Goal: Task Accomplishment & Management: Use online tool/utility

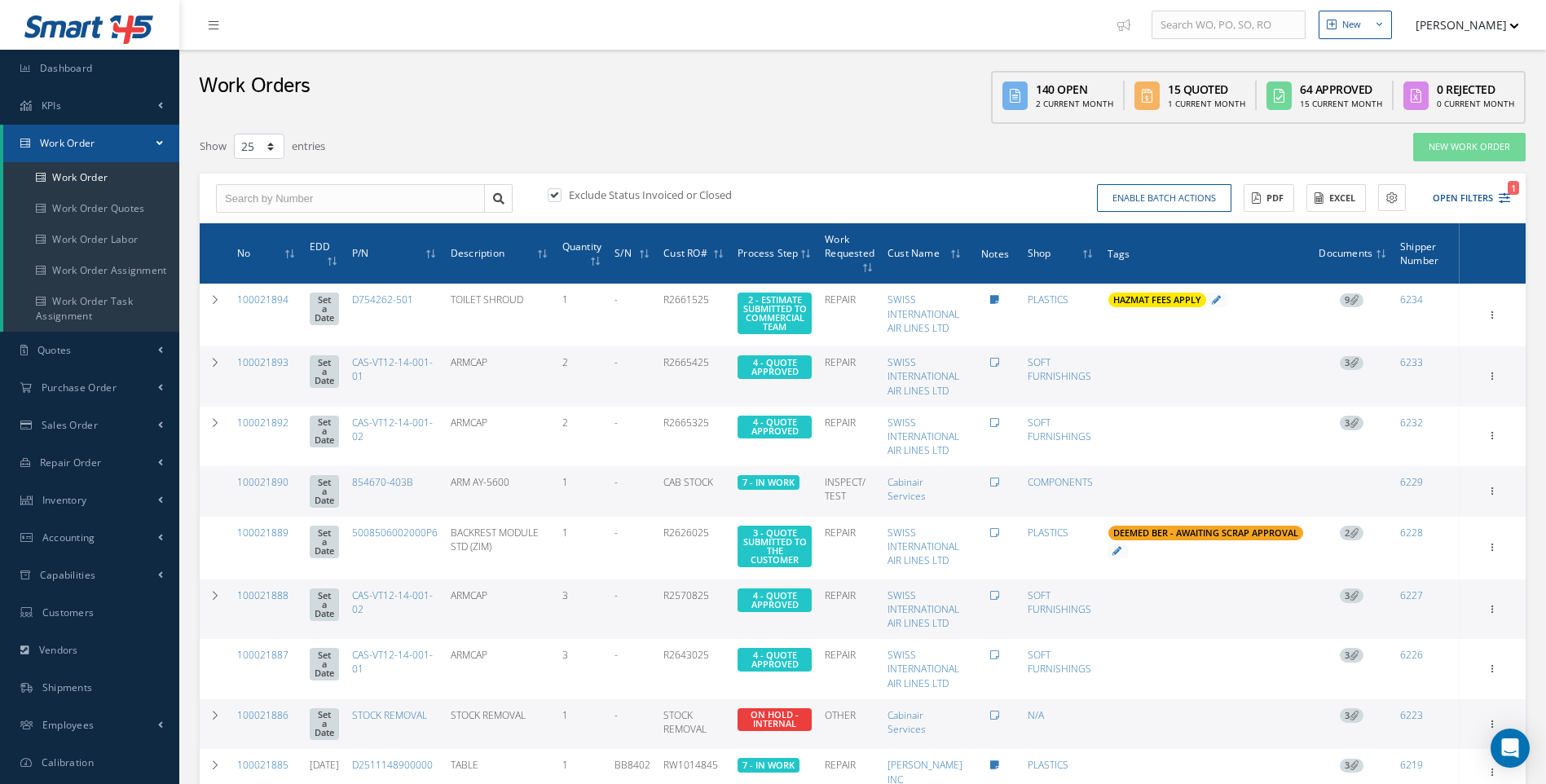
select select "25"
click at [1497, 196] on button "Open Filters 1" at bounding box center [1464, 198] width 92 height 27
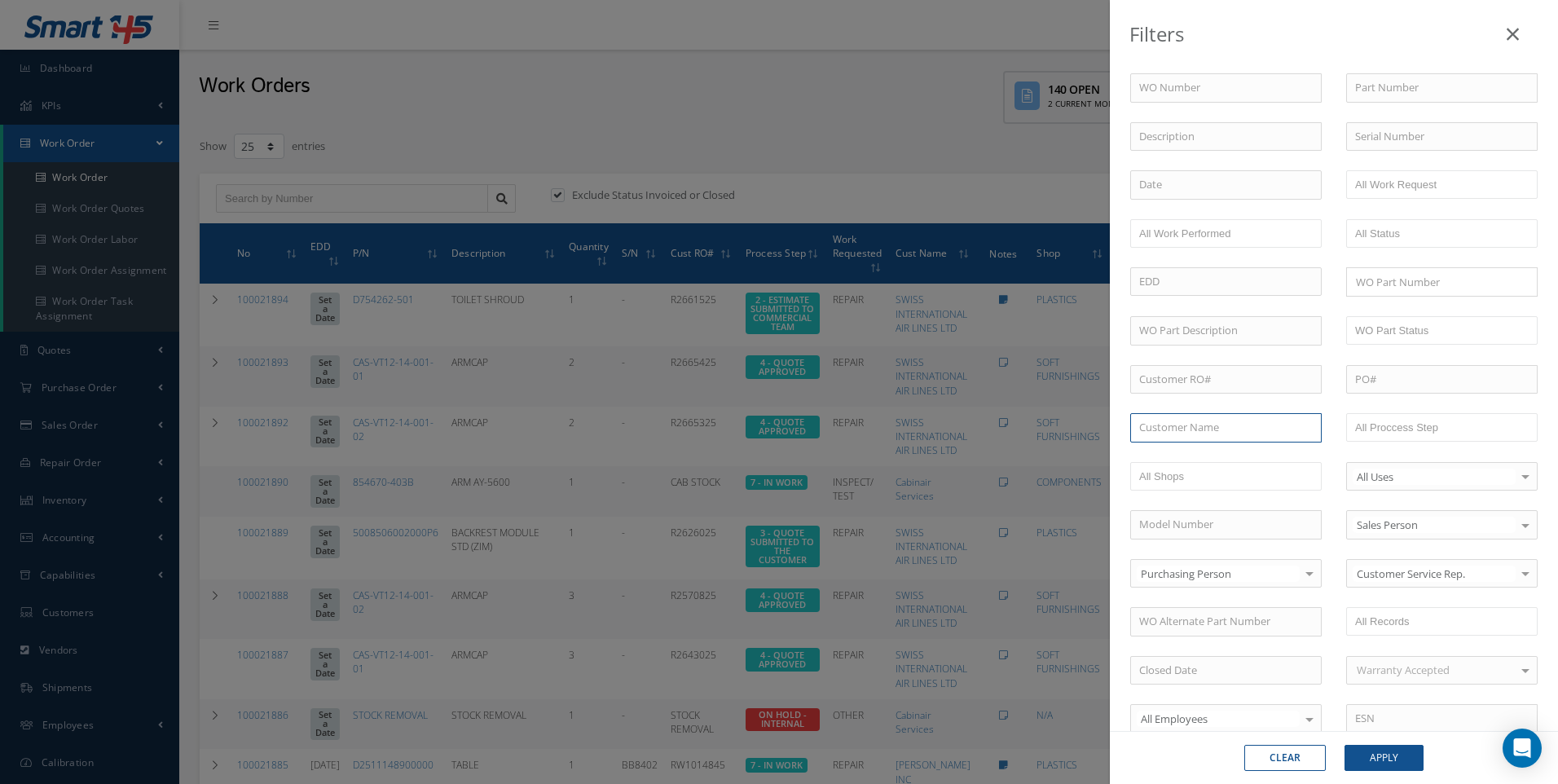
click at [1196, 429] on input "text" at bounding box center [1226, 428] width 192 height 30
click at [1202, 459] on span "BARFIELD INC" at bounding box center [1191, 456] width 103 height 14
type input "[PERSON_NAME] INC"
click at [1383, 765] on button "Apply" at bounding box center [1384, 757] width 79 height 26
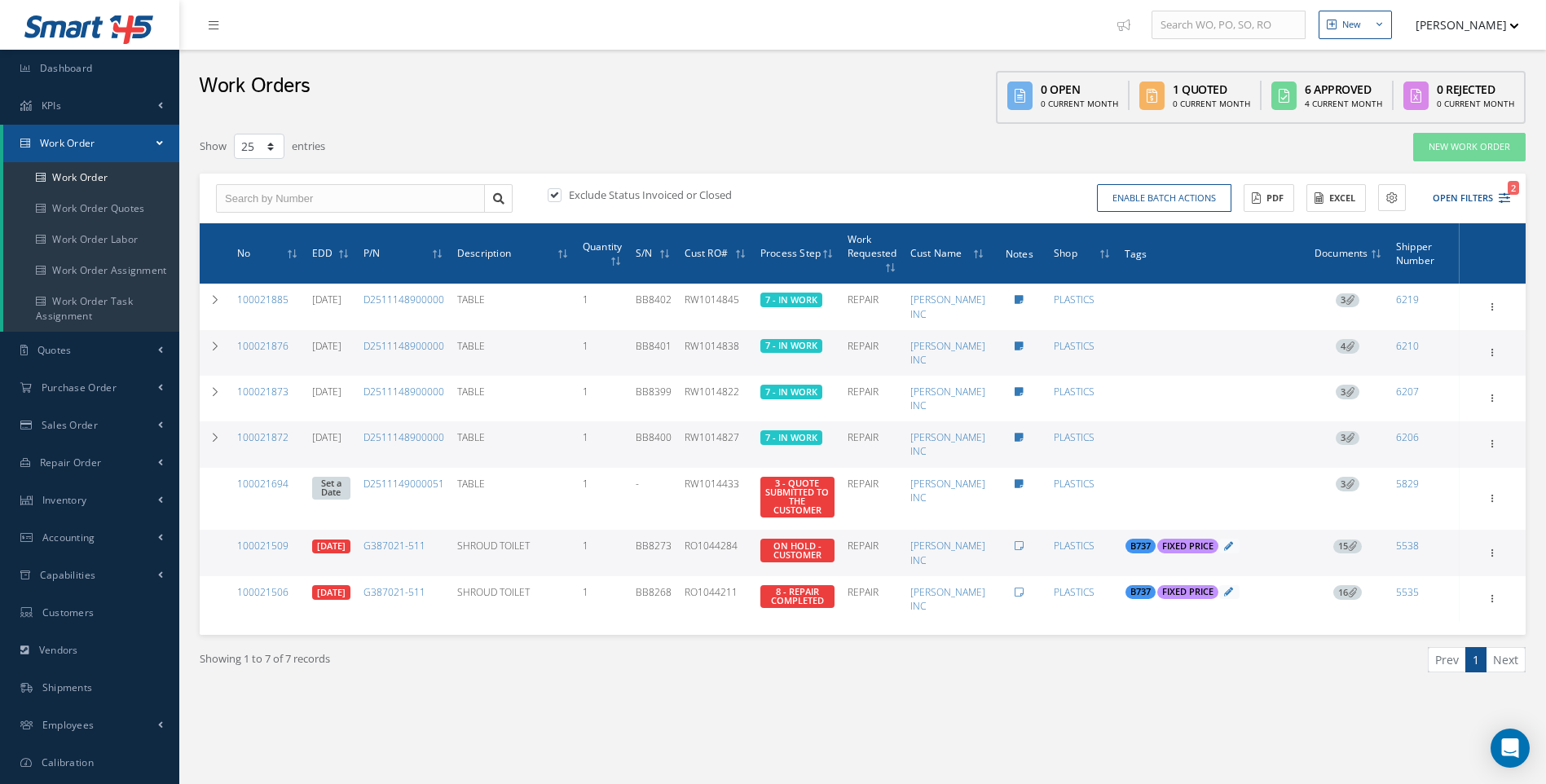
click at [1345, 545] on span "15" at bounding box center [1347, 546] width 29 height 14
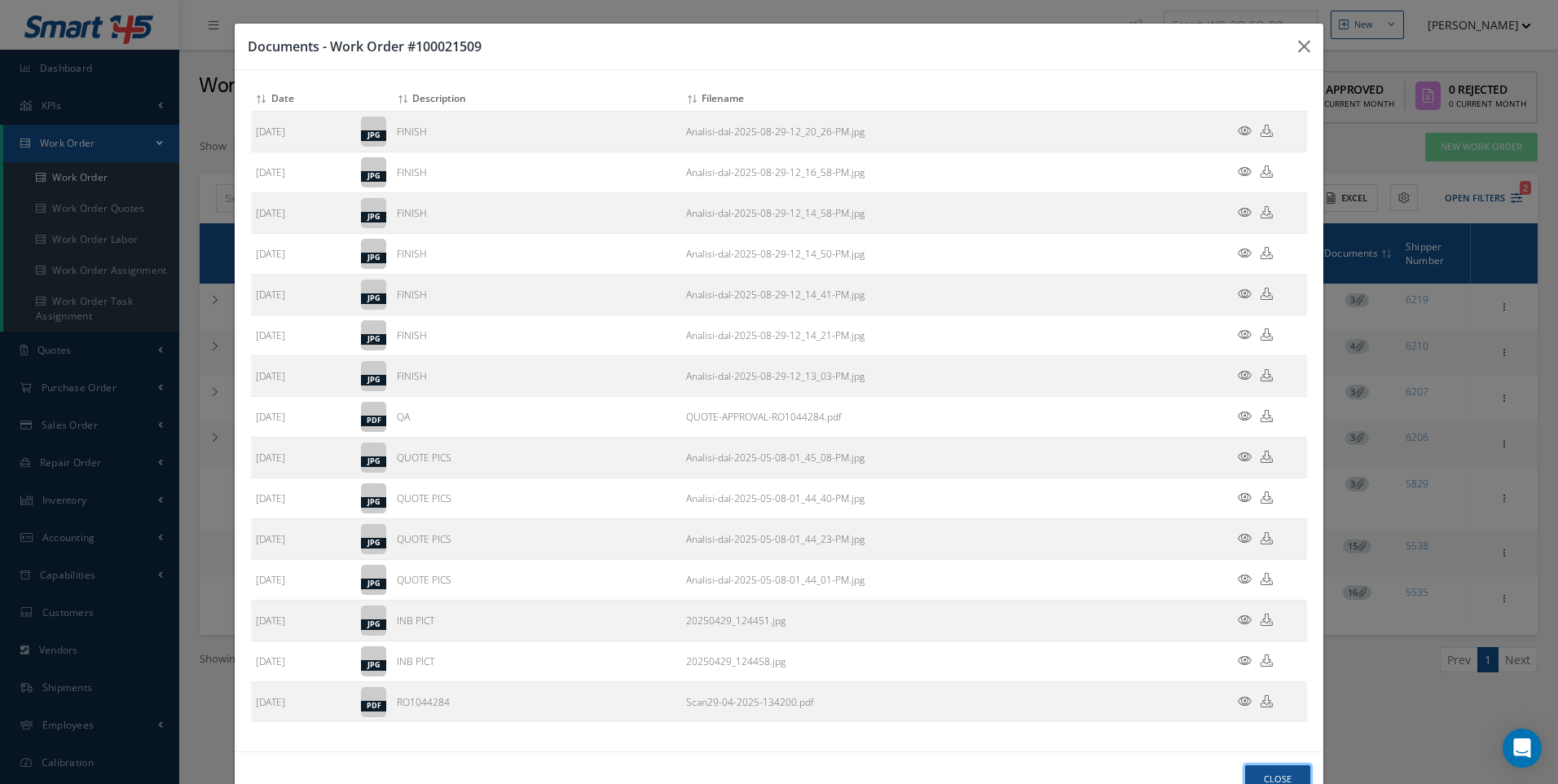
click at [1264, 769] on button "Close" at bounding box center [1278, 779] width 65 height 29
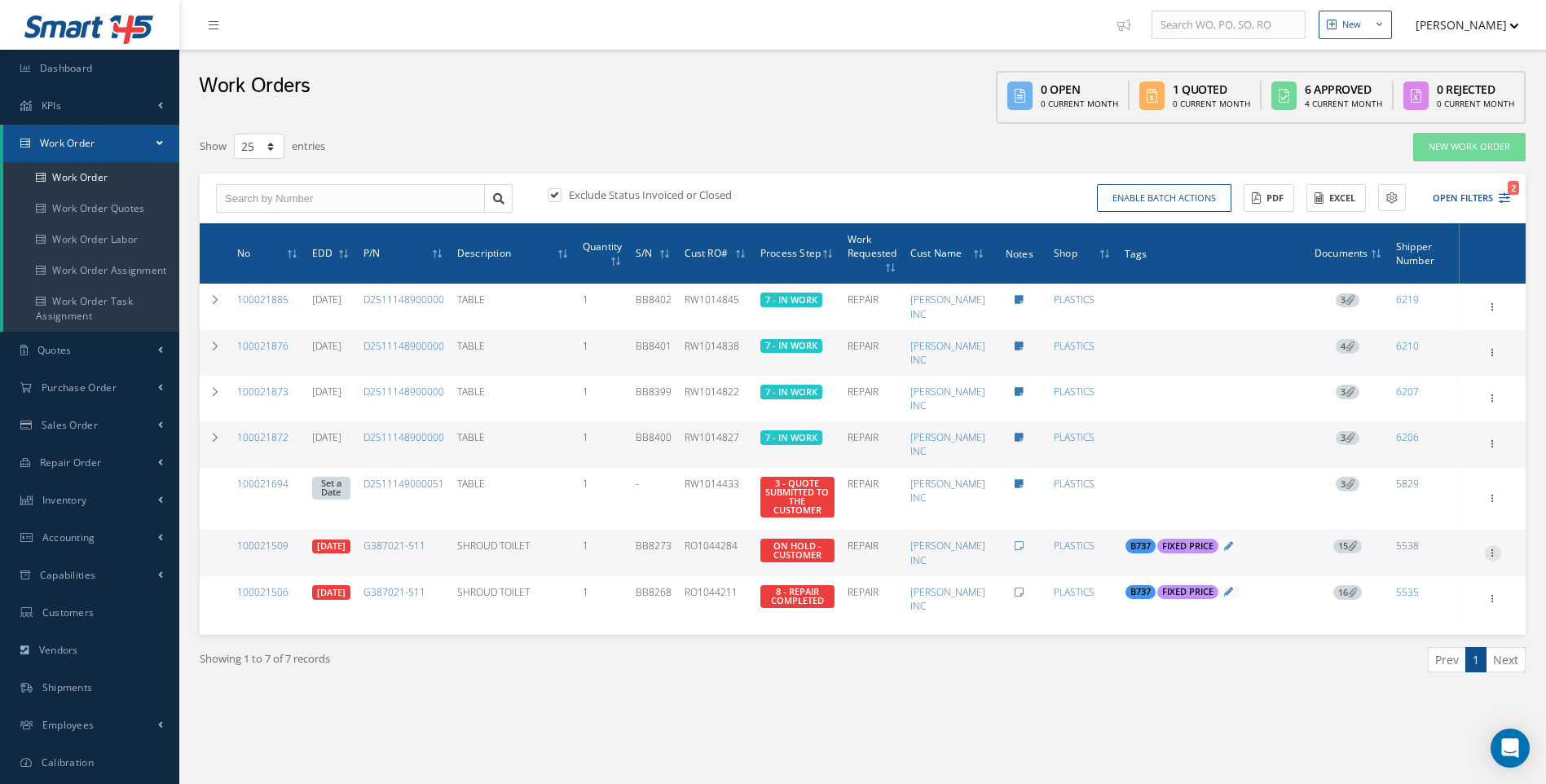
click at [1499, 554] on icon at bounding box center [1493, 551] width 16 height 13
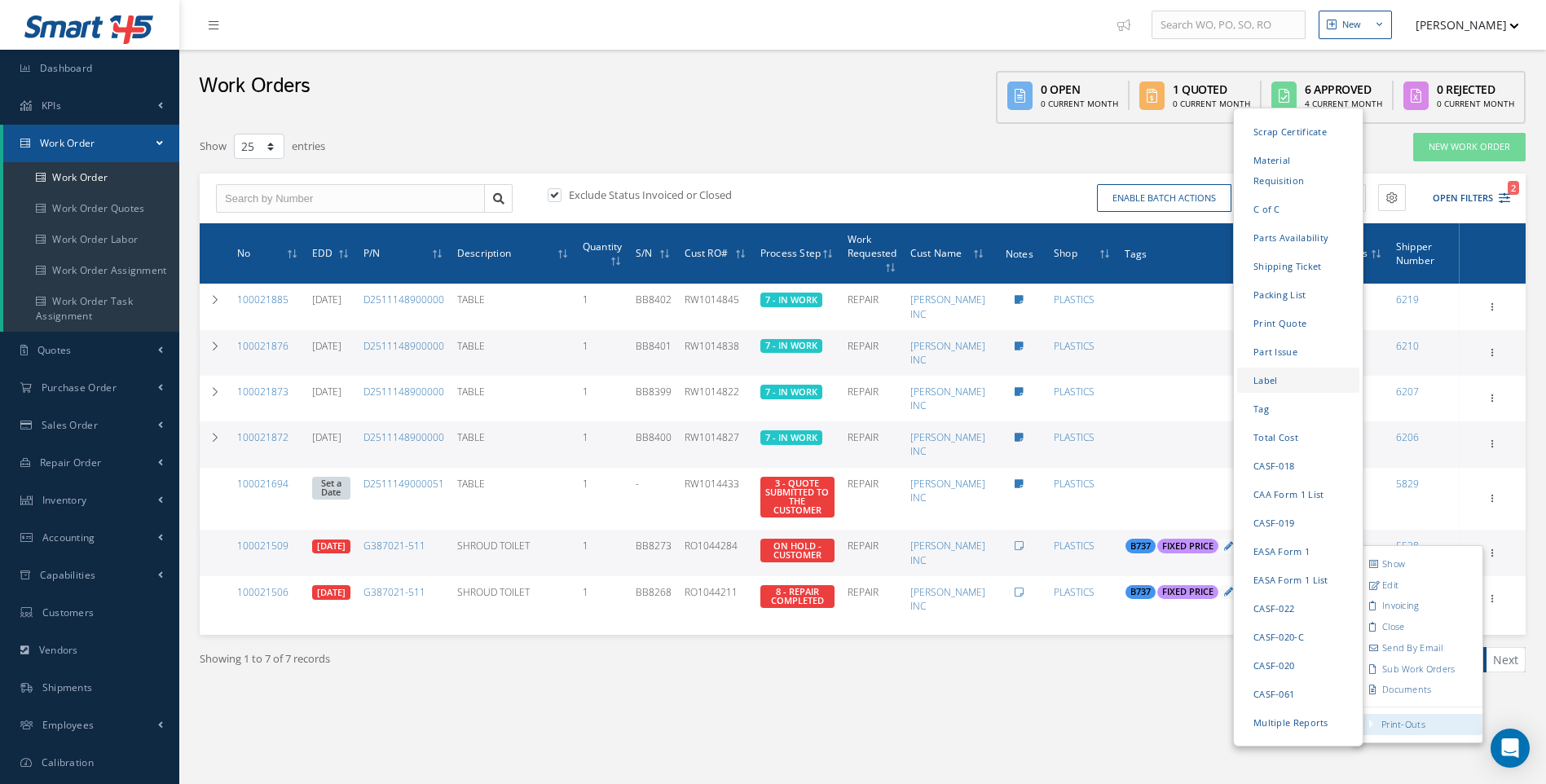
click at [1262, 367] on link "Label" at bounding box center [1298, 380] width 122 height 25
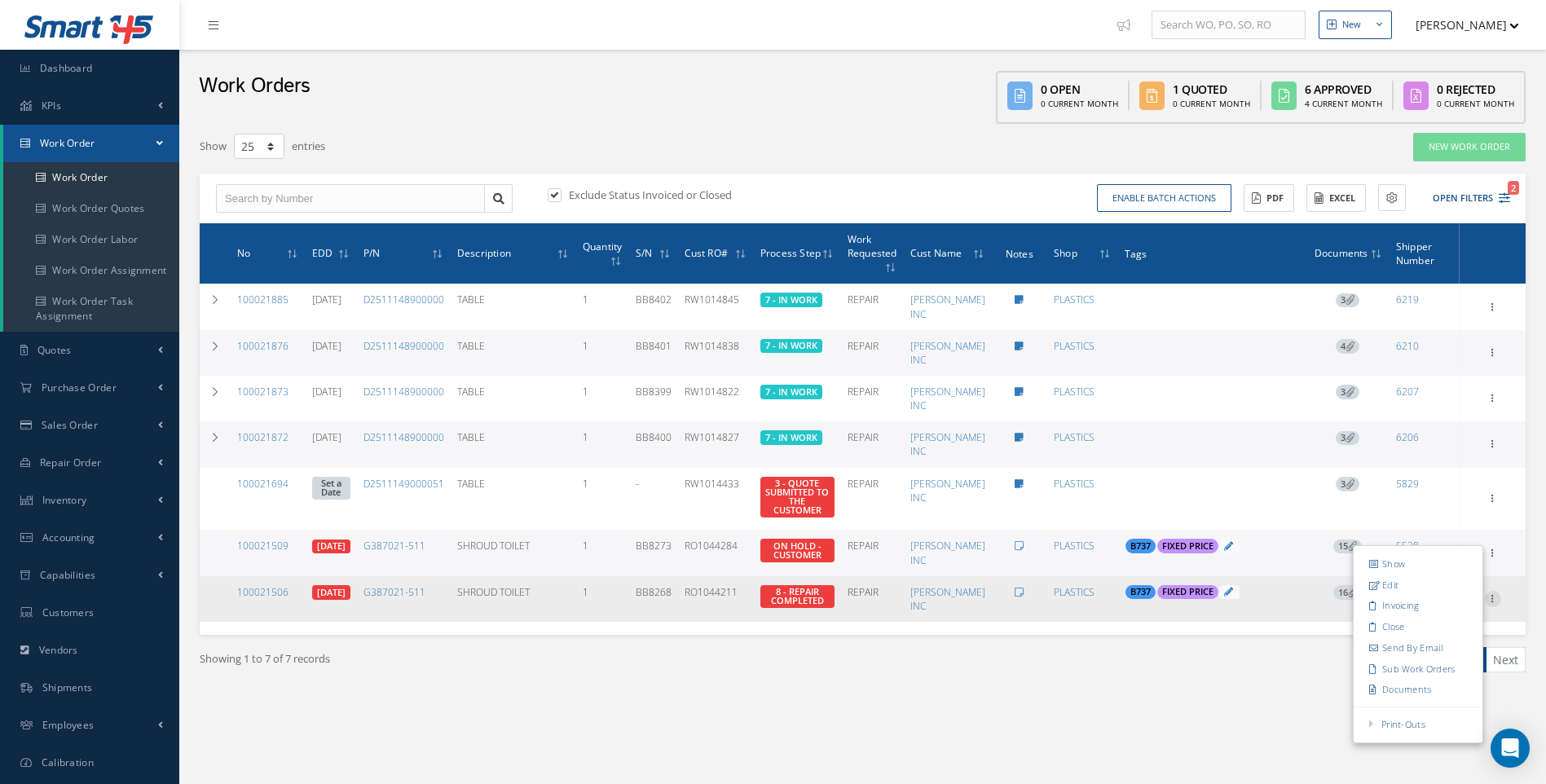
click at [1494, 599] on icon at bounding box center [1493, 597] width 16 height 13
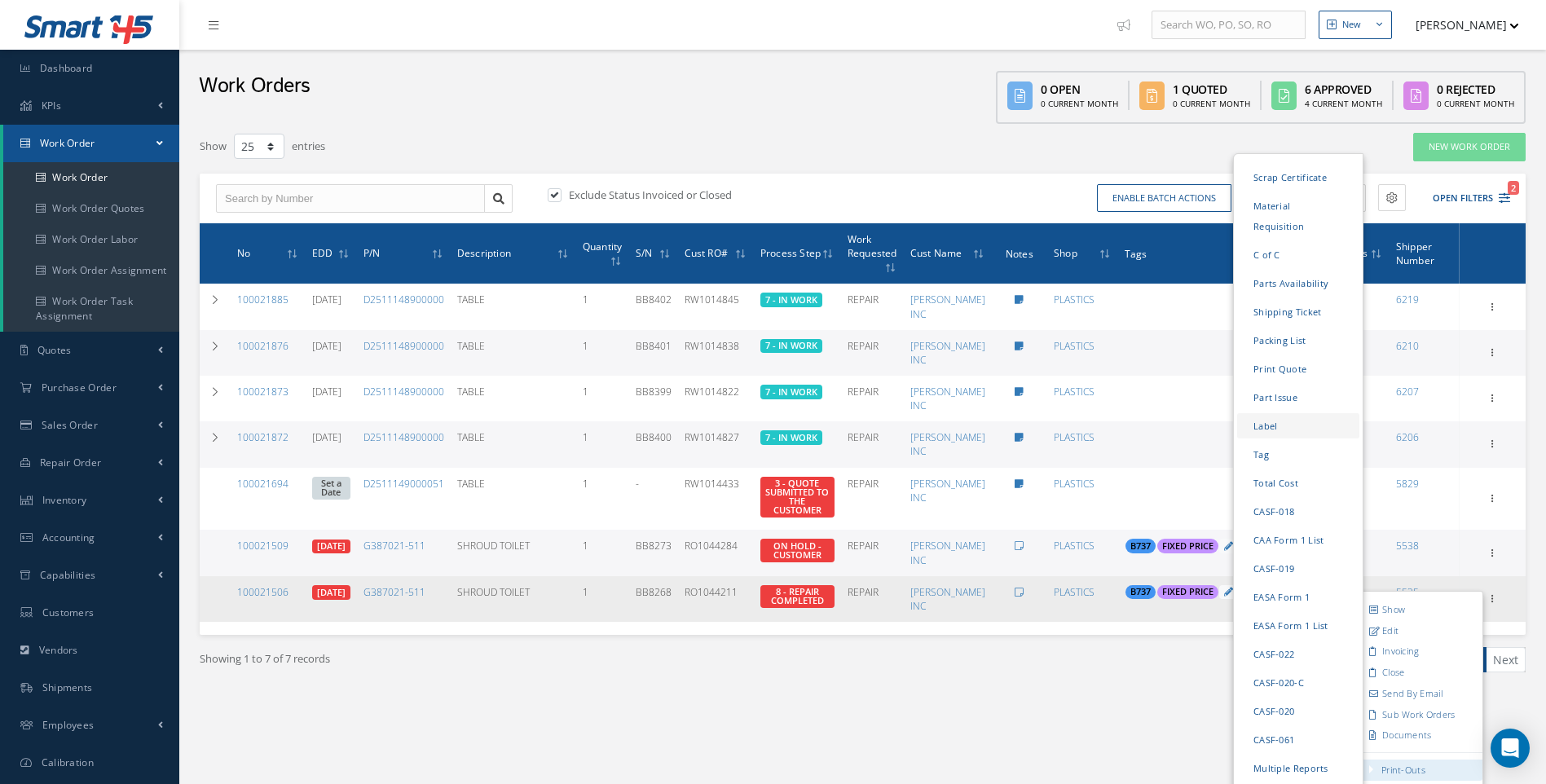
click at [1267, 413] on link "Label" at bounding box center [1298, 426] width 122 height 25
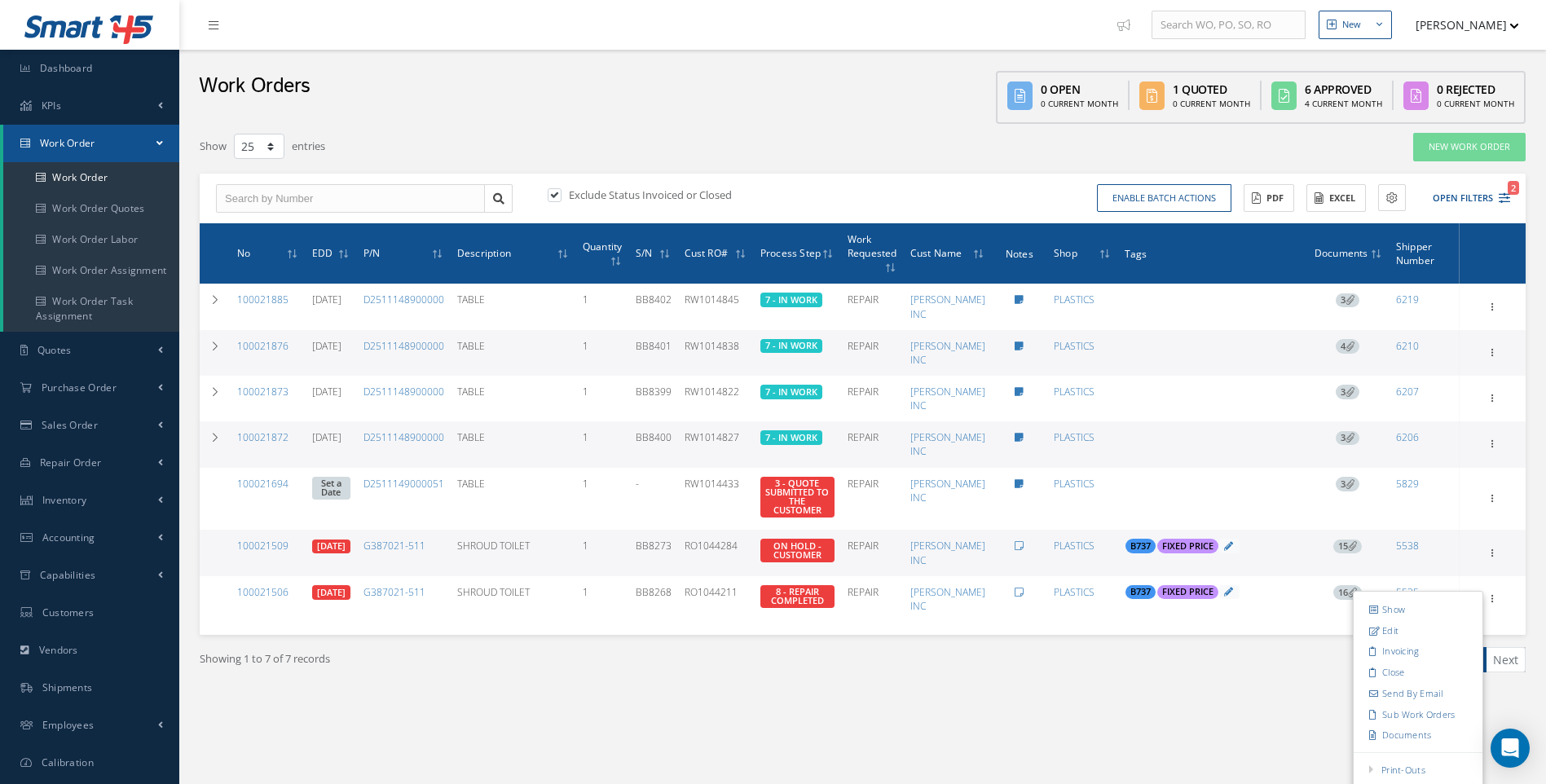
click at [675, 143] on div "Show 10 25 50 100 entries" at bounding box center [581, 147] width 788 height 30
click at [90, 177] on link "Work Order" at bounding box center [91, 177] width 176 height 31
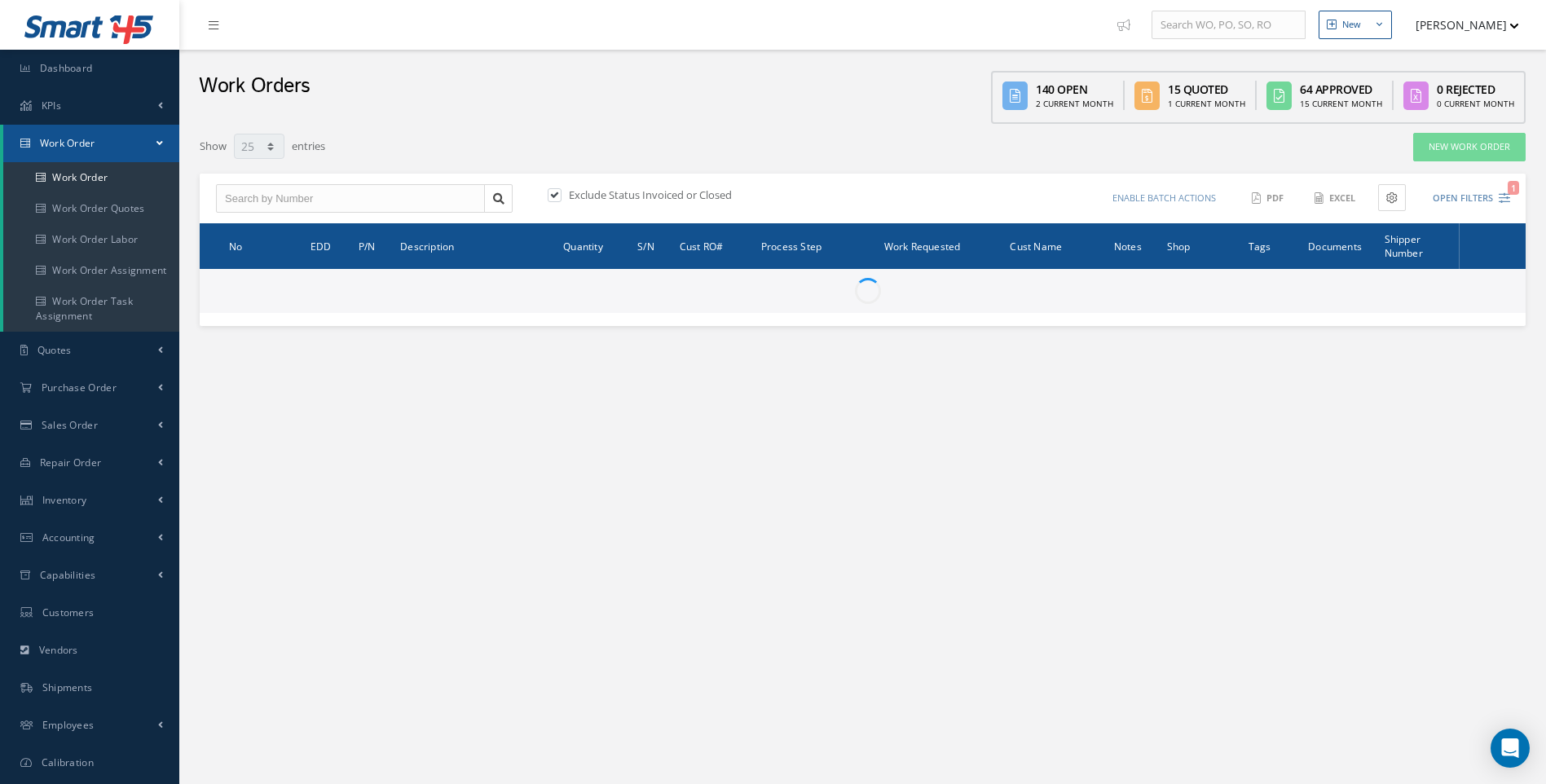
select select "25"
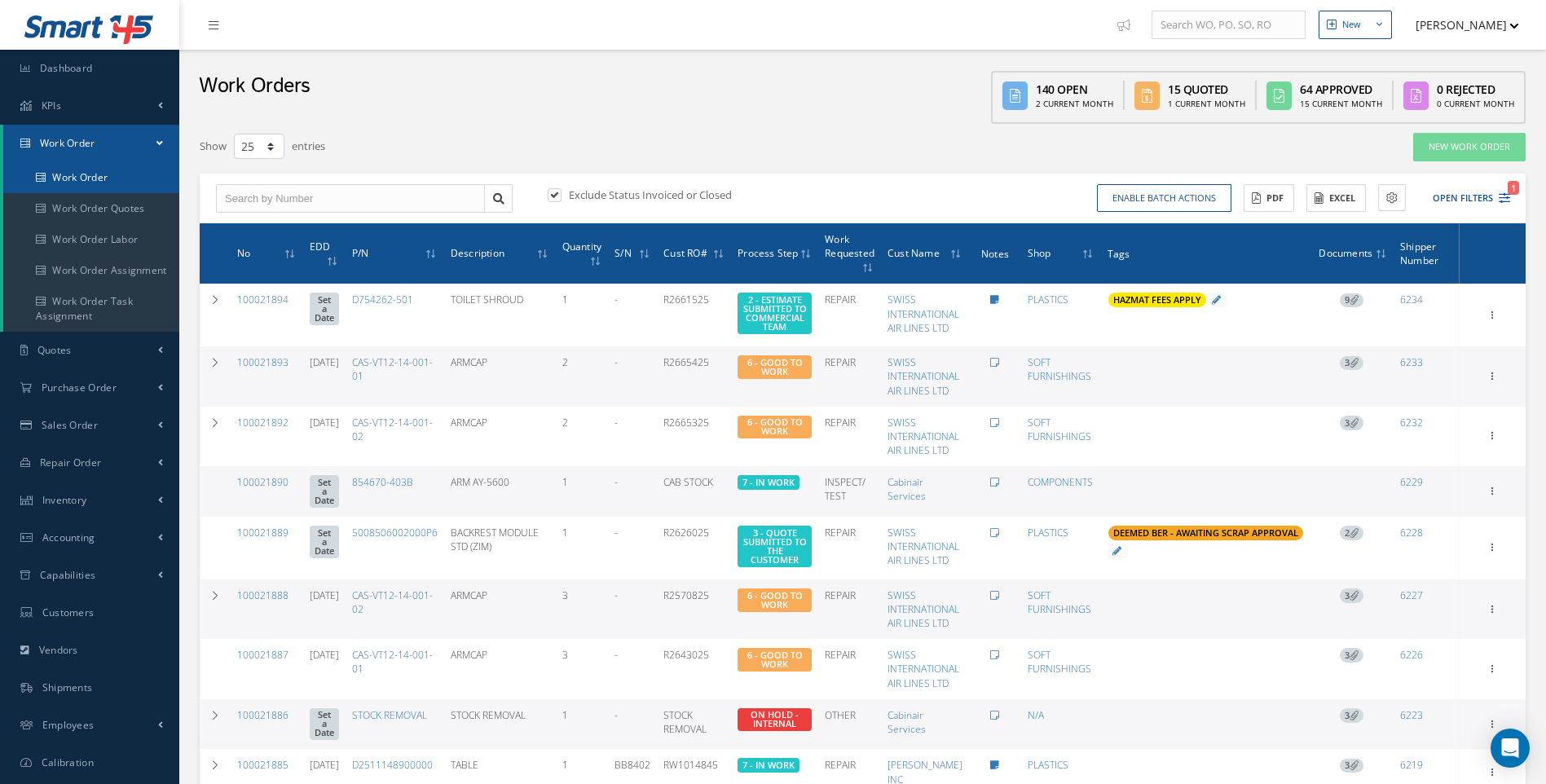
click at [87, 174] on link "Work Order" at bounding box center [91, 177] width 176 height 31
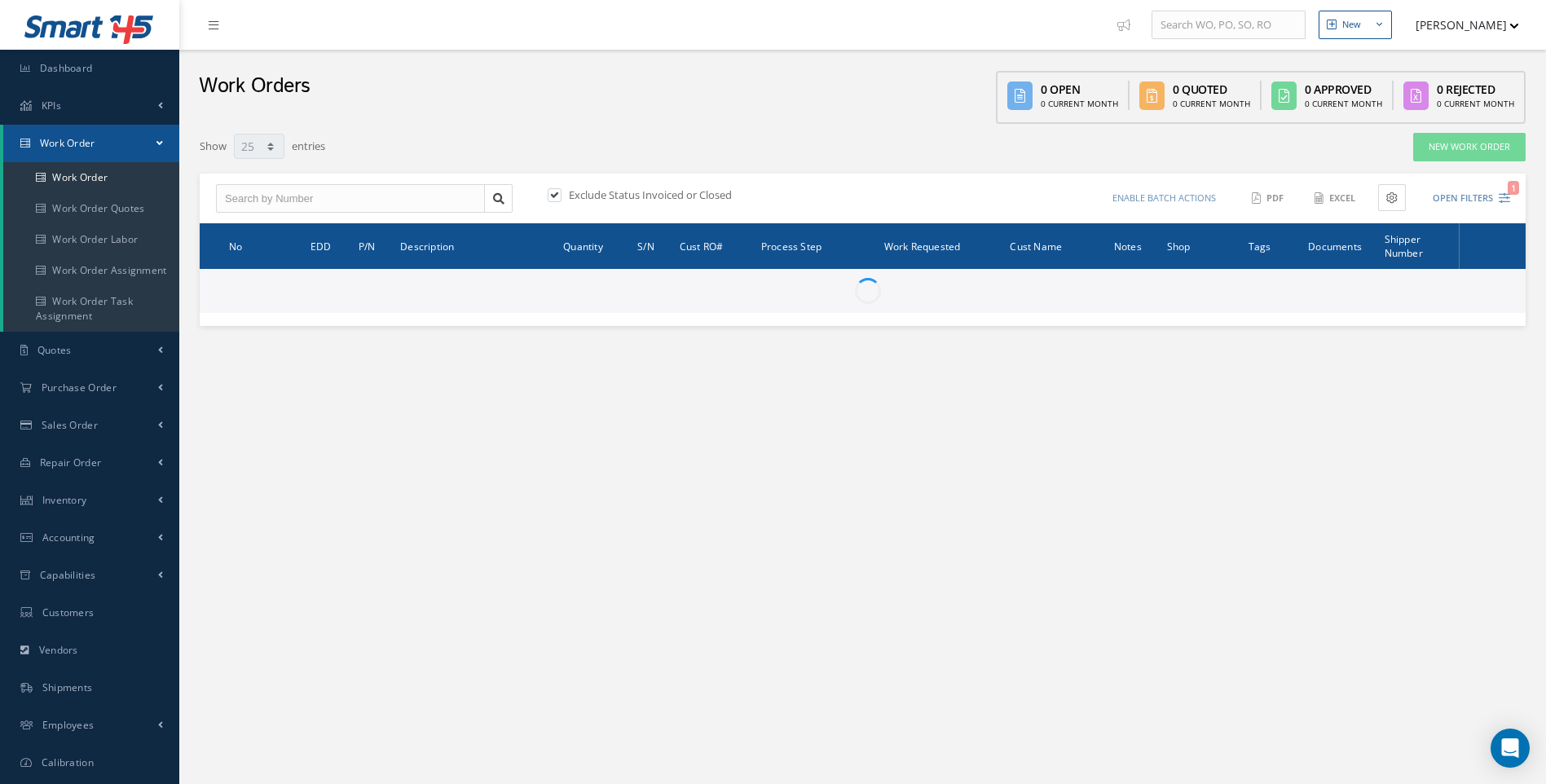
select select "25"
click at [266, 203] on input "text" at bounding box center [350, 199] width 269 height 30
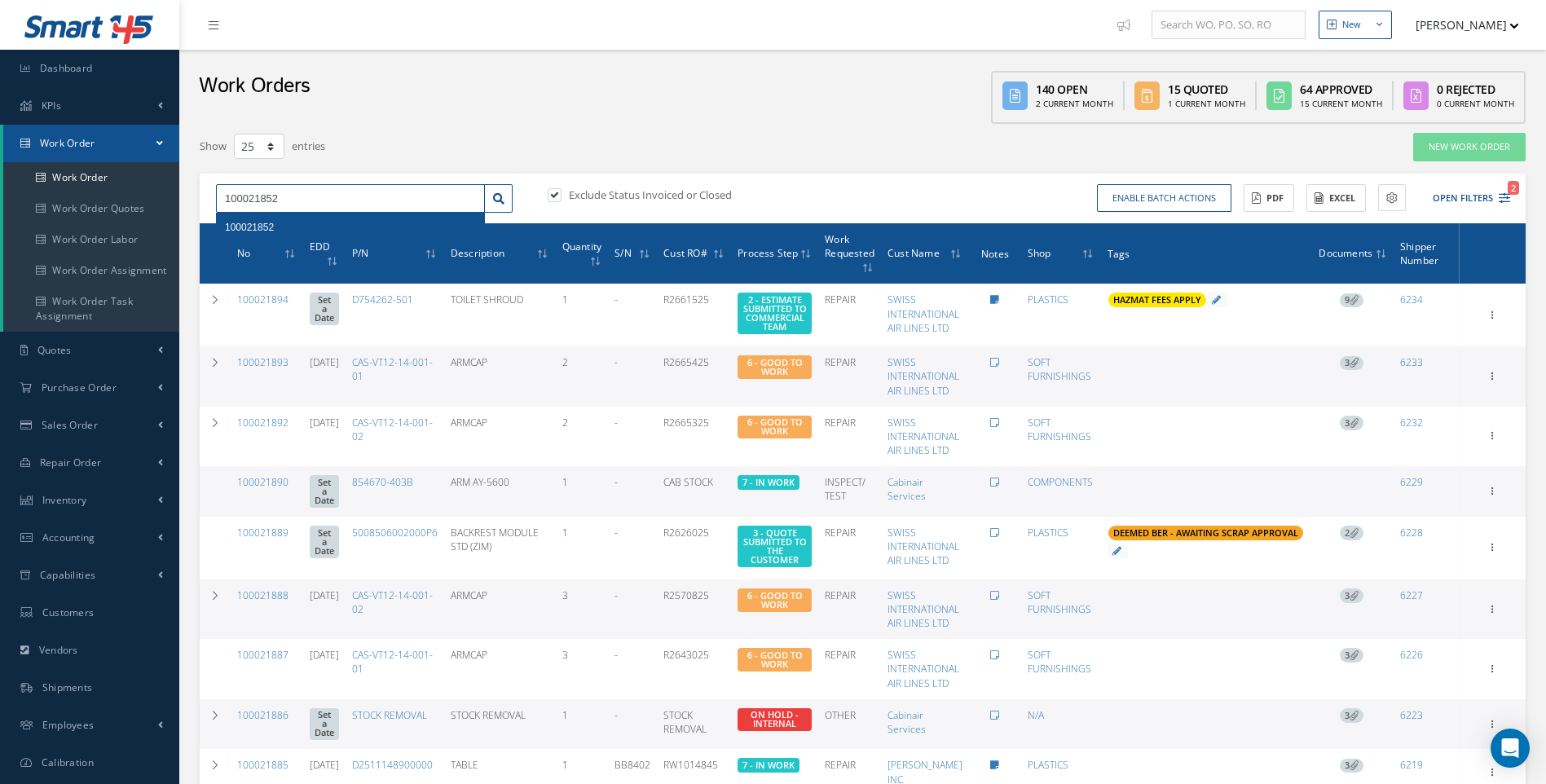
type input "100021852"
click at [268, 222] on span "100021852" at bounding box center [249, 227] width 49 height 12
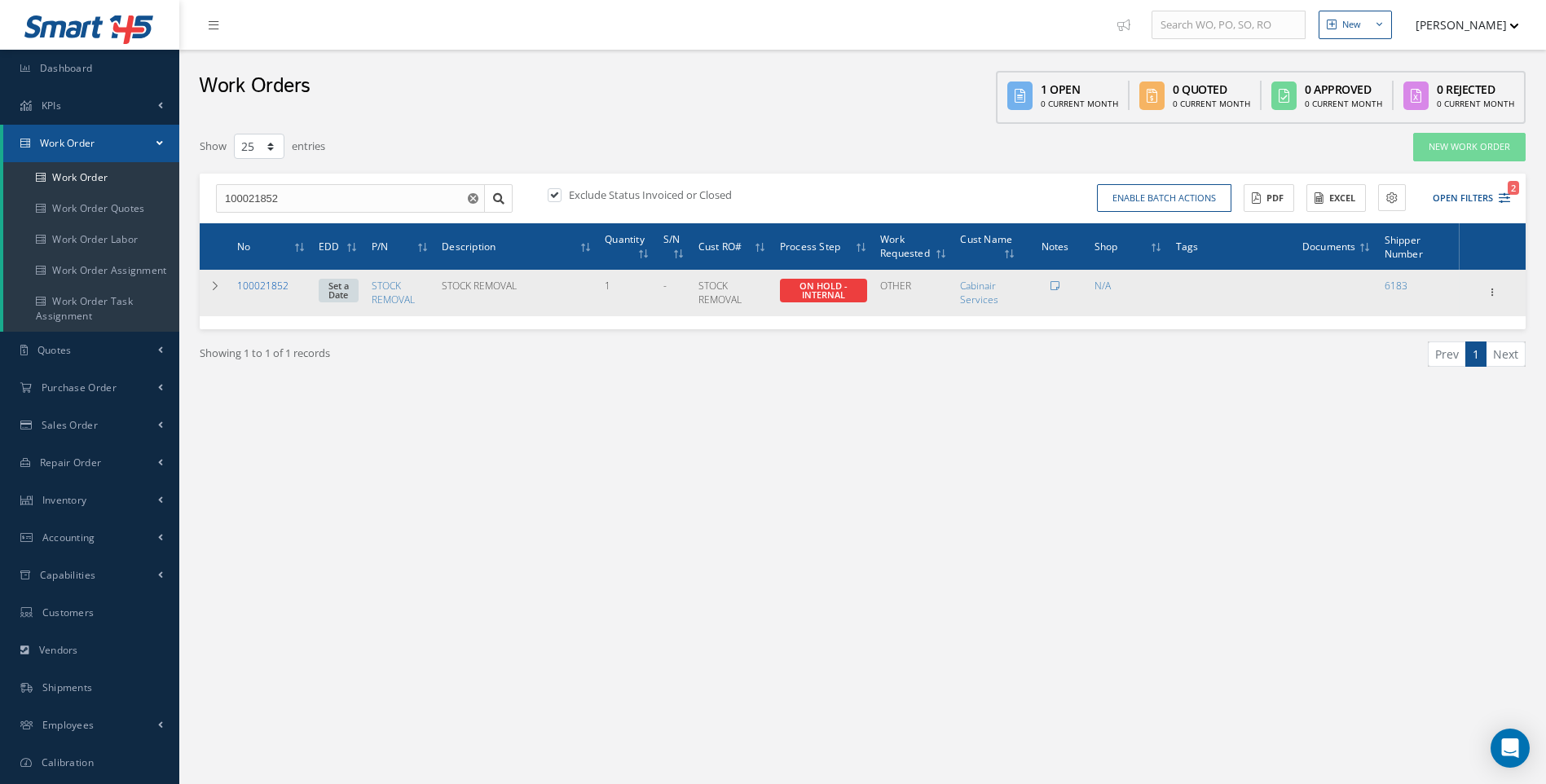
click at [261, 284] on link "100021852" at bounding box center [262, 284] width 51 height 14
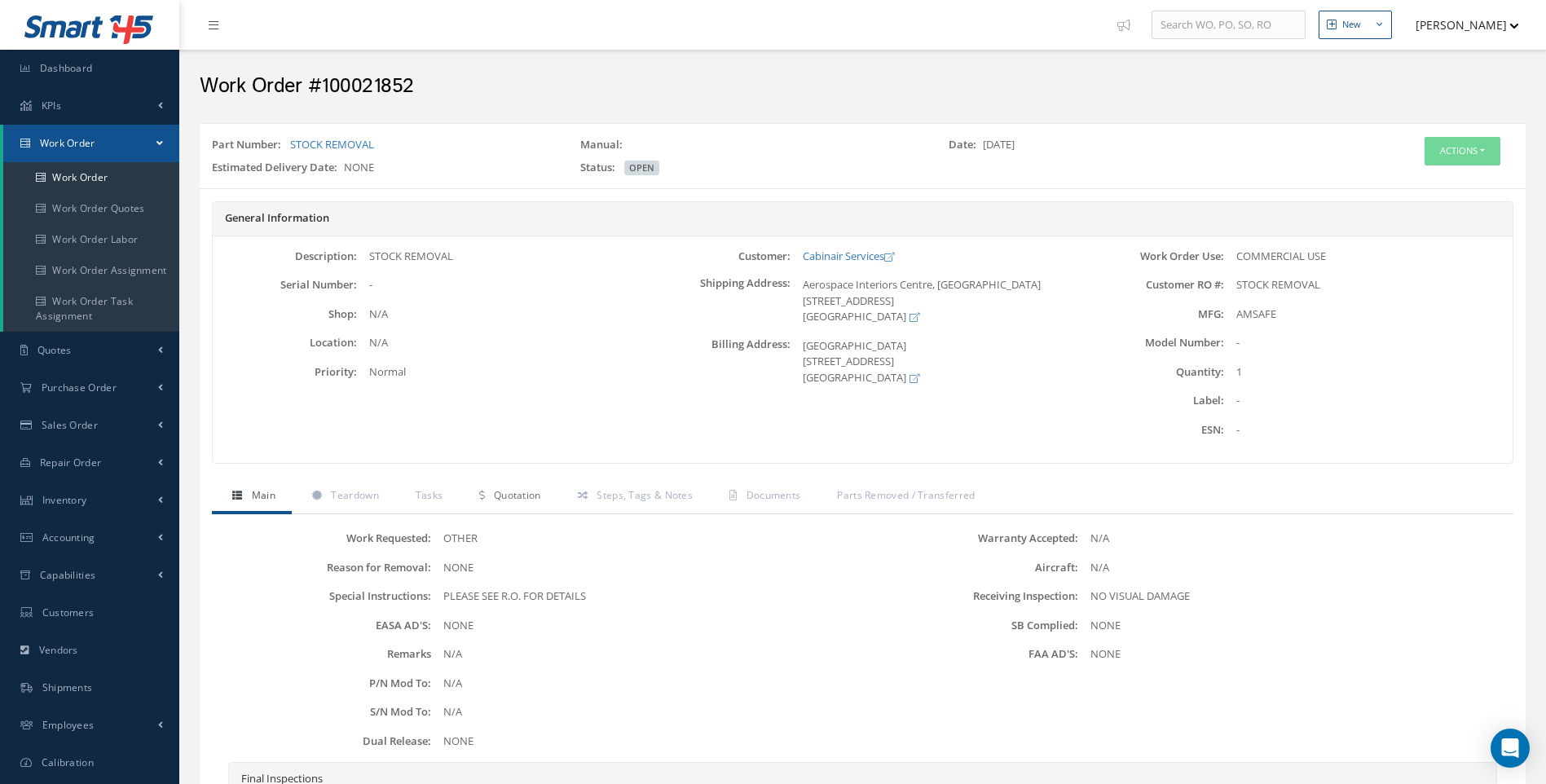
click at [535, 494] on span "Quotation" at bounding box center [517, 494] width 47 height 14
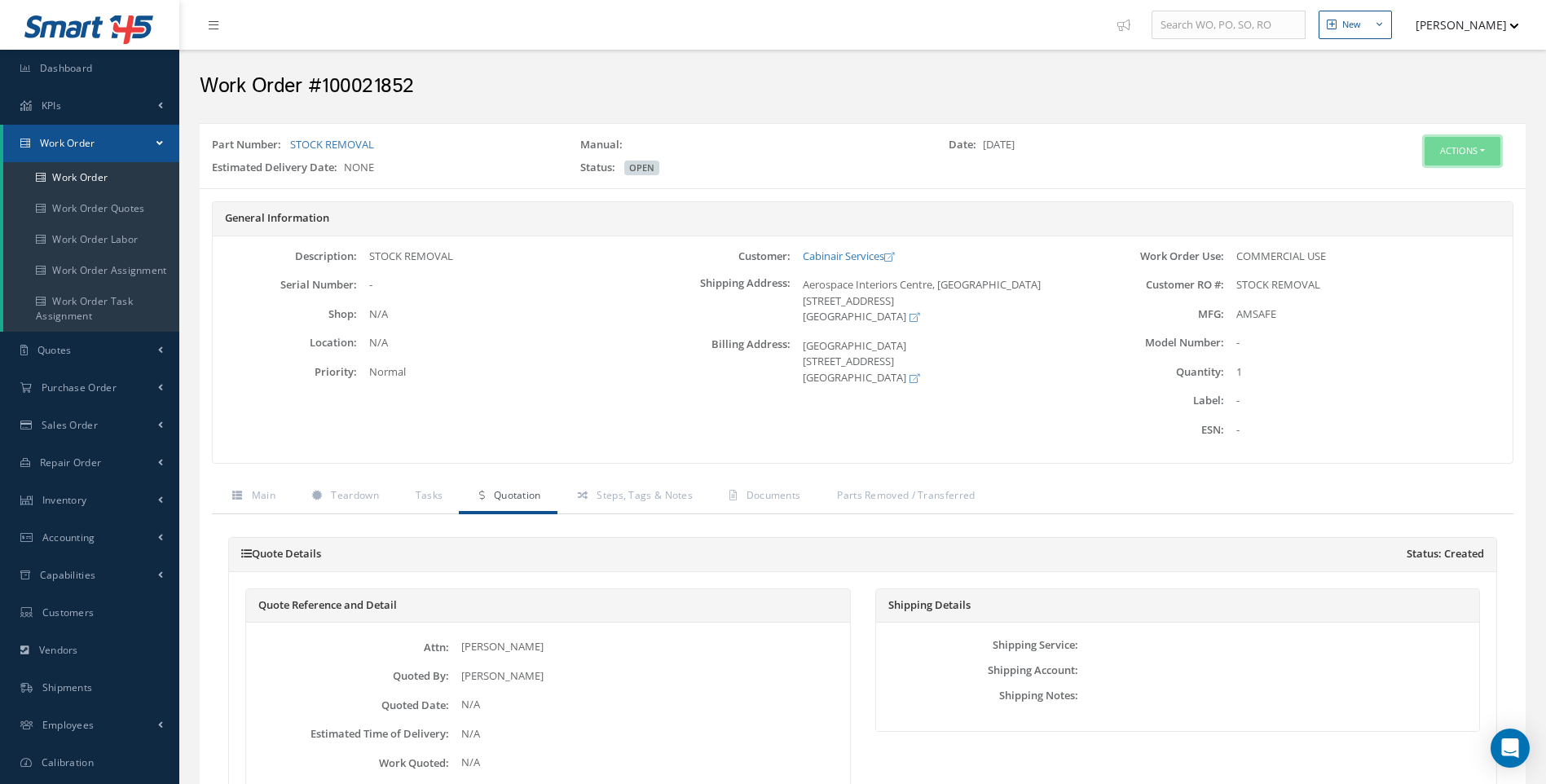
click at [1495, 146] on button "Actions" at bounding box center [1462, 151] width 76 height 29
click at [1409, 178] on link "Edit" at bounding box center [1437, 182] width 131 height 22
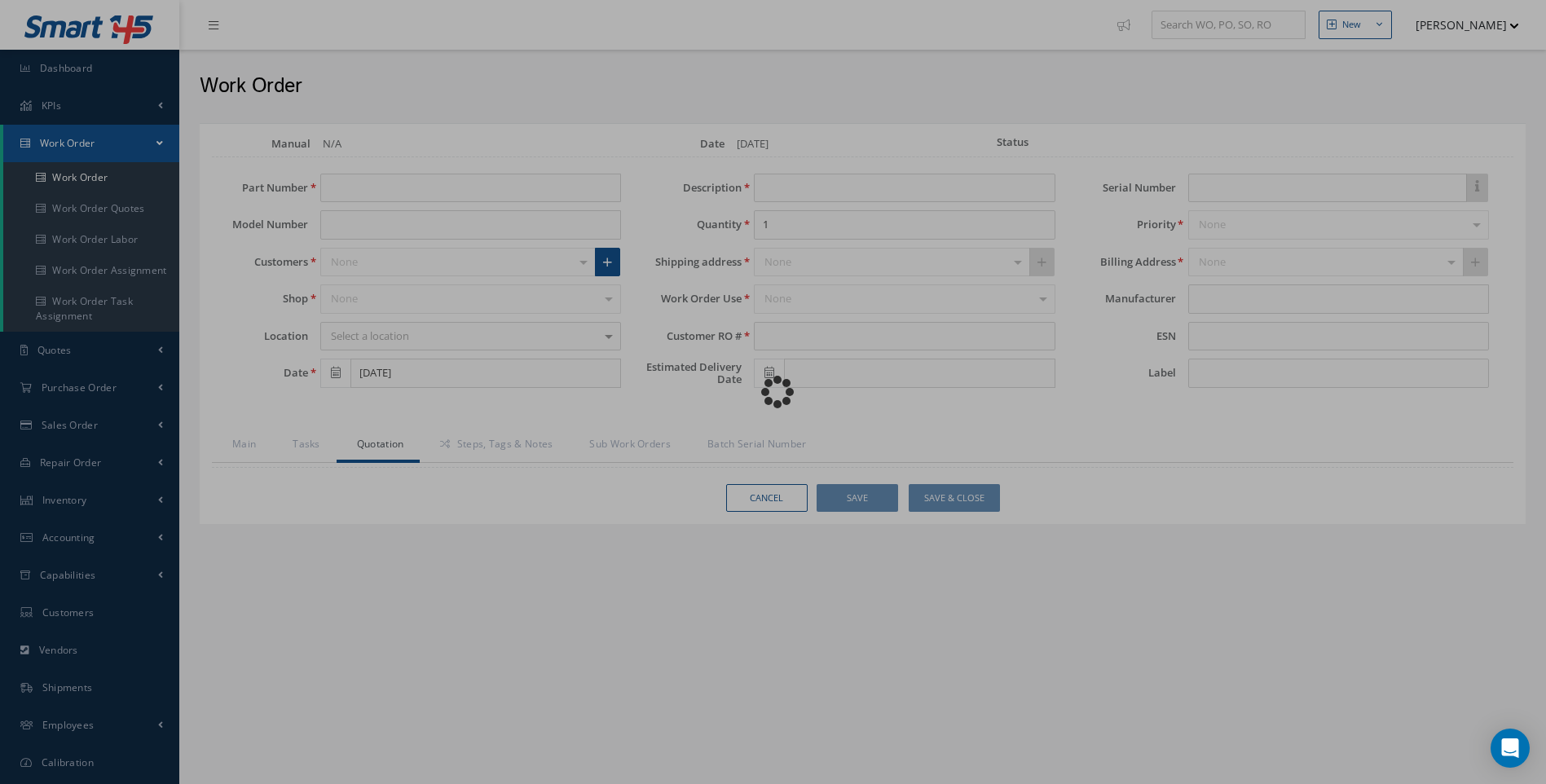
type input "STOCK REMOVAL"
type input "[DATE]"
type input "STOCK REMOVAL"
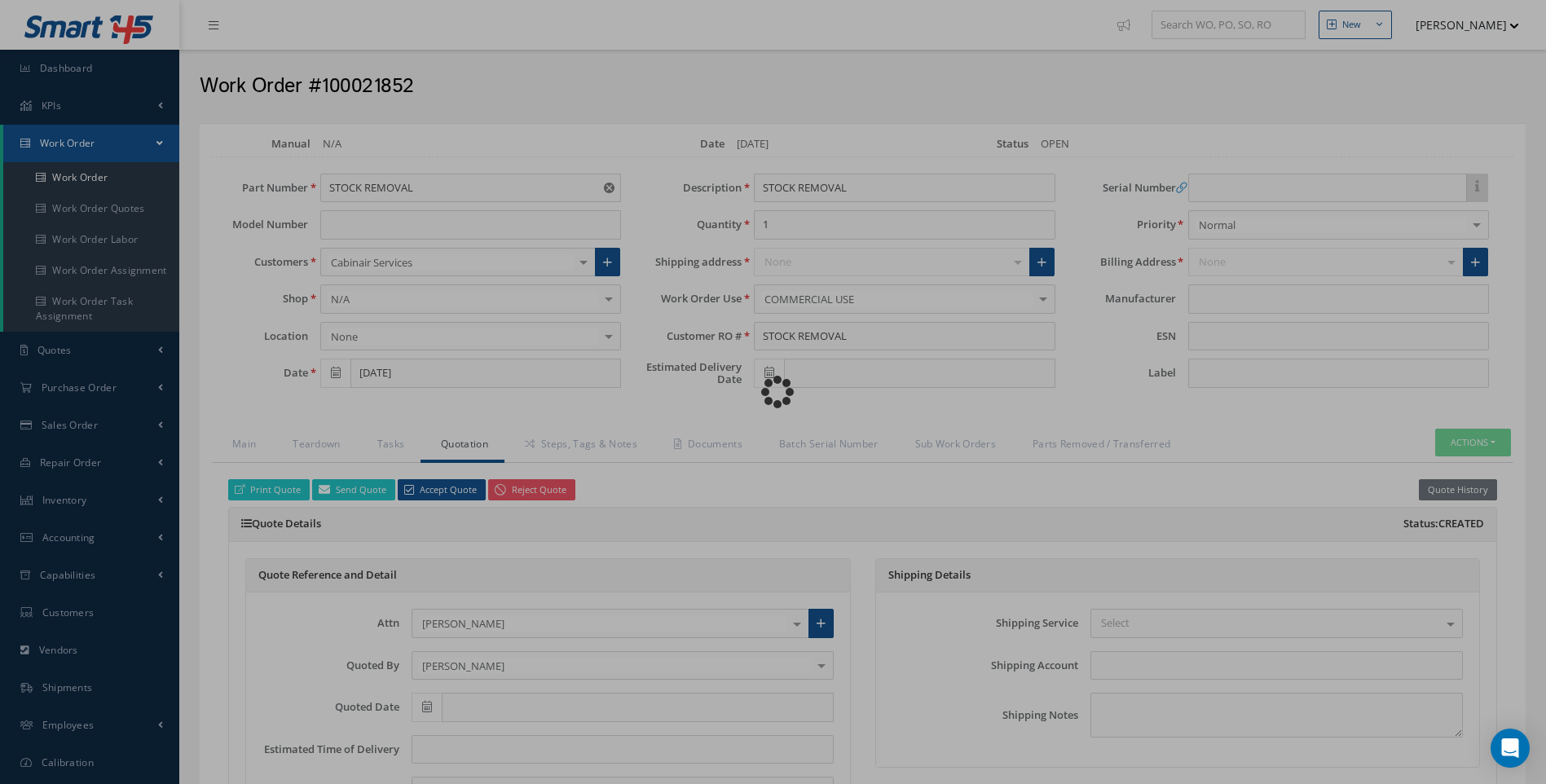
type input "AMSAFE"
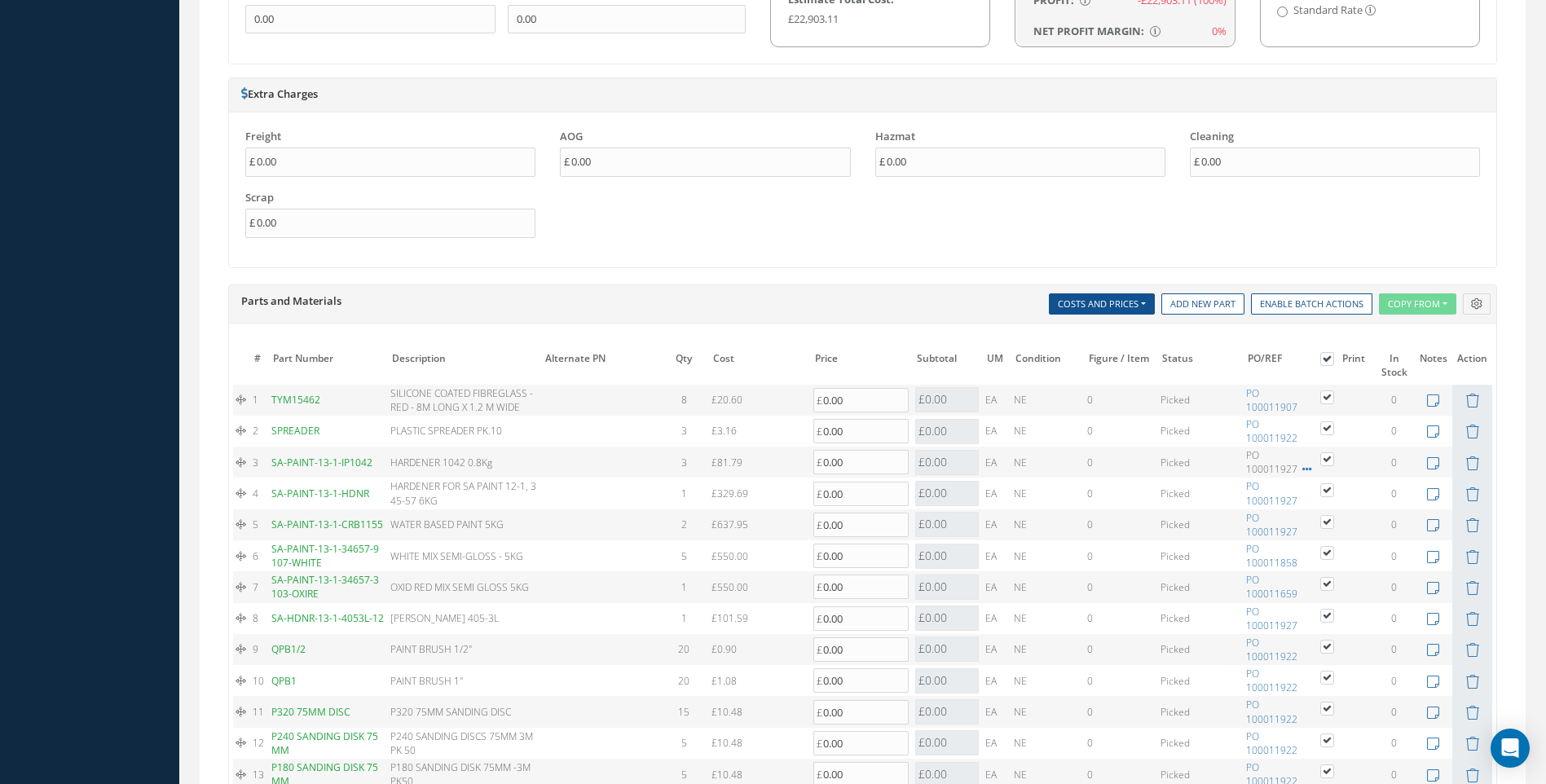
scroll to position [1140, 0]
click at [1146, 298] on button "Costs and Prices" at bounding box center [1102, 303] width 106 height 22
click at [1087, 347] on link "Zero Out" at bounding box center [1114, 348] width 131 height 22
type input "0"
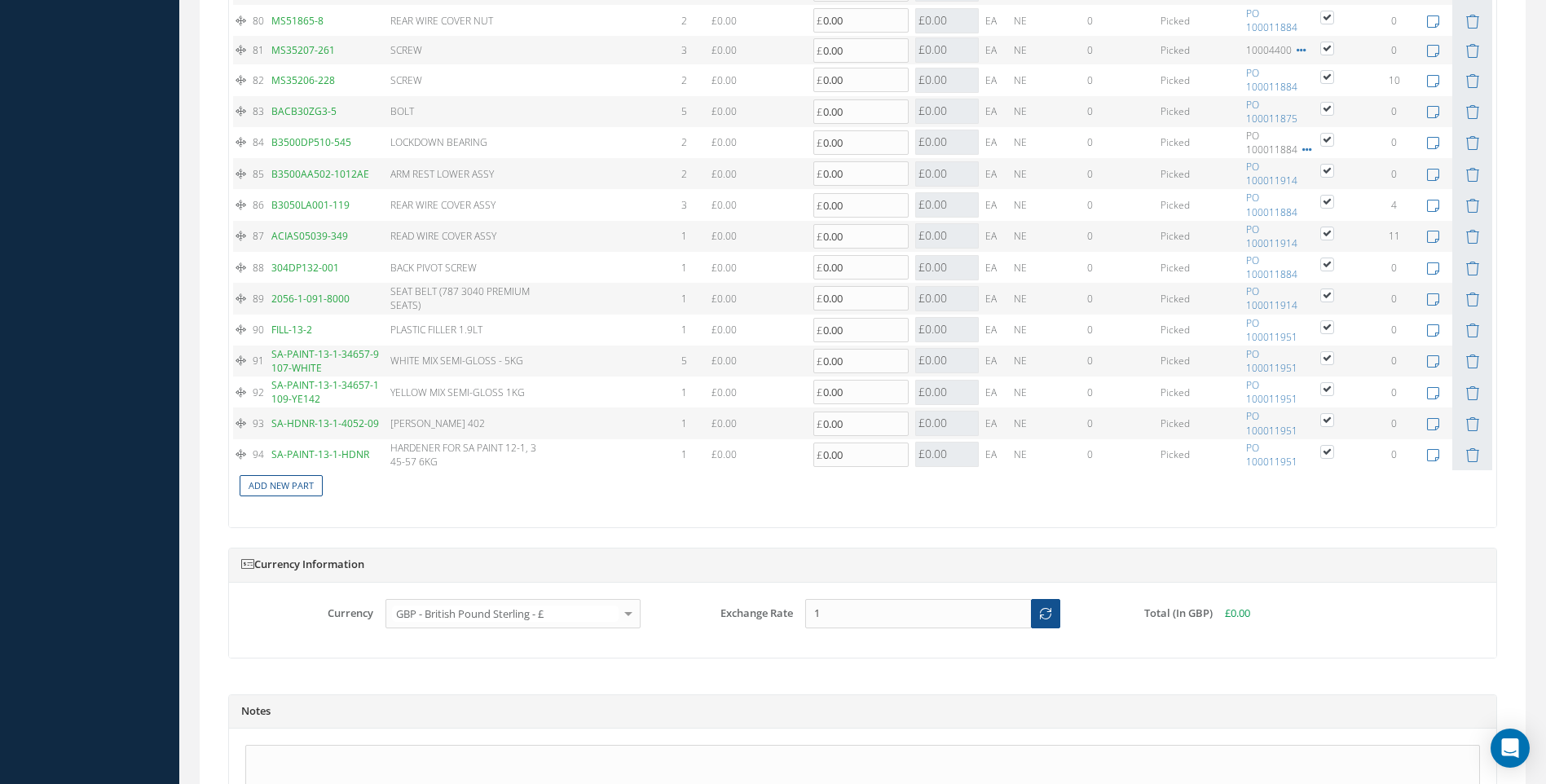
scroll to position [4058, 0]
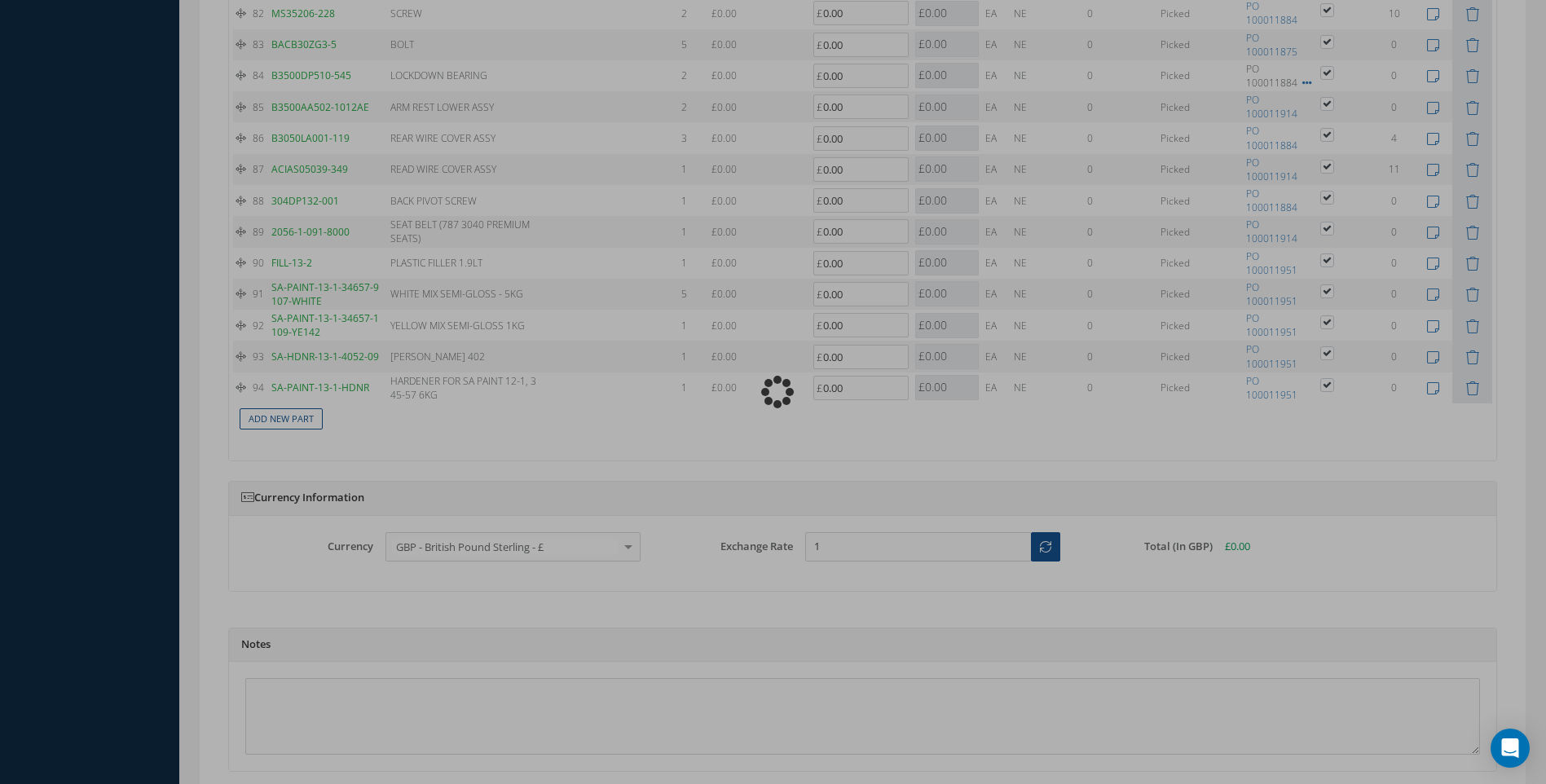
type input "0.00"
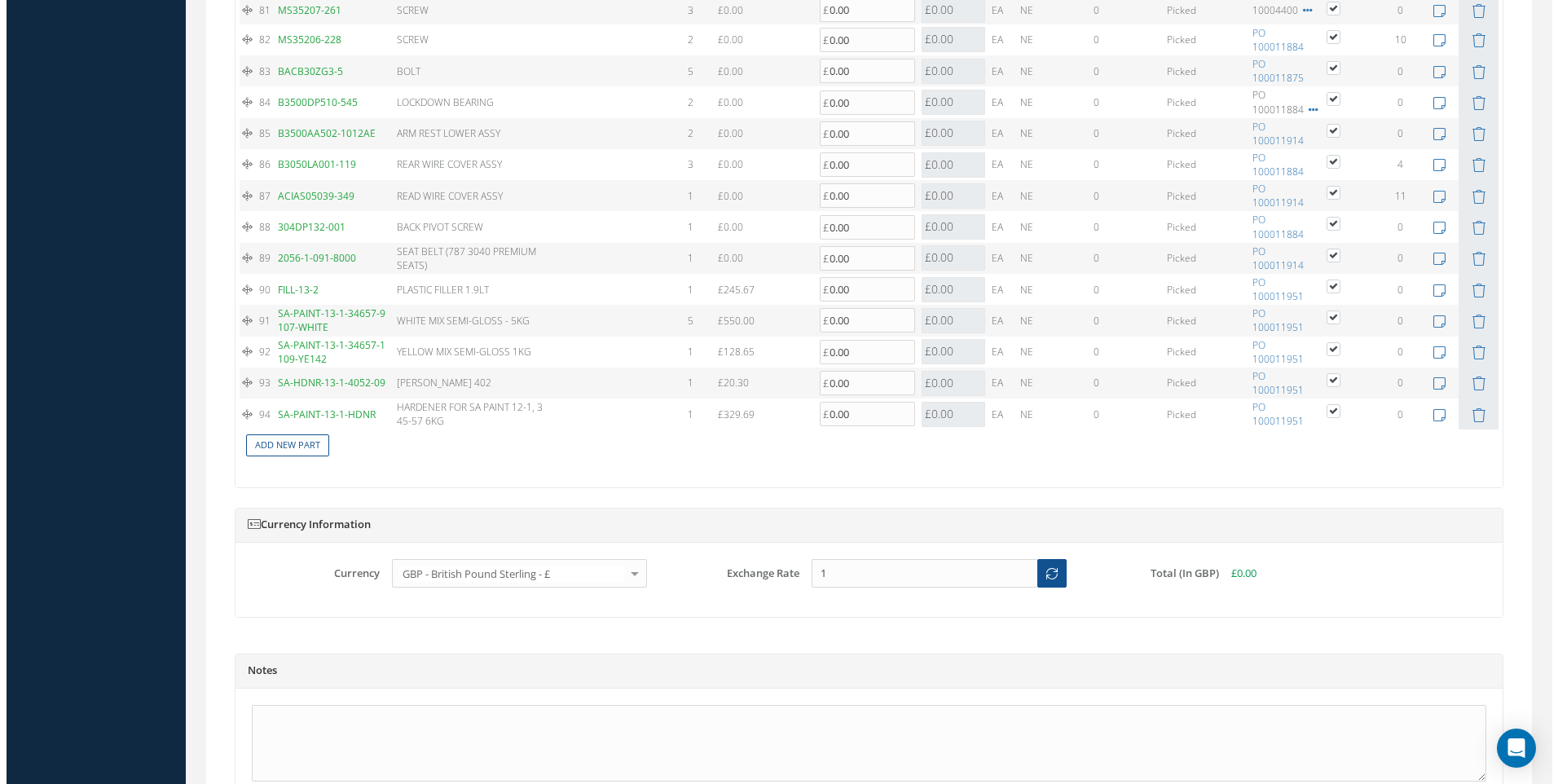
scroll to position [4085, 0]
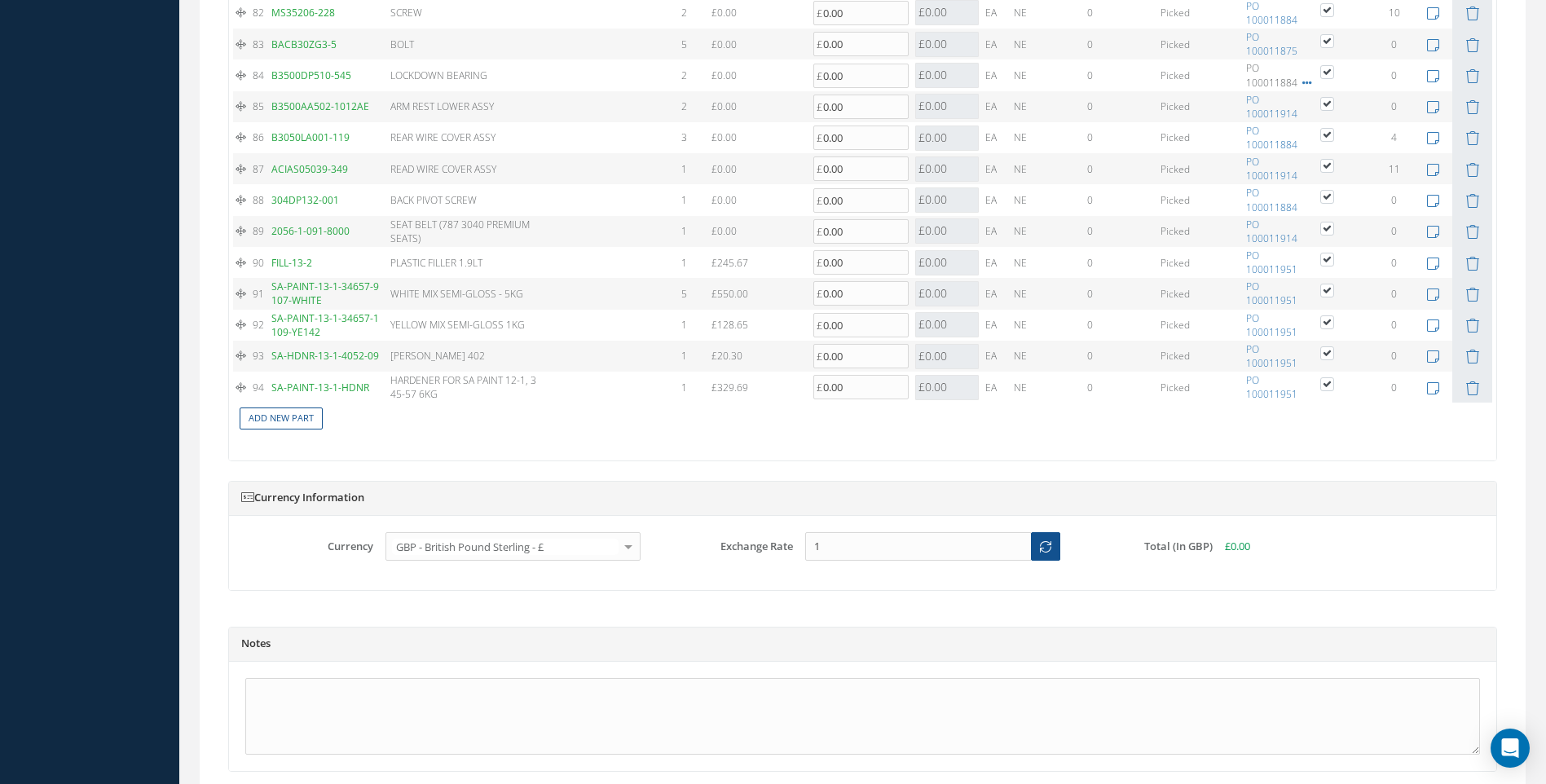
type input "AMSAFE"
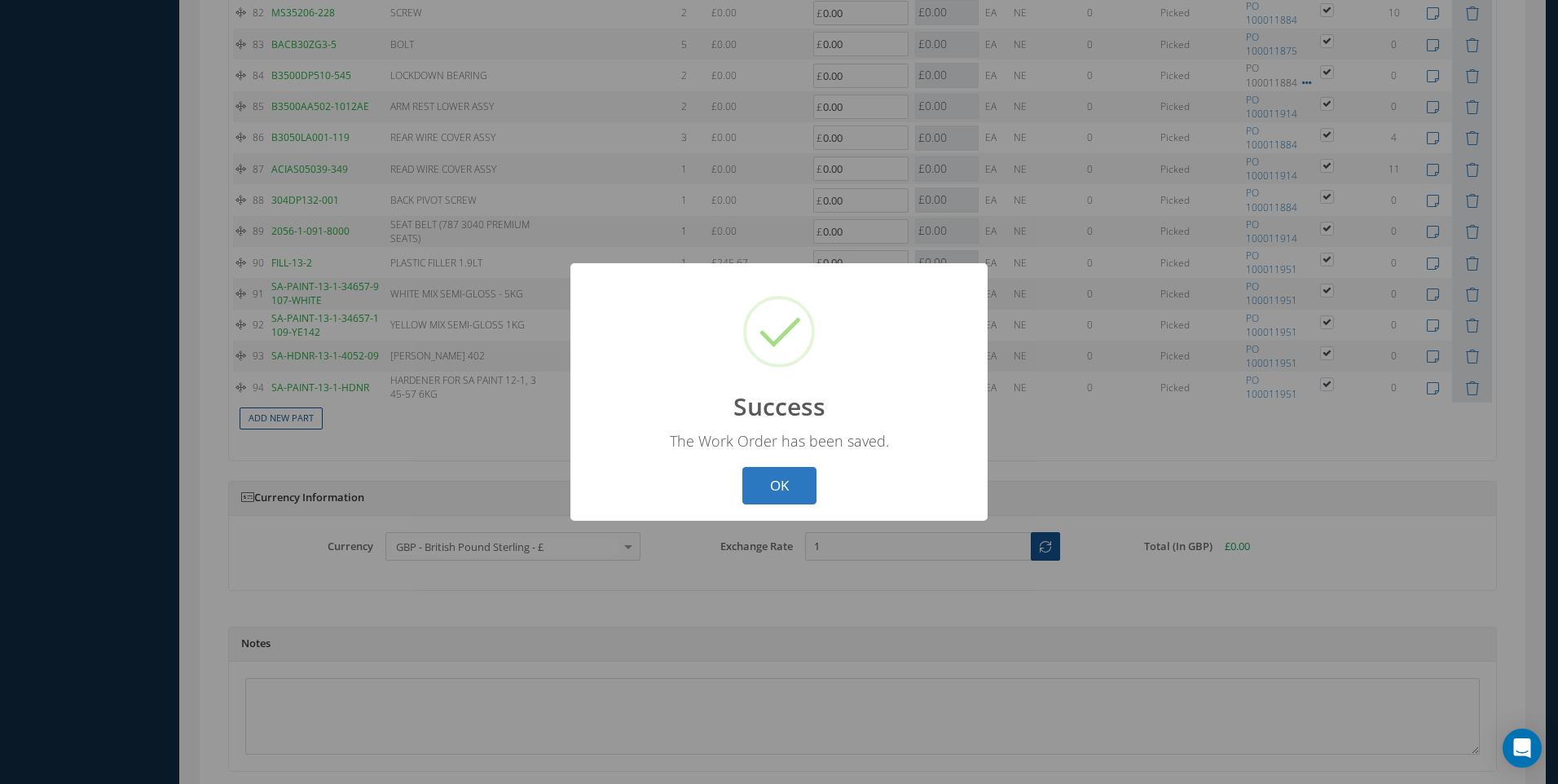
click at [805, 481] on button "OK" at bounding box center [779, 486] width 74 height 39
select select "25"
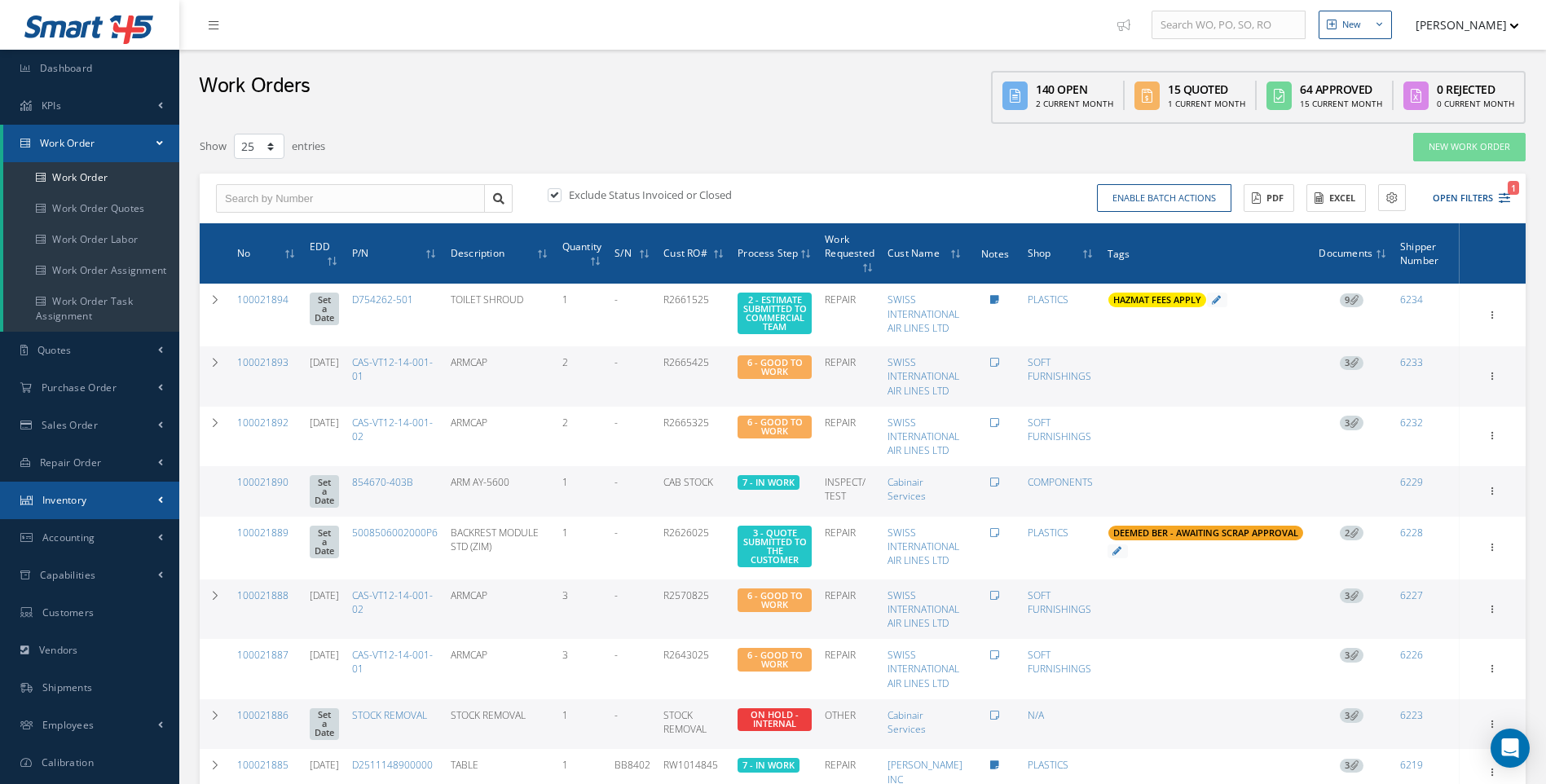
click at [78, 495] on span "Inventory" at bounding box center [65, 499] width 45 height 14
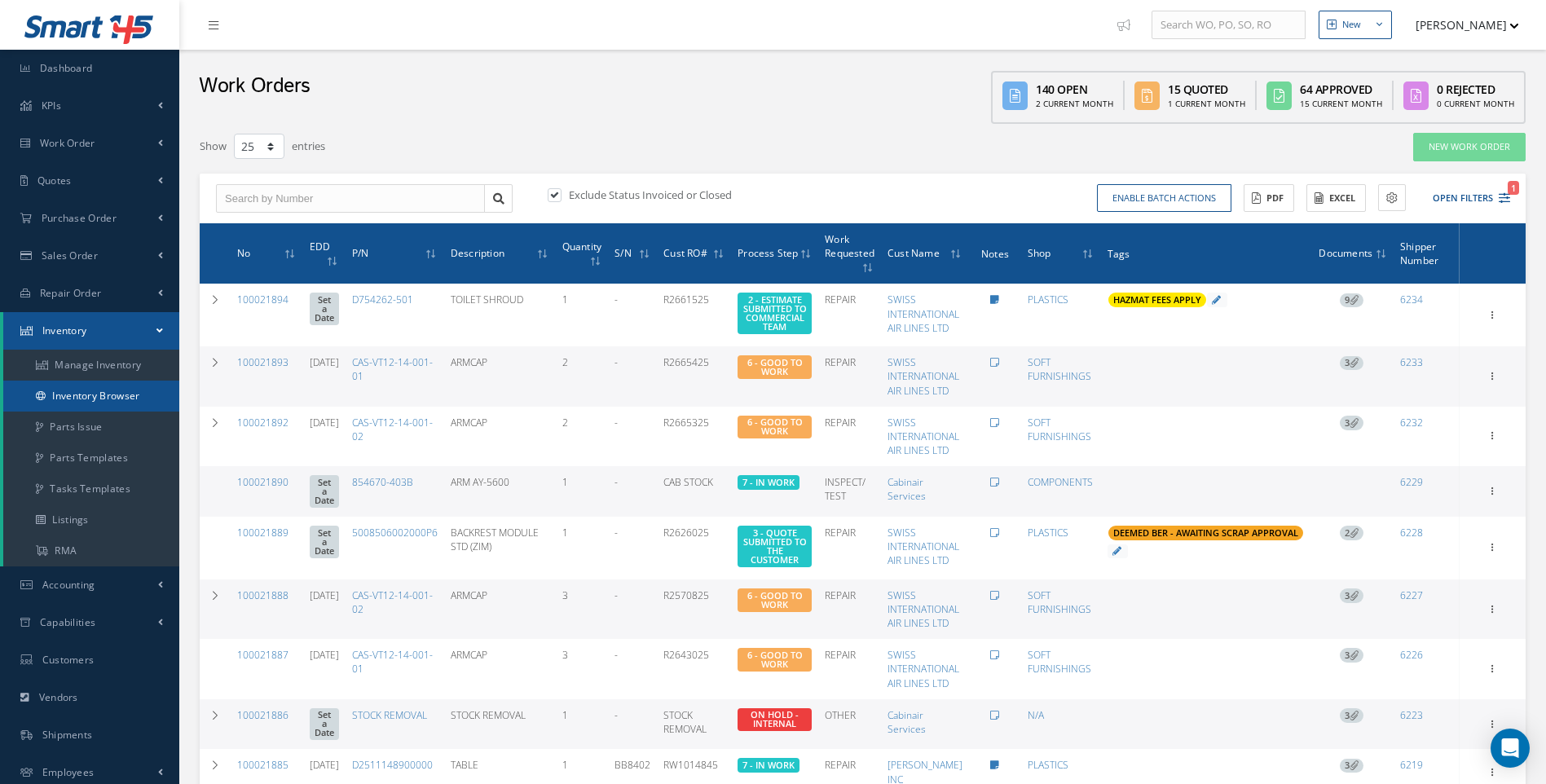
click at [102, 394] on link "Inventory Browser" at bounding box center [91, 396] width 176 height 31
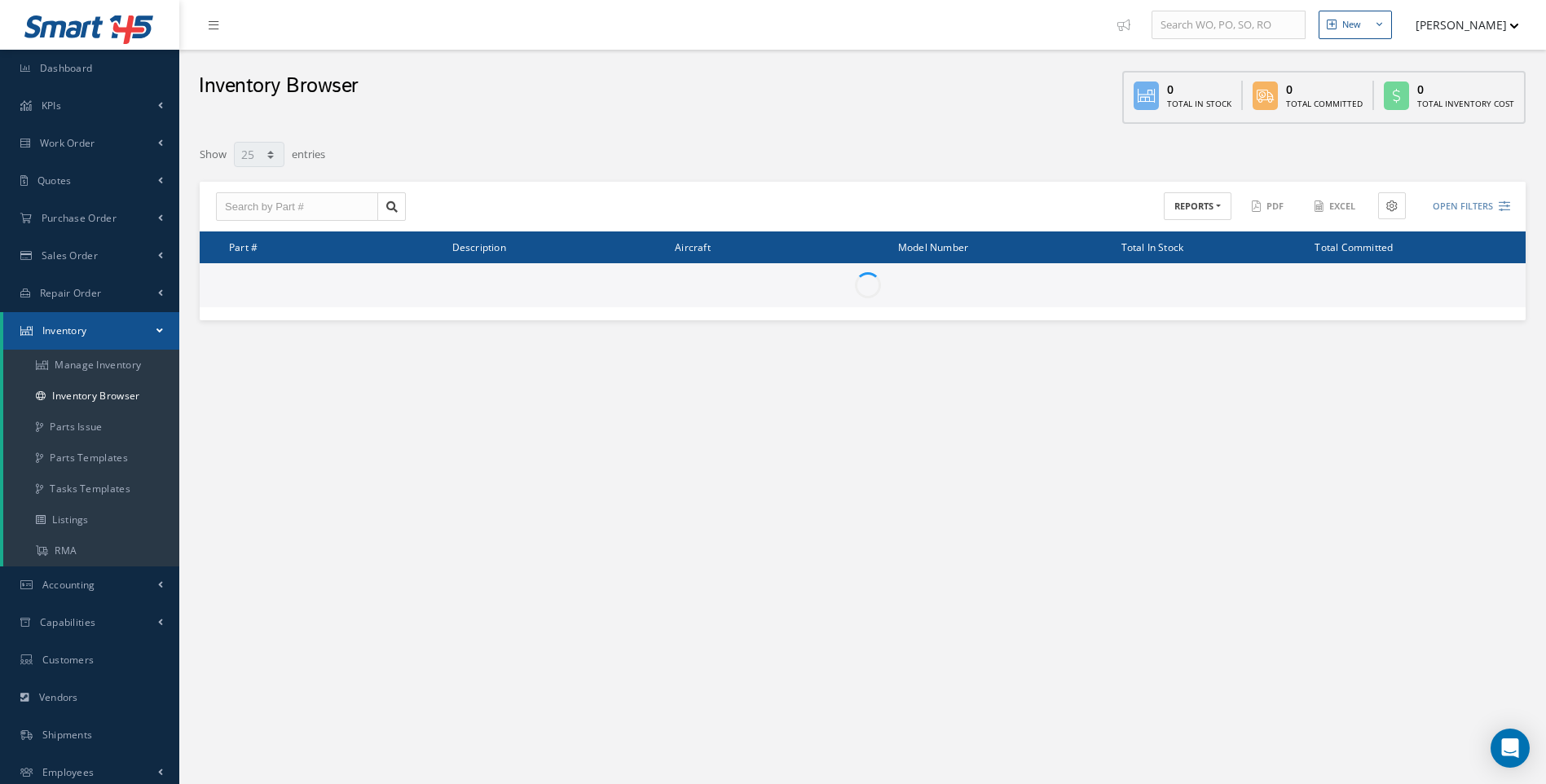
select select "25"
type input "Locations"
type input "All General Ledger"
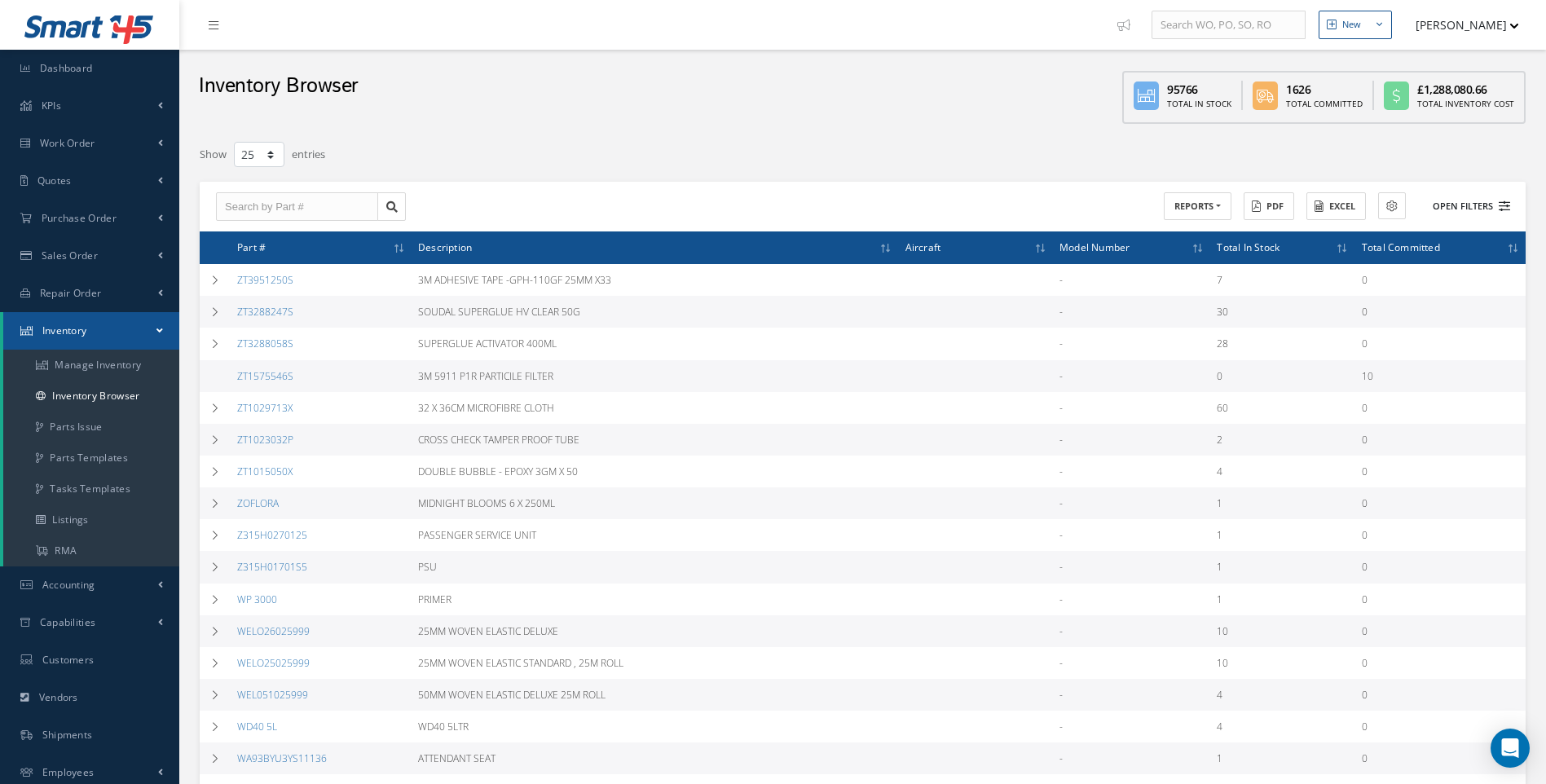
click at [1501, 206] on icon at bounding box center [1504, 206] width 12 height 12
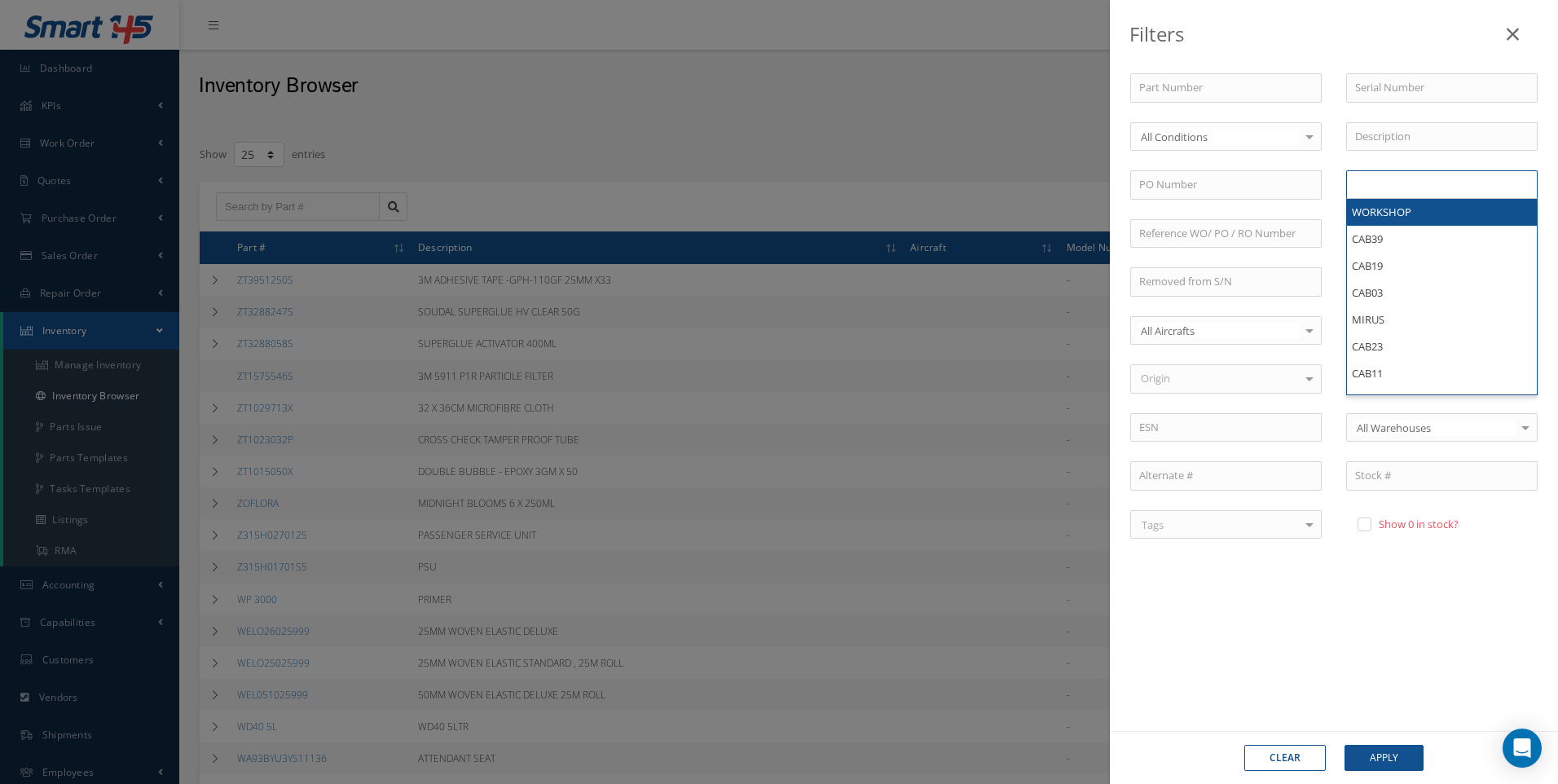
click at [1376, 190] on input "text" at bounding box center [1388, 185] width 66 height 21
click at [1329, 141] on div "All Conditions All Conditions OH | OVERHAUL SV | SERVICEABLE RP | REPAIRED AR |…" at bounding box center [1227, 137] width 216 height 30
type input "Locations"
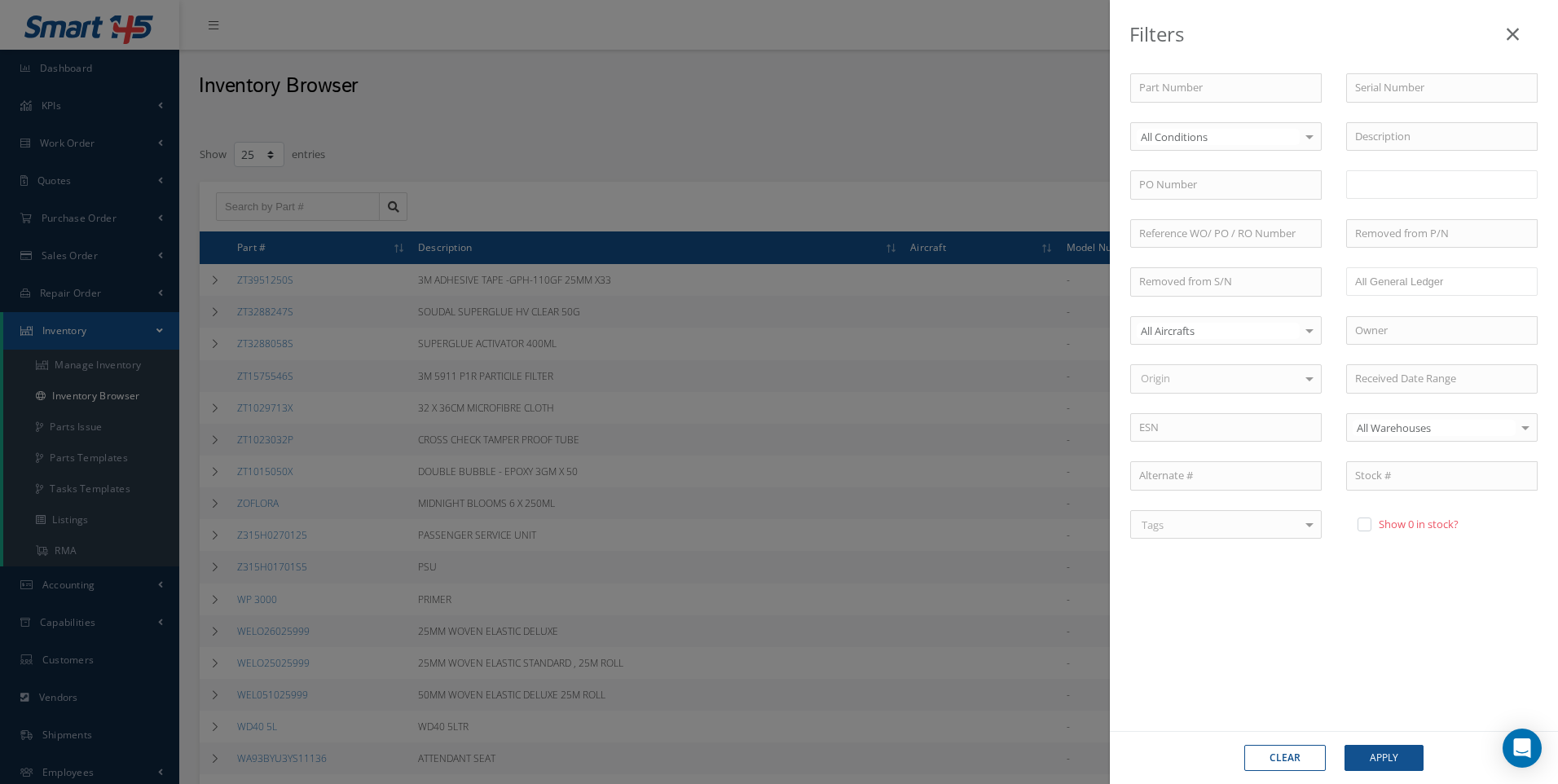
click at [1390, 193] on input "text" at bounding box center [1388, 185] width 66 height 21
type input "hazmat a1"
click at [1381, 757] on button "Apply" at bounding box center [1384, 757] width 79 height 26
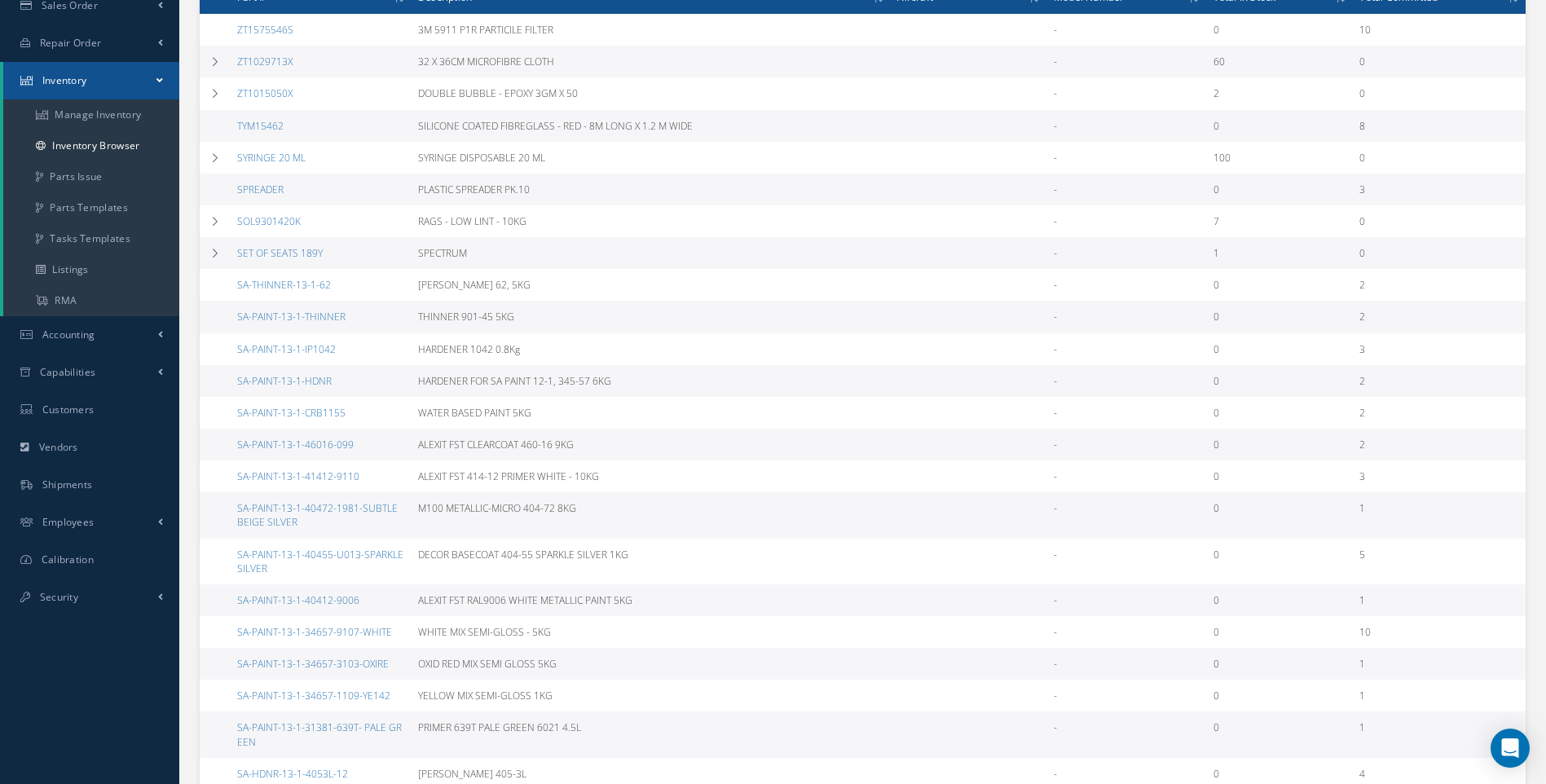
scroll to position [37, 0]
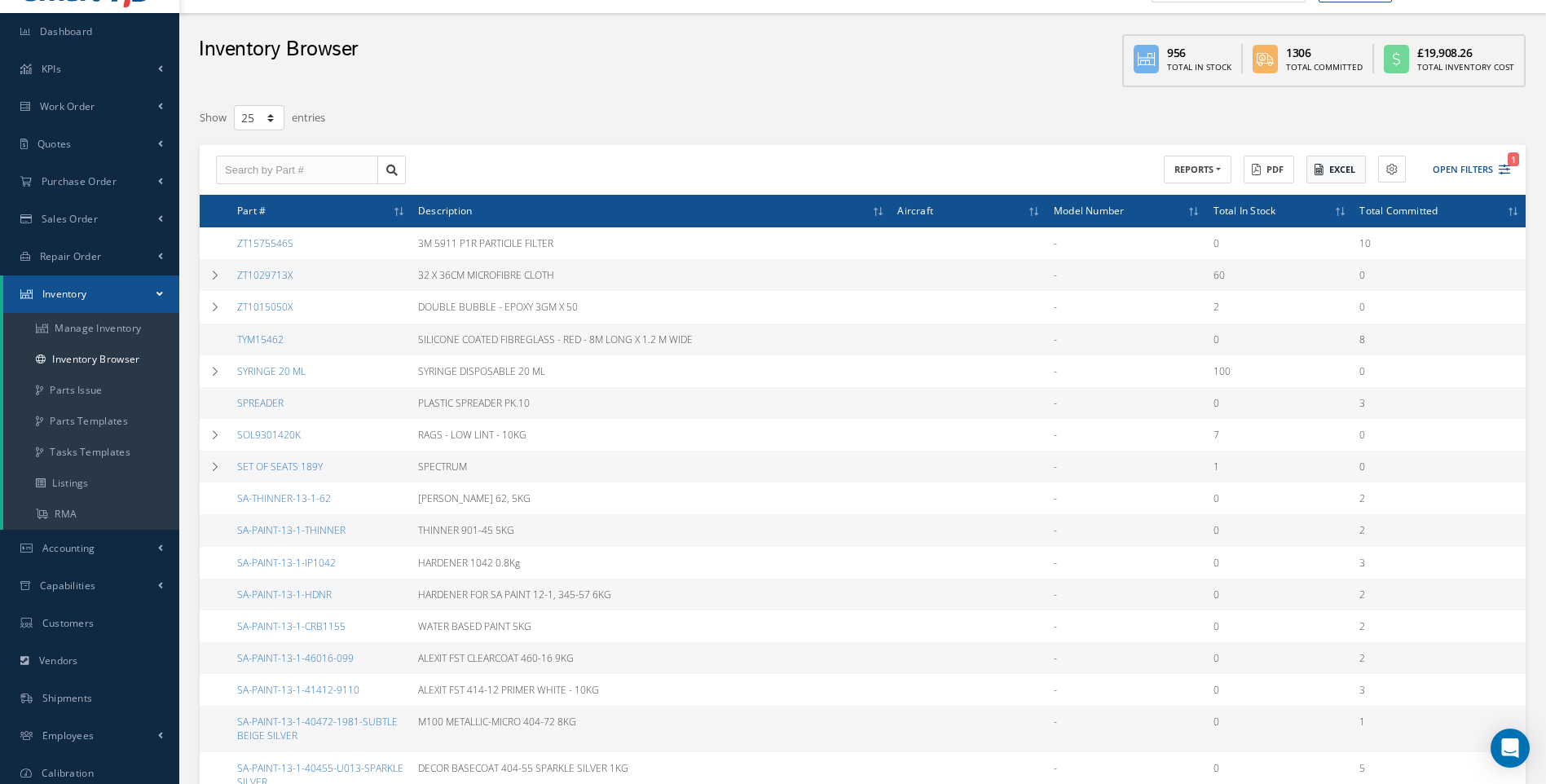
click at [1337, 168] on button "Excel" at bounding box center [1336, 170] width 59 height 29
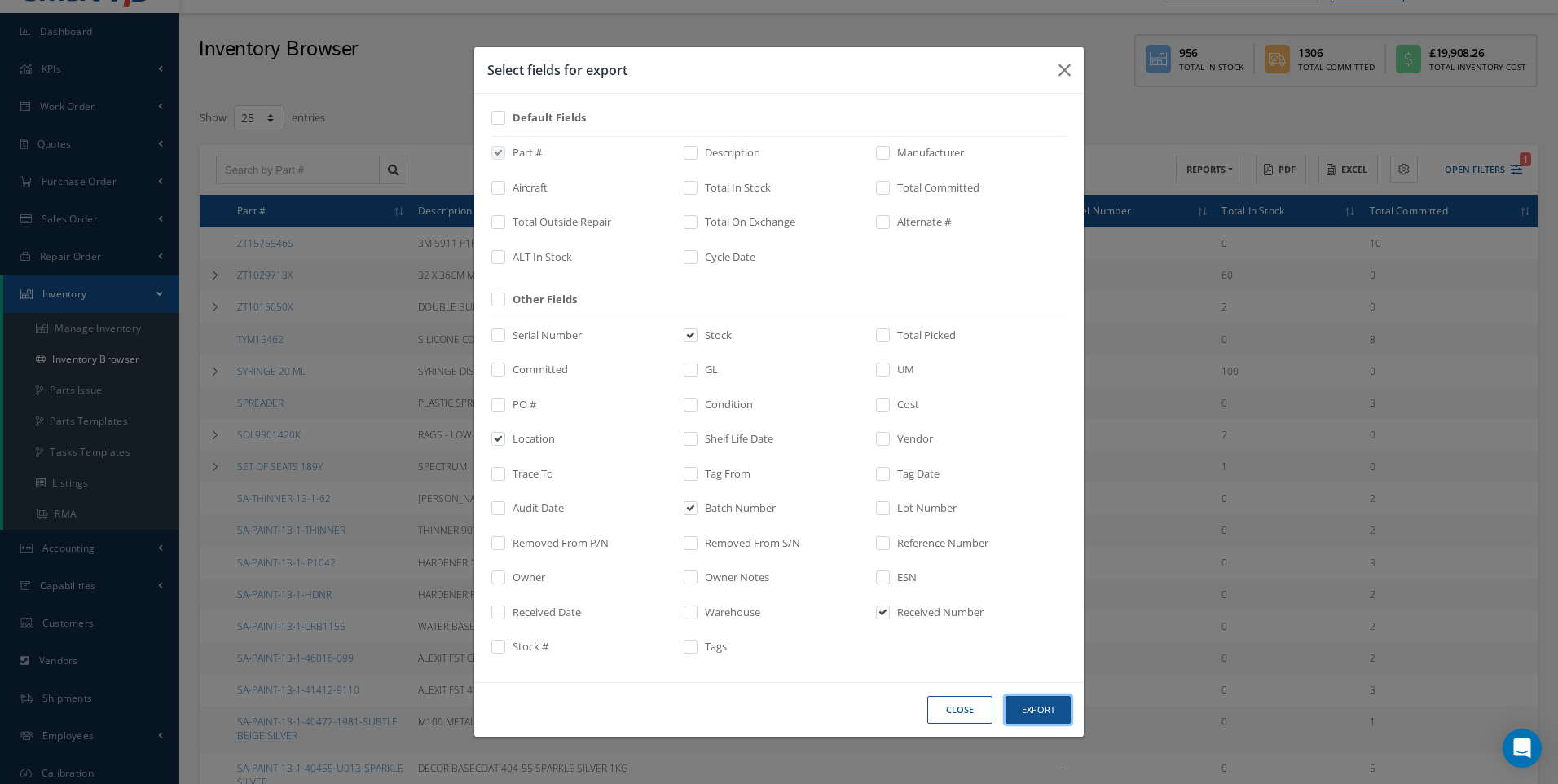
click at [1029, 701] on button "Export" at bounding box center [1038, 710] width 65 height 29
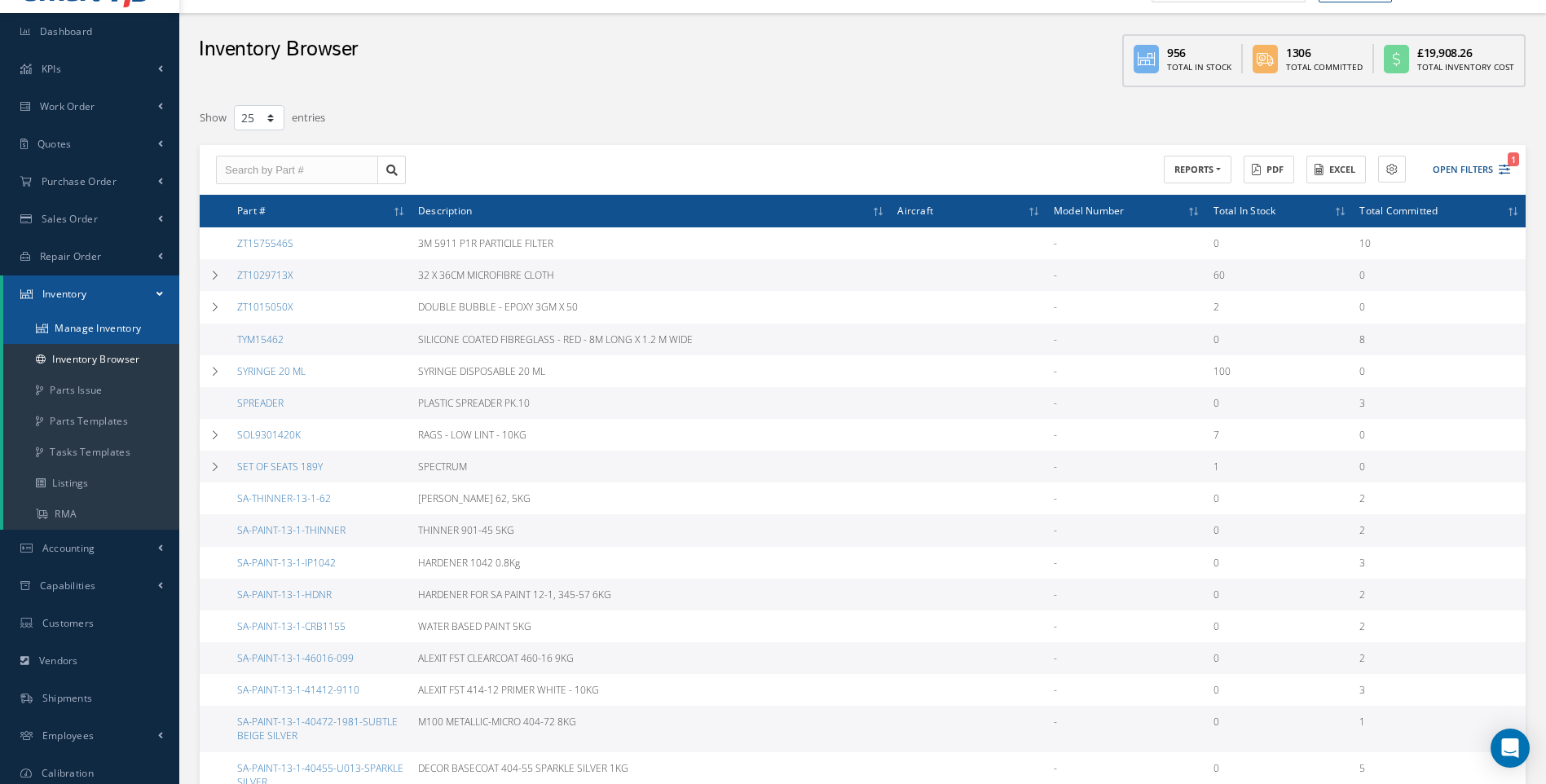
click at [87, 327] on link "Manage Inventory" at bounding box center [91, 328] width 176 height 31
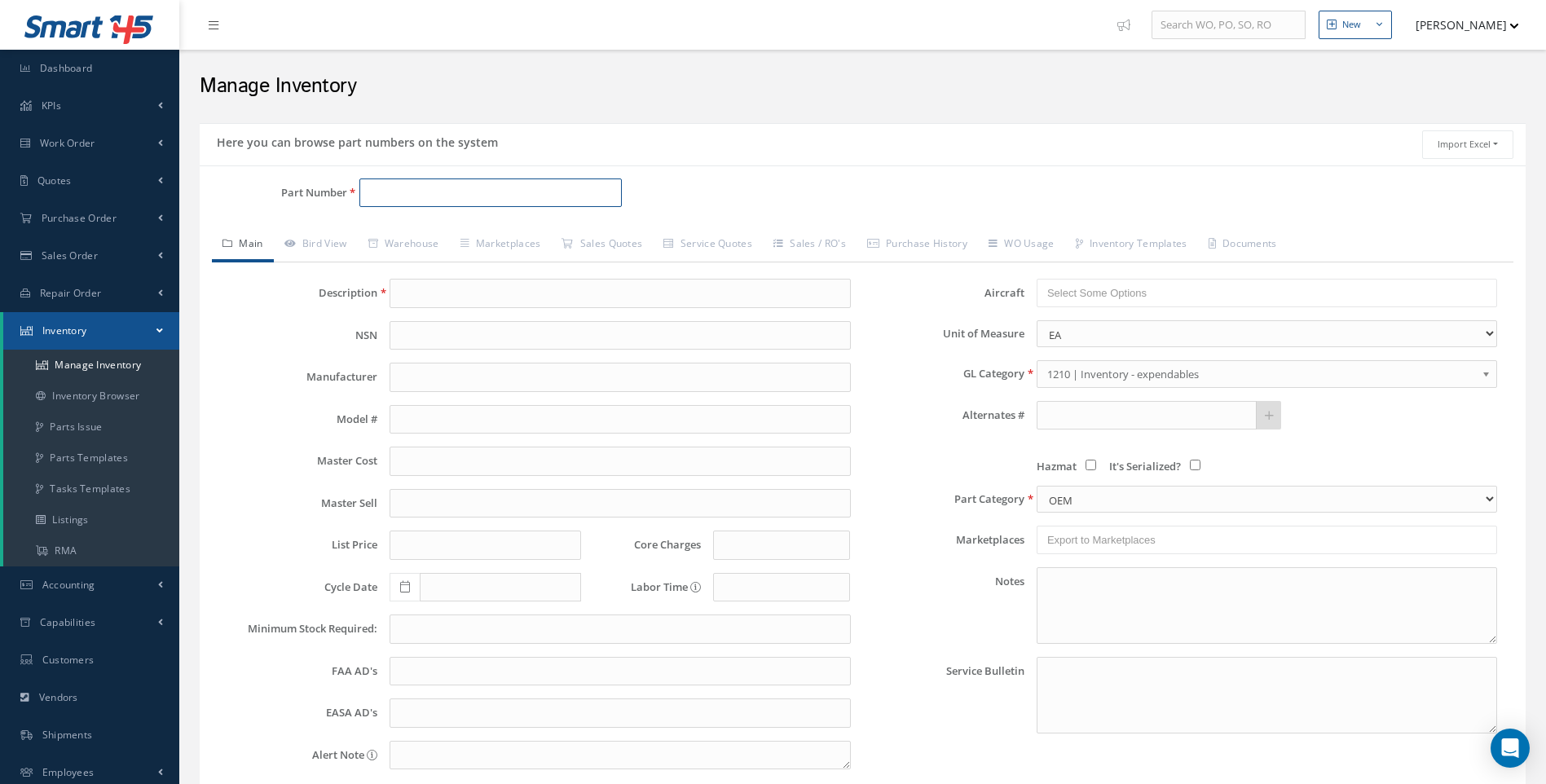
click at [393, 199] on input "Part Number" at bounding box center [491, 193] width 263 height 30
click at [390, 241] on span "T160" at bounding box center [438, 235] width 147 height 17
type input "T160"
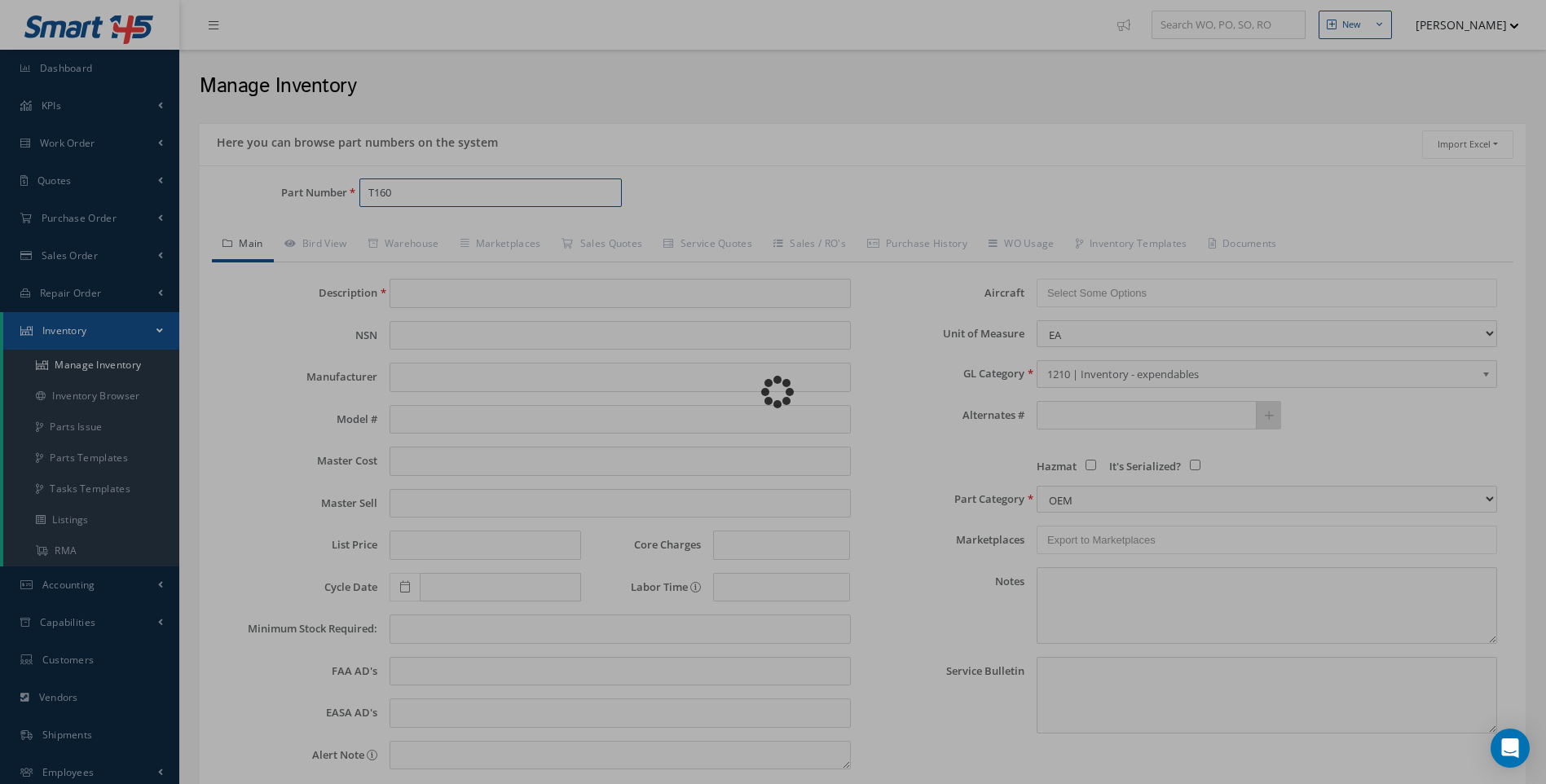
type input "SOLVENT CLEANER - 5LTR"
type input "28.30"
type input "0.00"
select select "18"
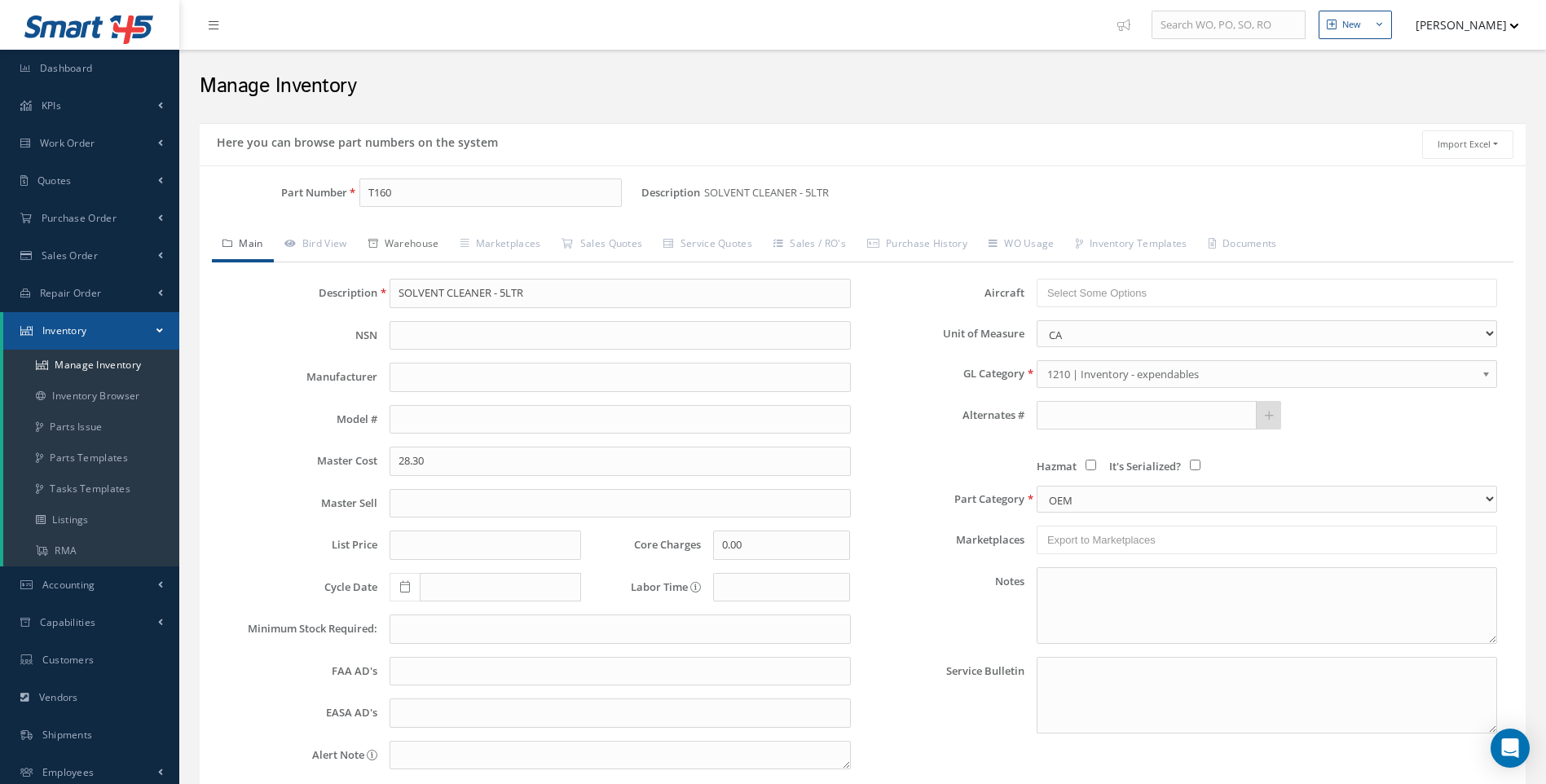
click at [413, 246] on link "Warehouse" at bounding box center [403, 245] width 92 height 34
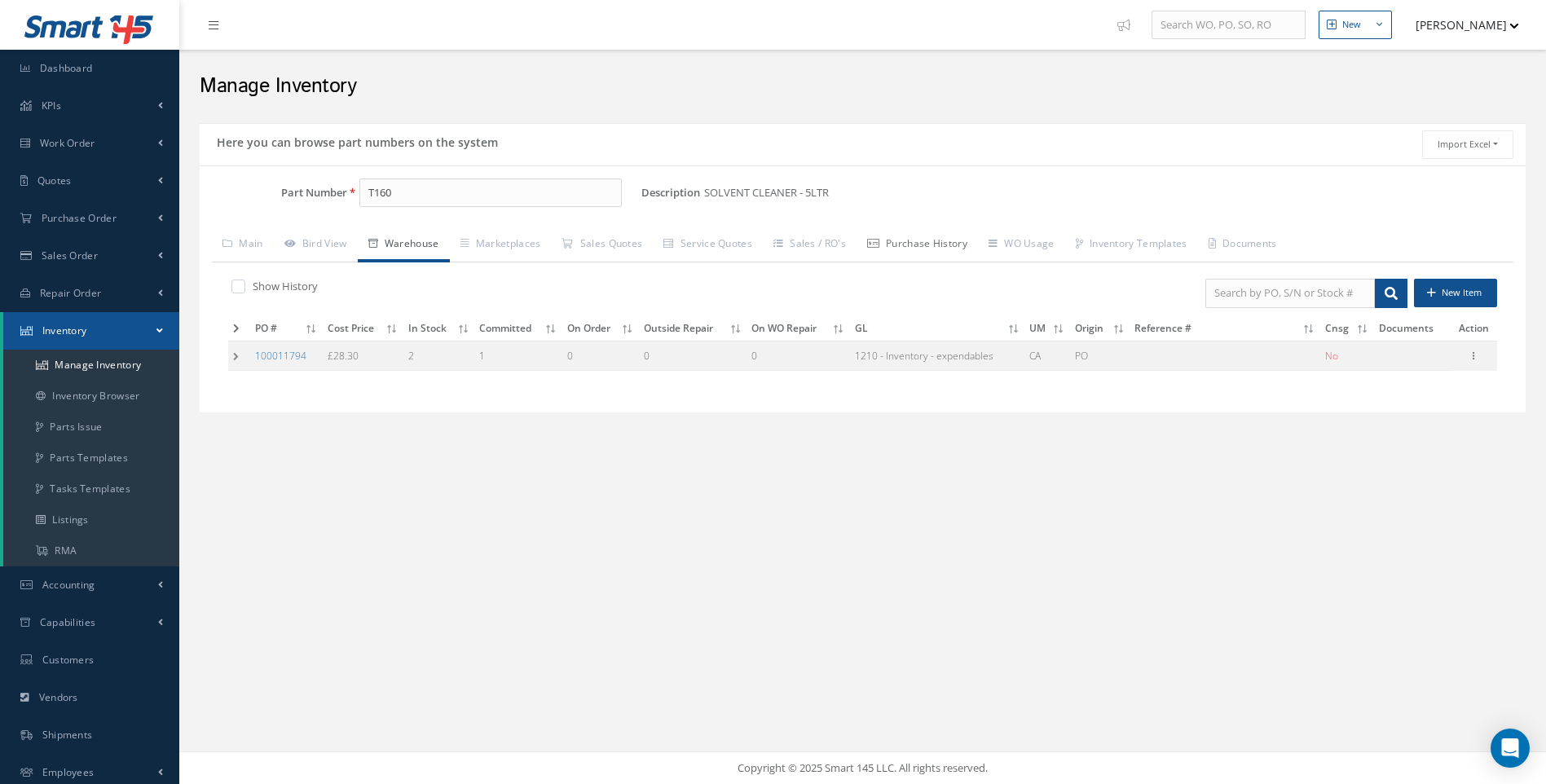
click at [921, 244] on link "Purchase History" at bounding box center [917, 245] width 122 height 34
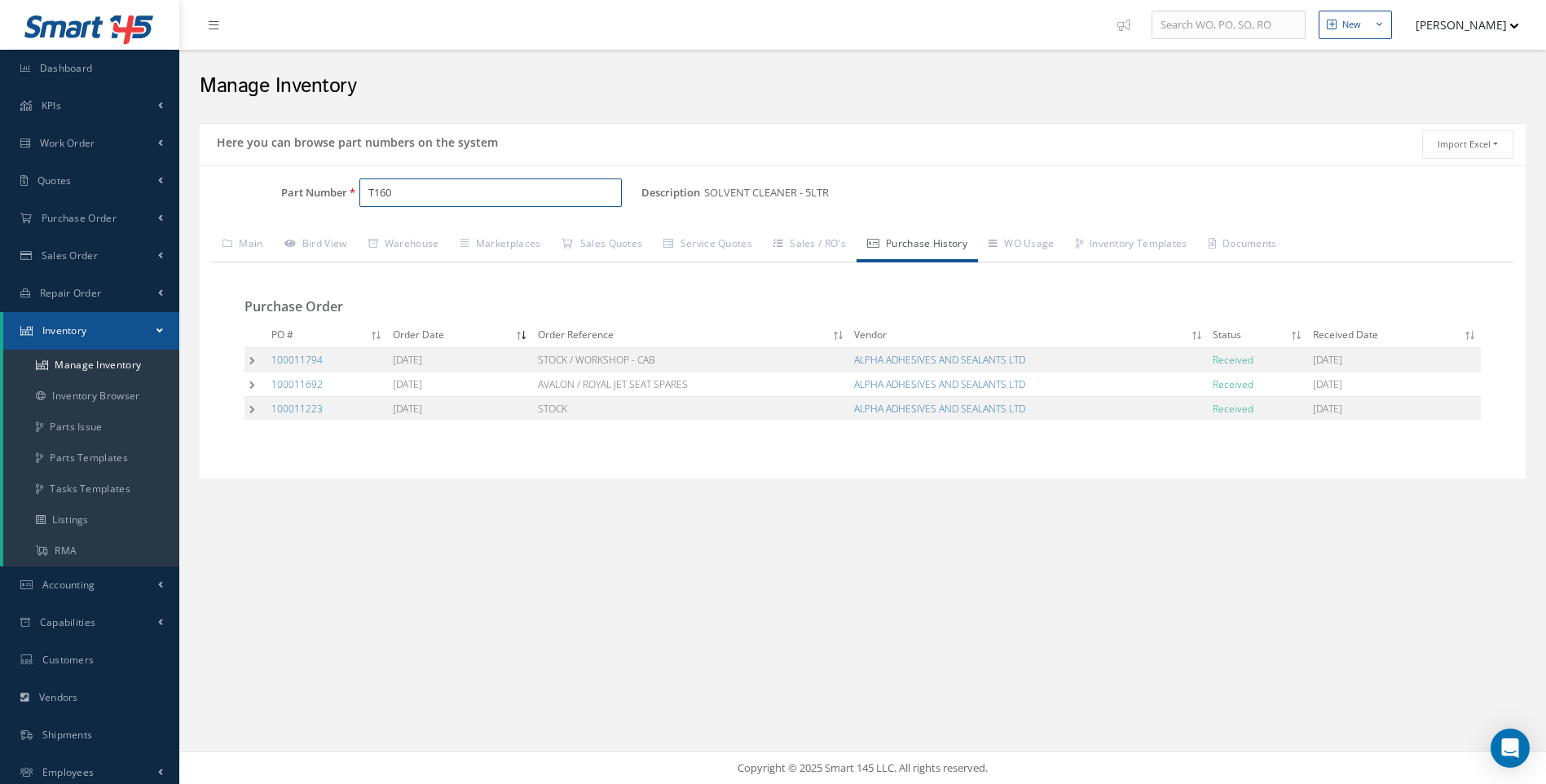
drag, startPoint x: 406, startPoint y: 192, endPoint x: 339, endPoint y: 199, distance: 67.4
click at [339, 199] on div "Part Number T160" at bounding box center [420, 193] width 441 height 30
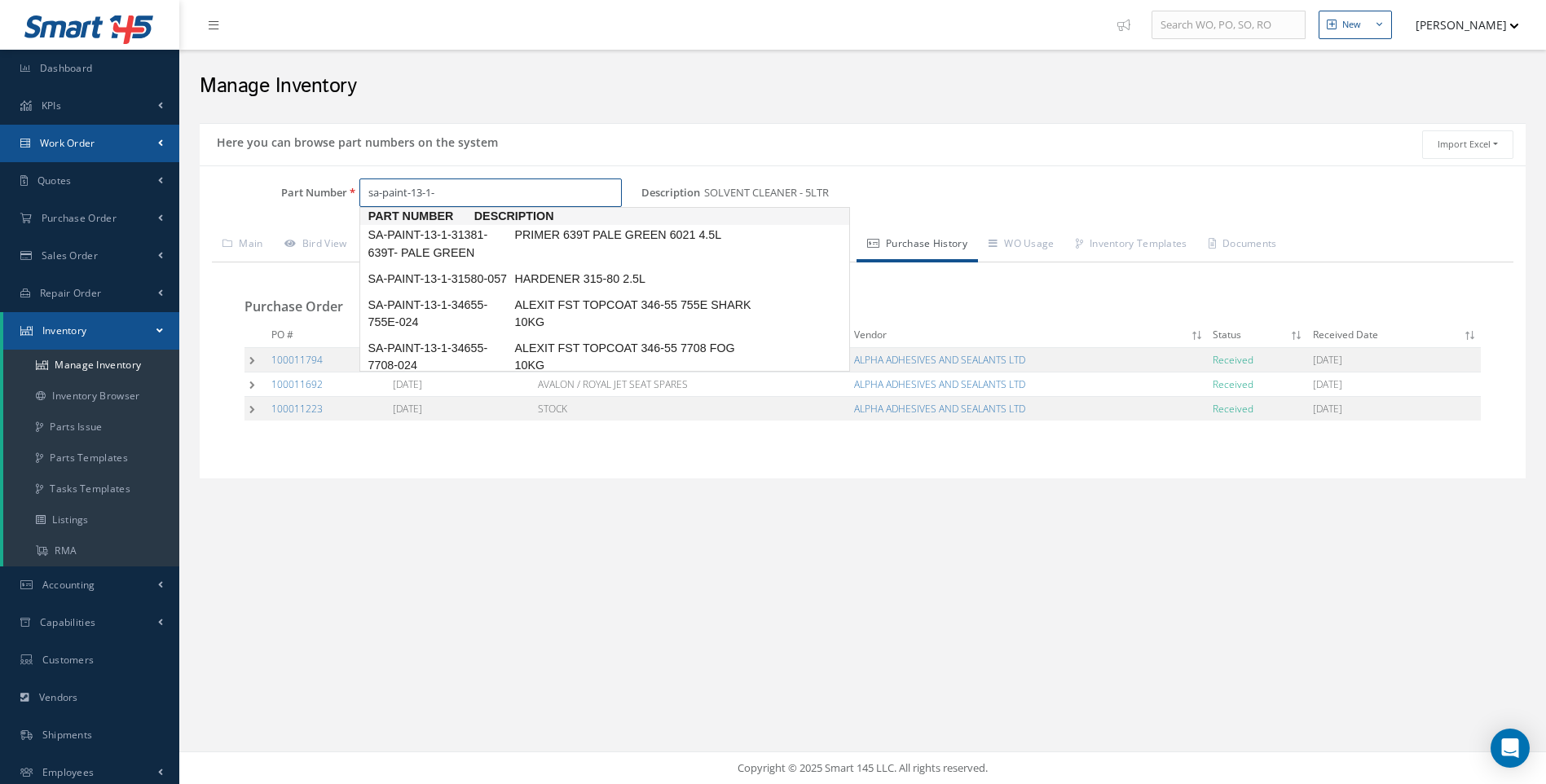
type input "sa-paint-13-1-"
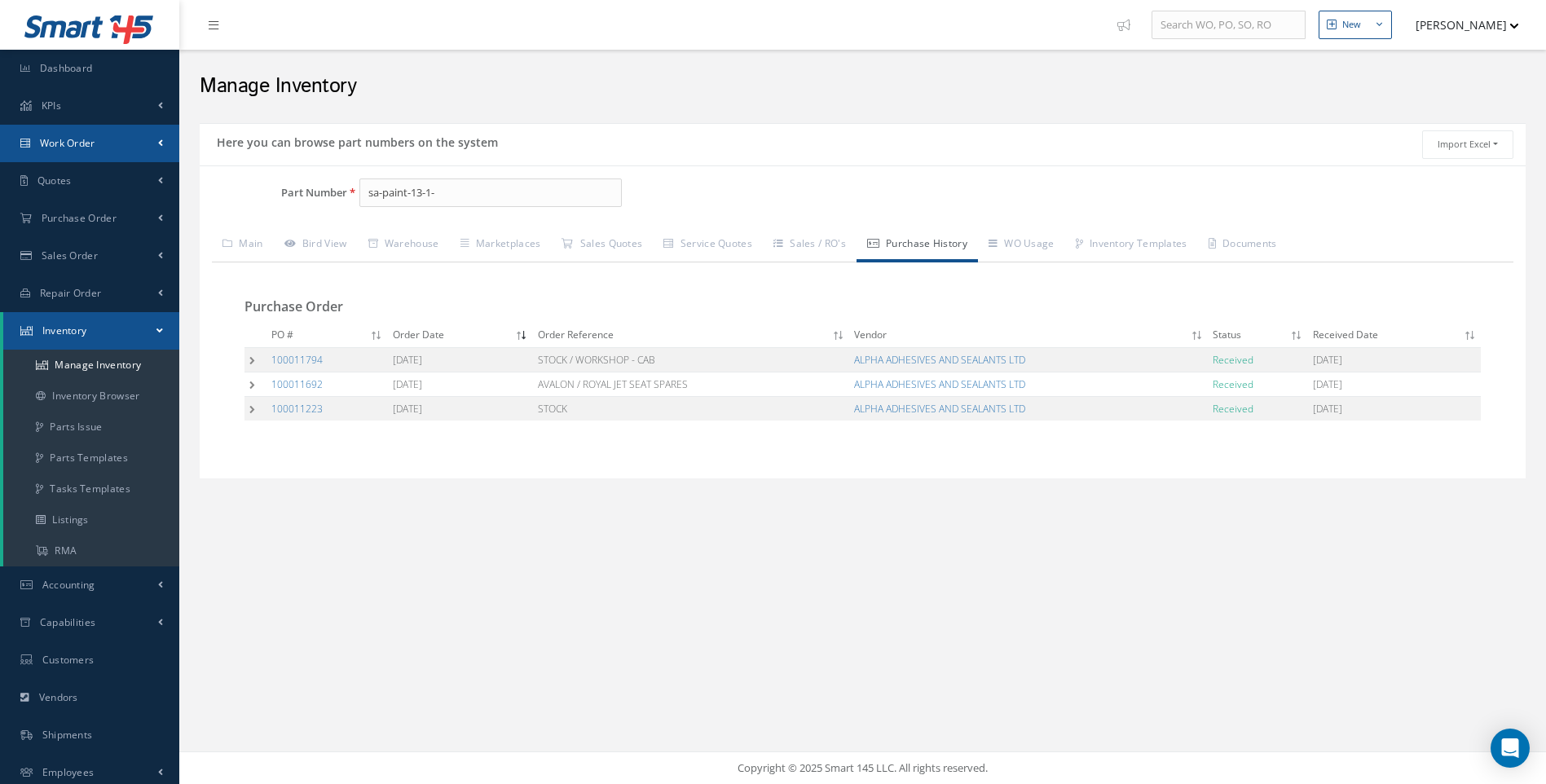
click at [90, 144] on span "Work Order" at bounding box center [68, 142] width 56 height 14
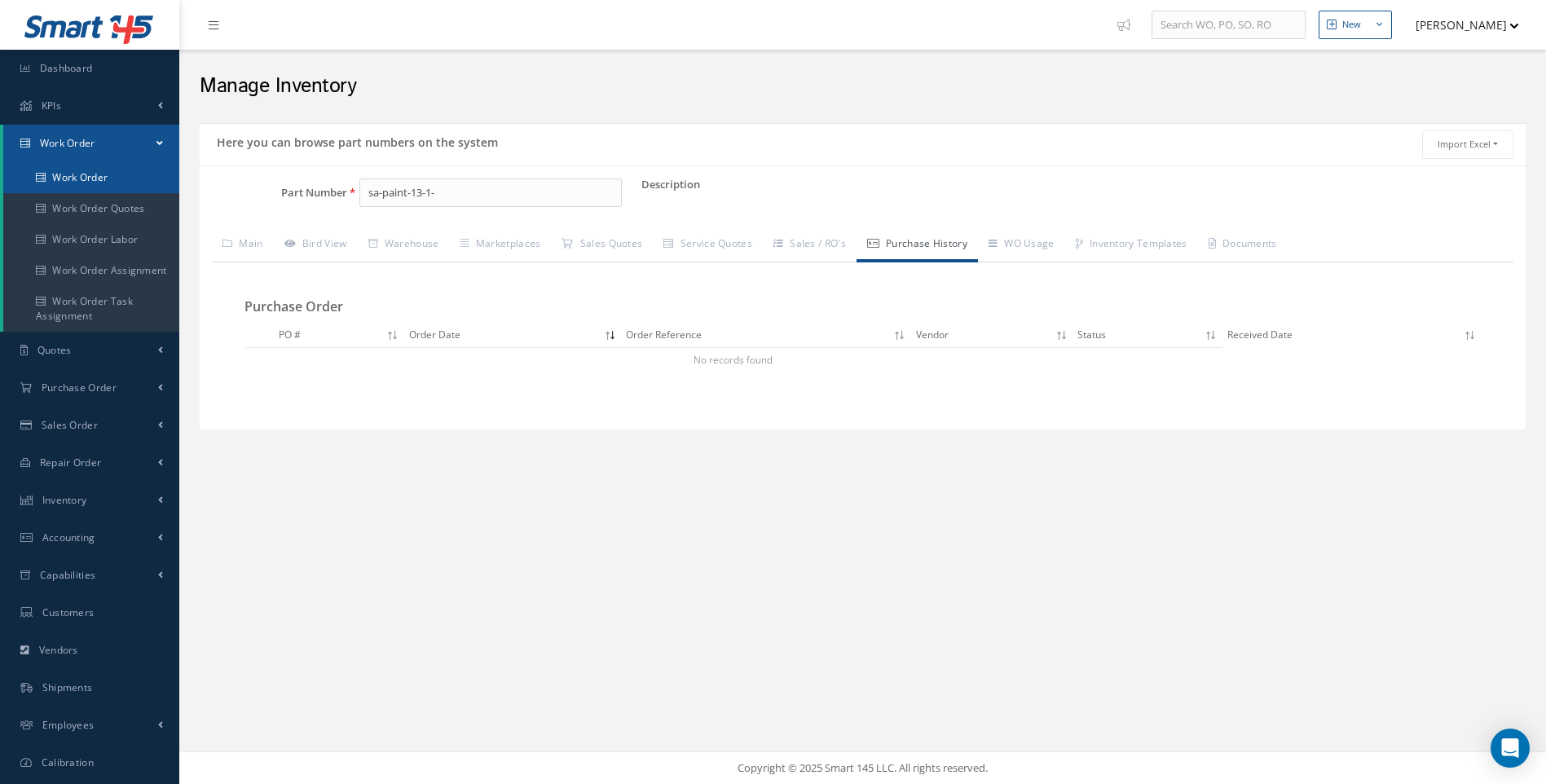
click at [93, 174] on link "Work Order" at bounding box center [91, 177] width 176 height 31
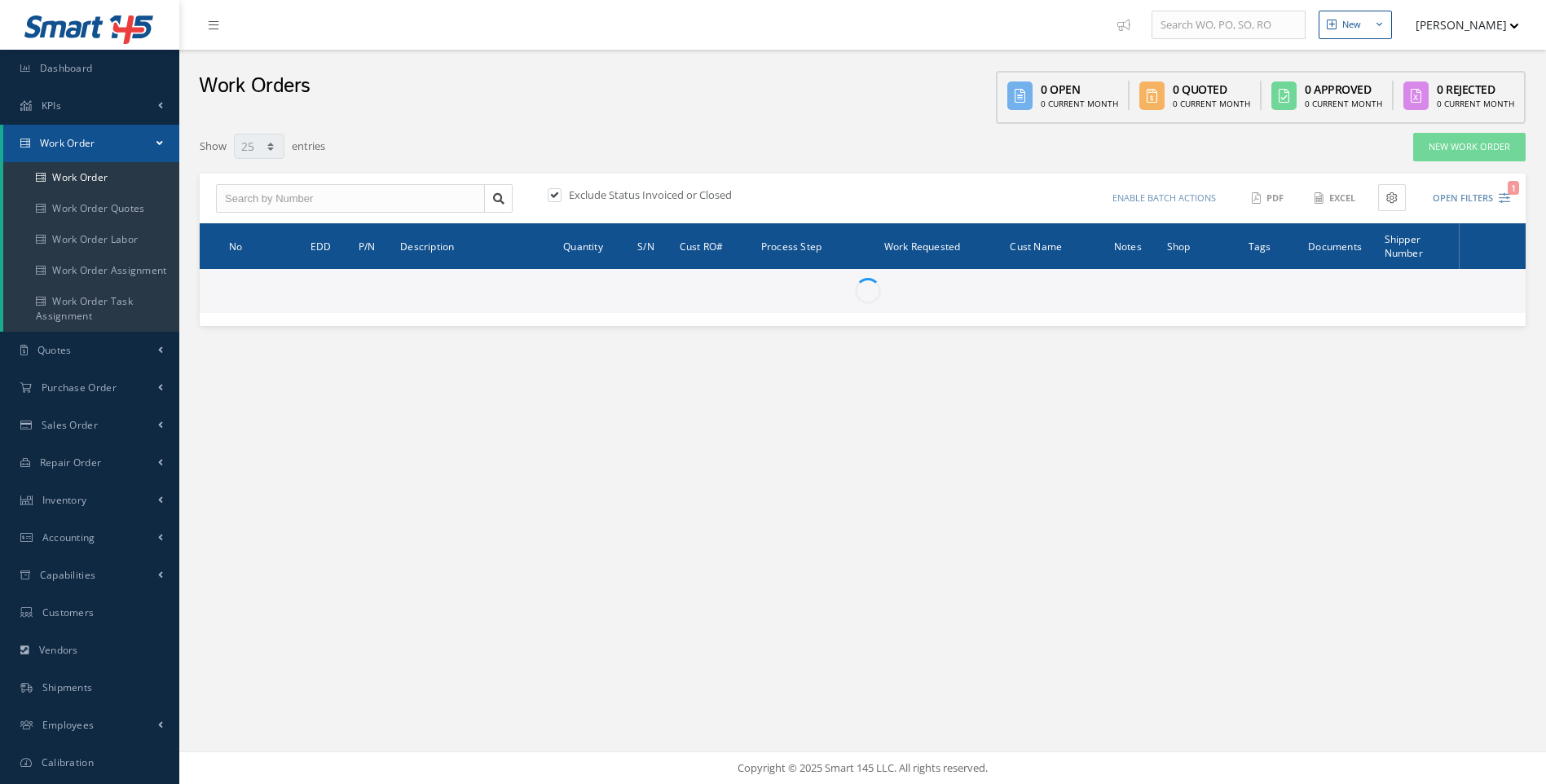
select select "25"
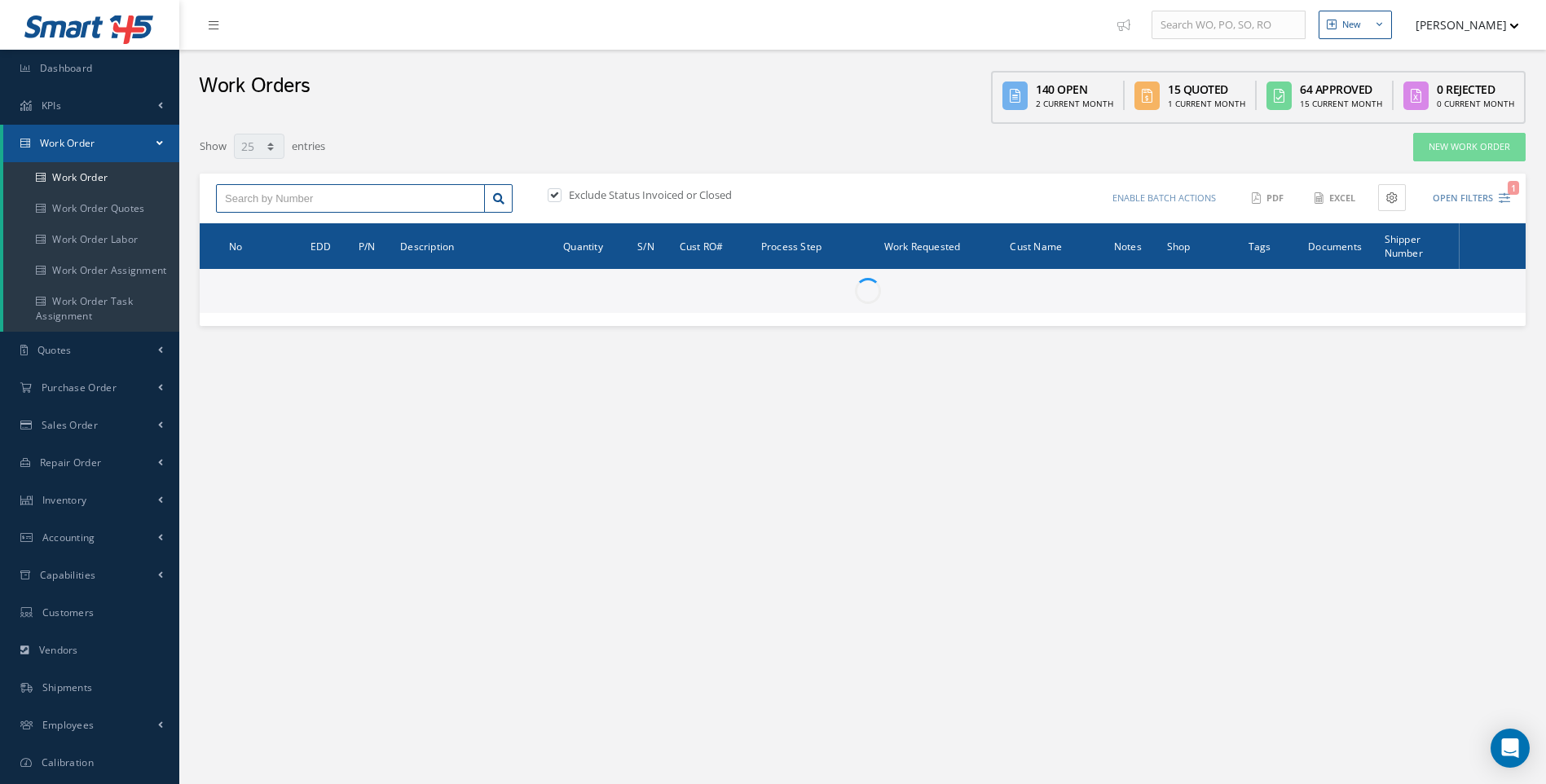
click at [247, 195] on input "text" at bounding box center [350, 199] width 269 height 30
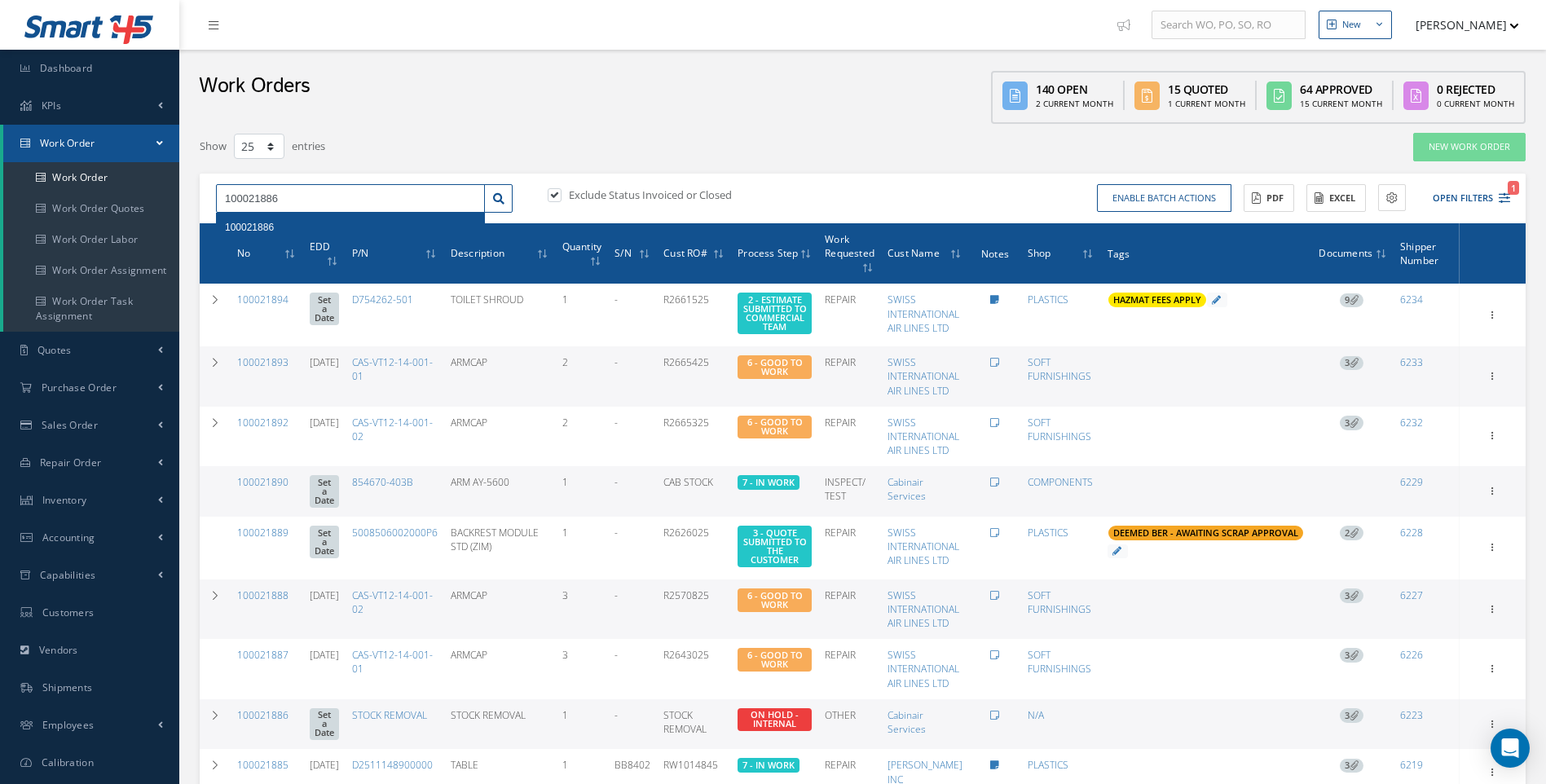
type input "100021886"
click at [261, 226] on span "100021886" at bounding box center [249, 227] width 49 height 12
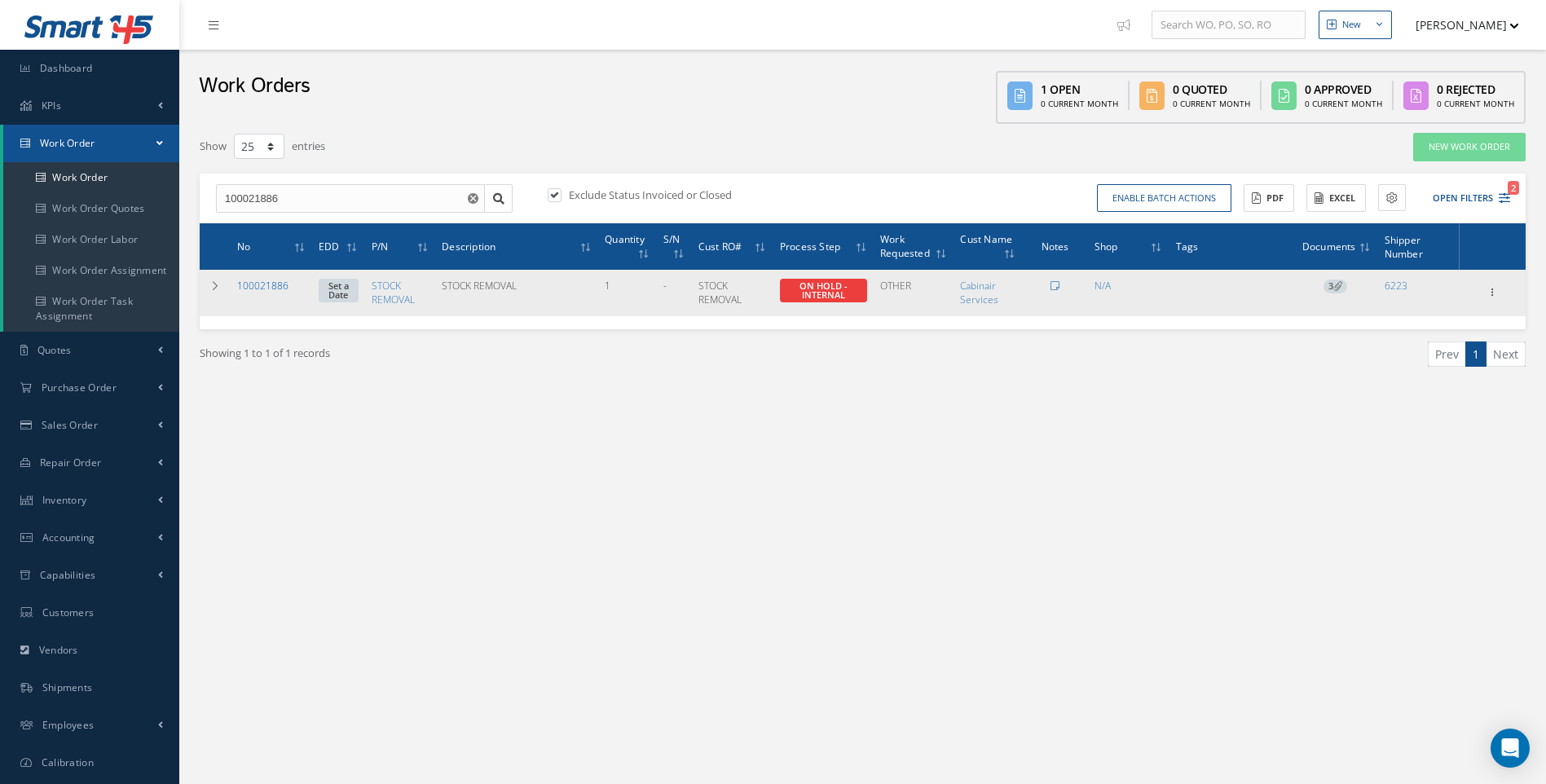
click at [258, 284] on link "100021886" at bounding box center [262, 284] width 51 height 14
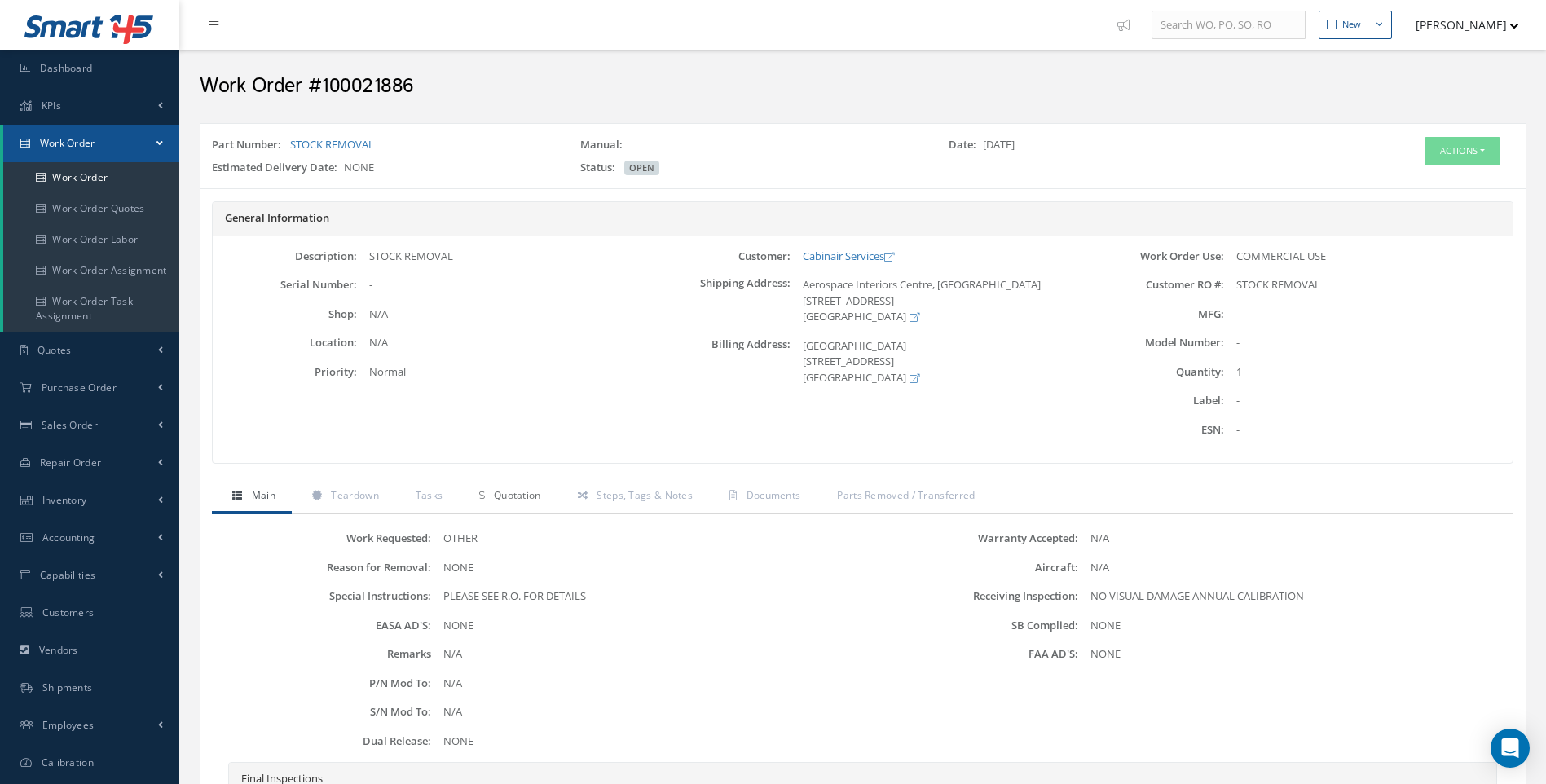
click at [519, 493] on span "Quotation" at bounding box center [517, 494] width 47 height 14
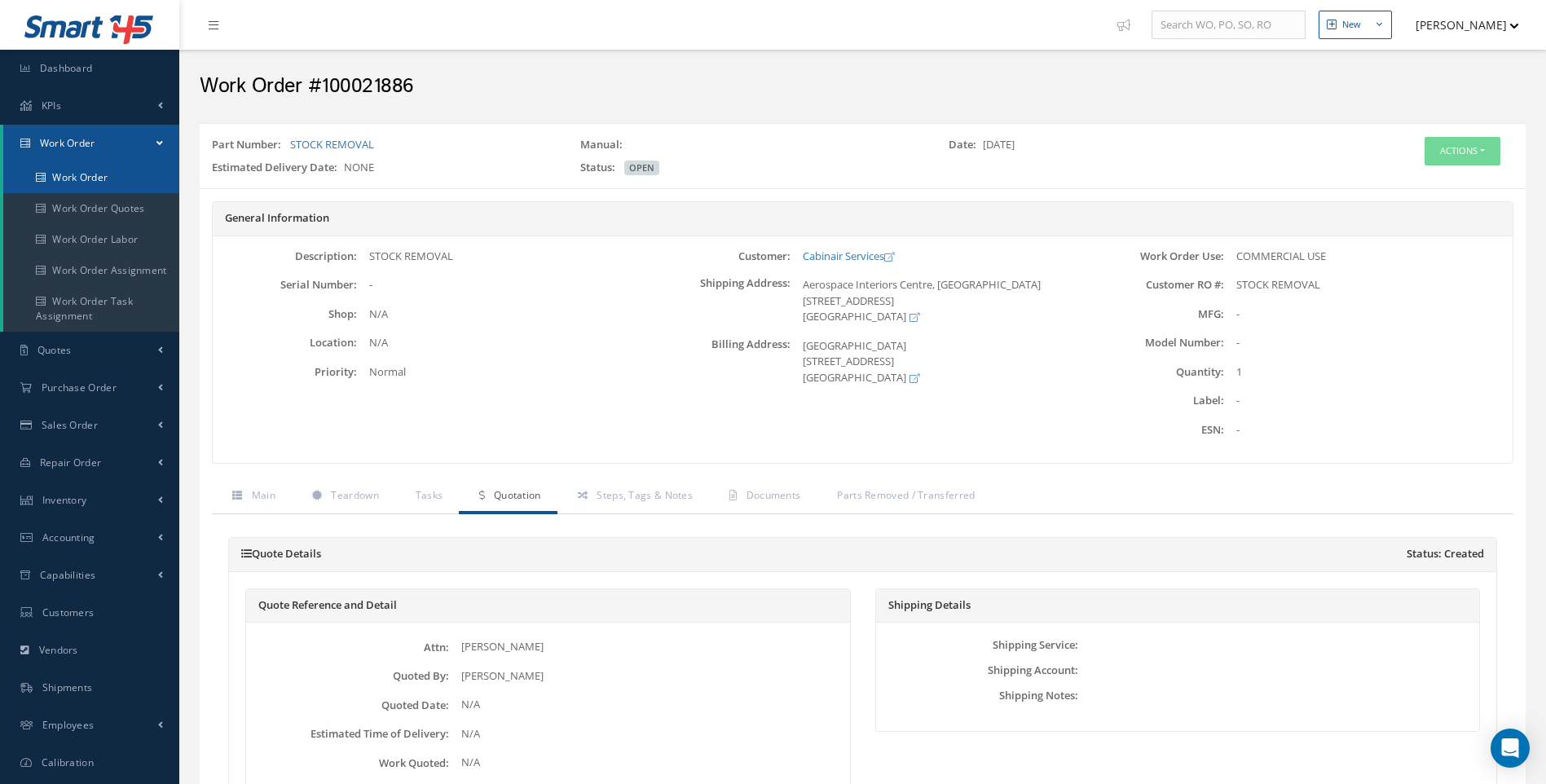
click at [95, 181] on link "Work Order" at bounding box center [91, 177] width 176 height 31
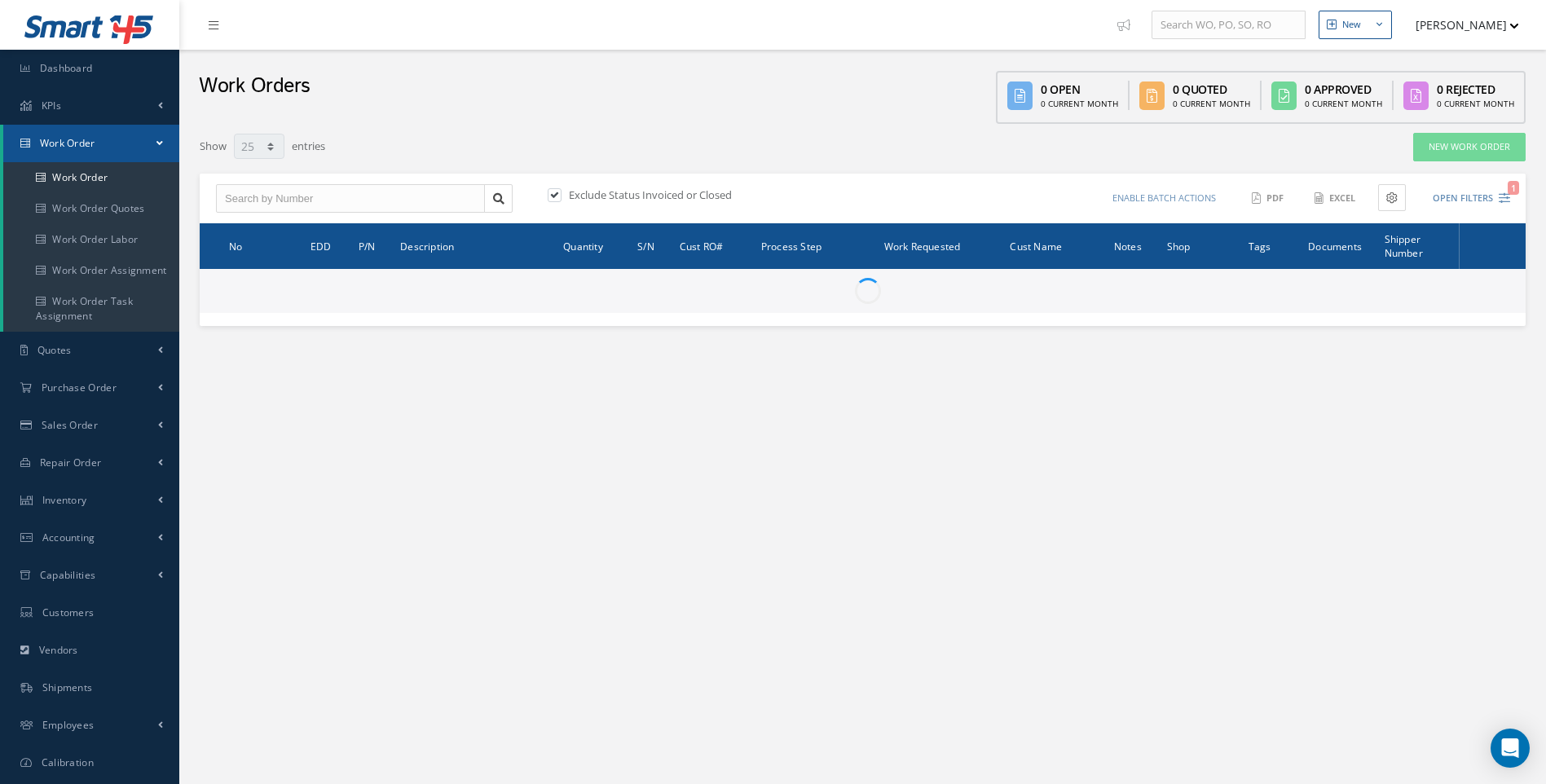
select select "25"
click at [263, 199] on input "text" at bounding box center [350, 199] width 269 height 30
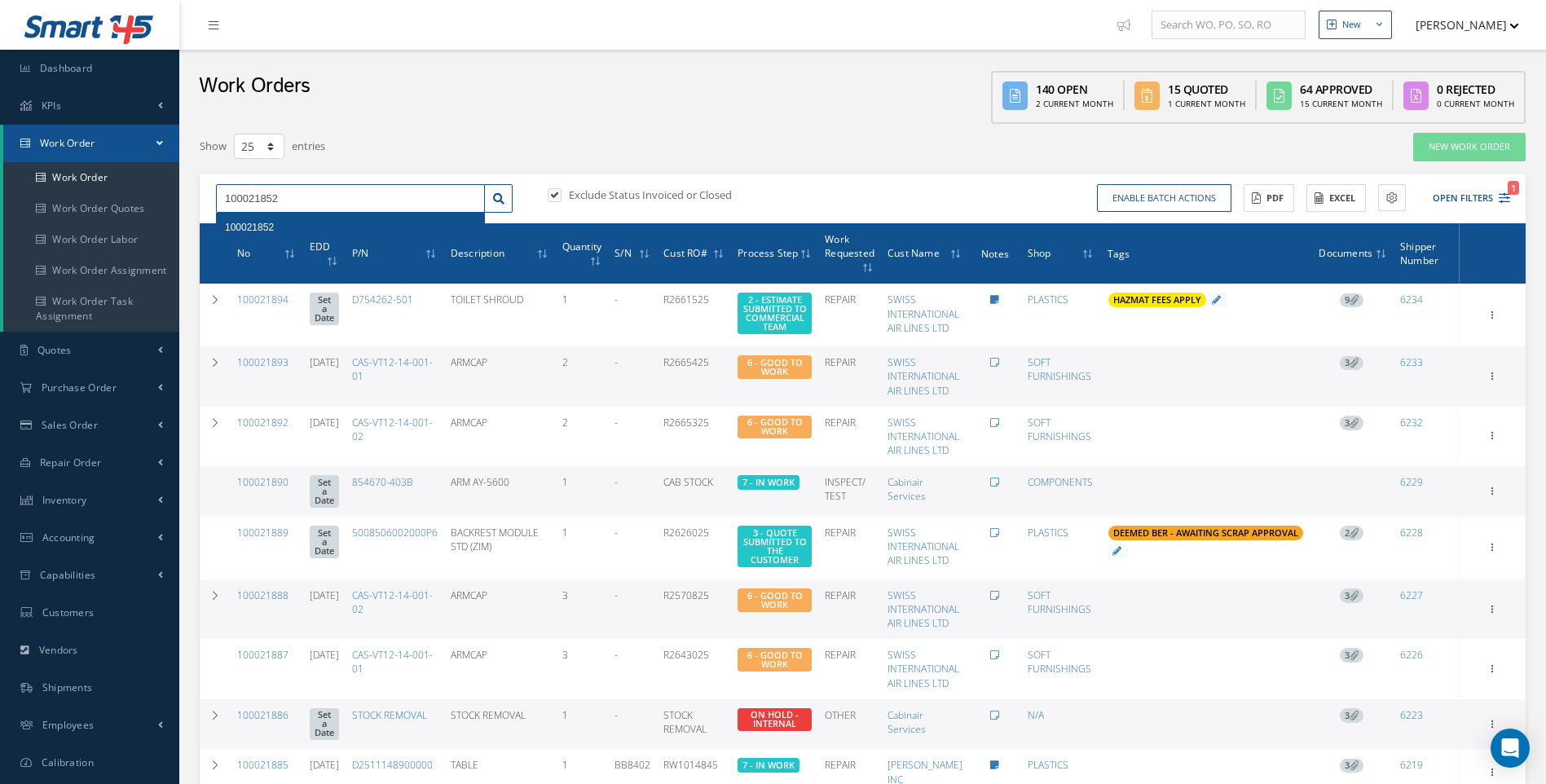
type input "100021852"
click at [254, 227] on span "100021852" at bounding box center [249, 227] width 49 height 12
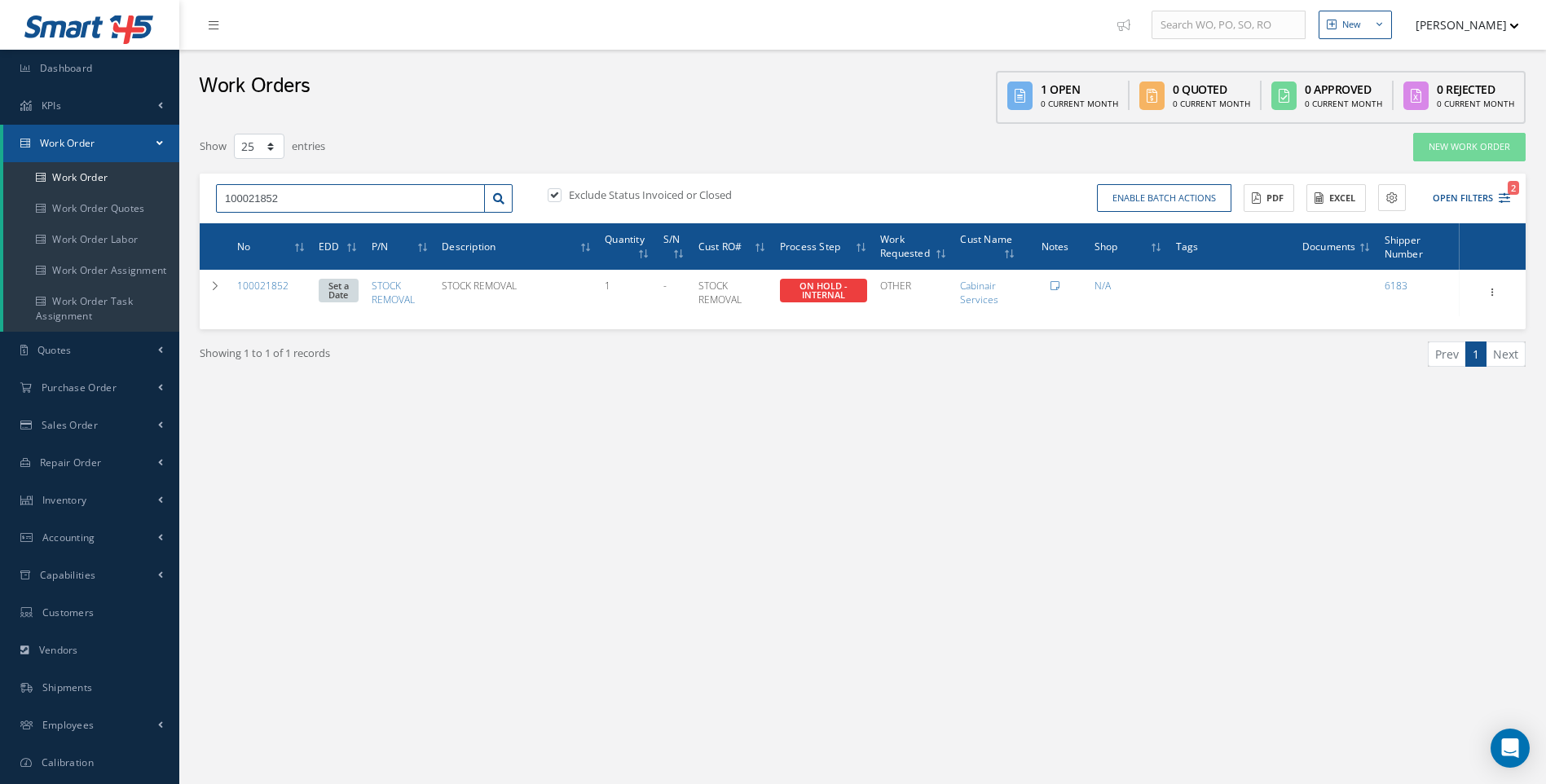
drag, startPoint x: 282, startPoint y: 196, endPoint x: 233, endPoint y: 197, distance: 49.0
click at [222, 197] on input "100021852" at bounding box center [350, 199] width 269 height 30
click at [161, 499] on span at bounding box center [160, 499] width 5 height 14
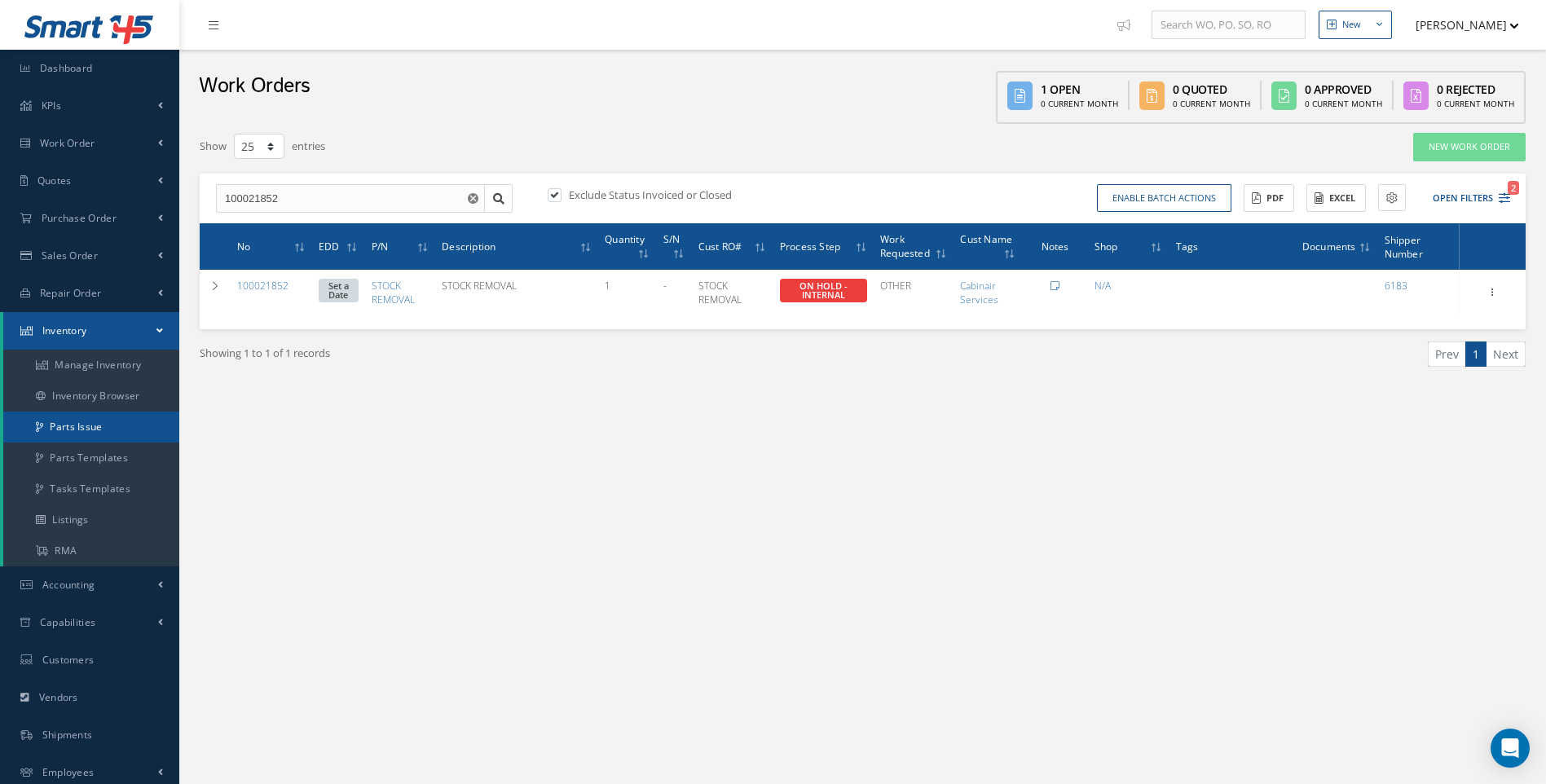
click at [87, 431] on link "Parts Issue" at bounding box center [91, 427] width 176 height 31
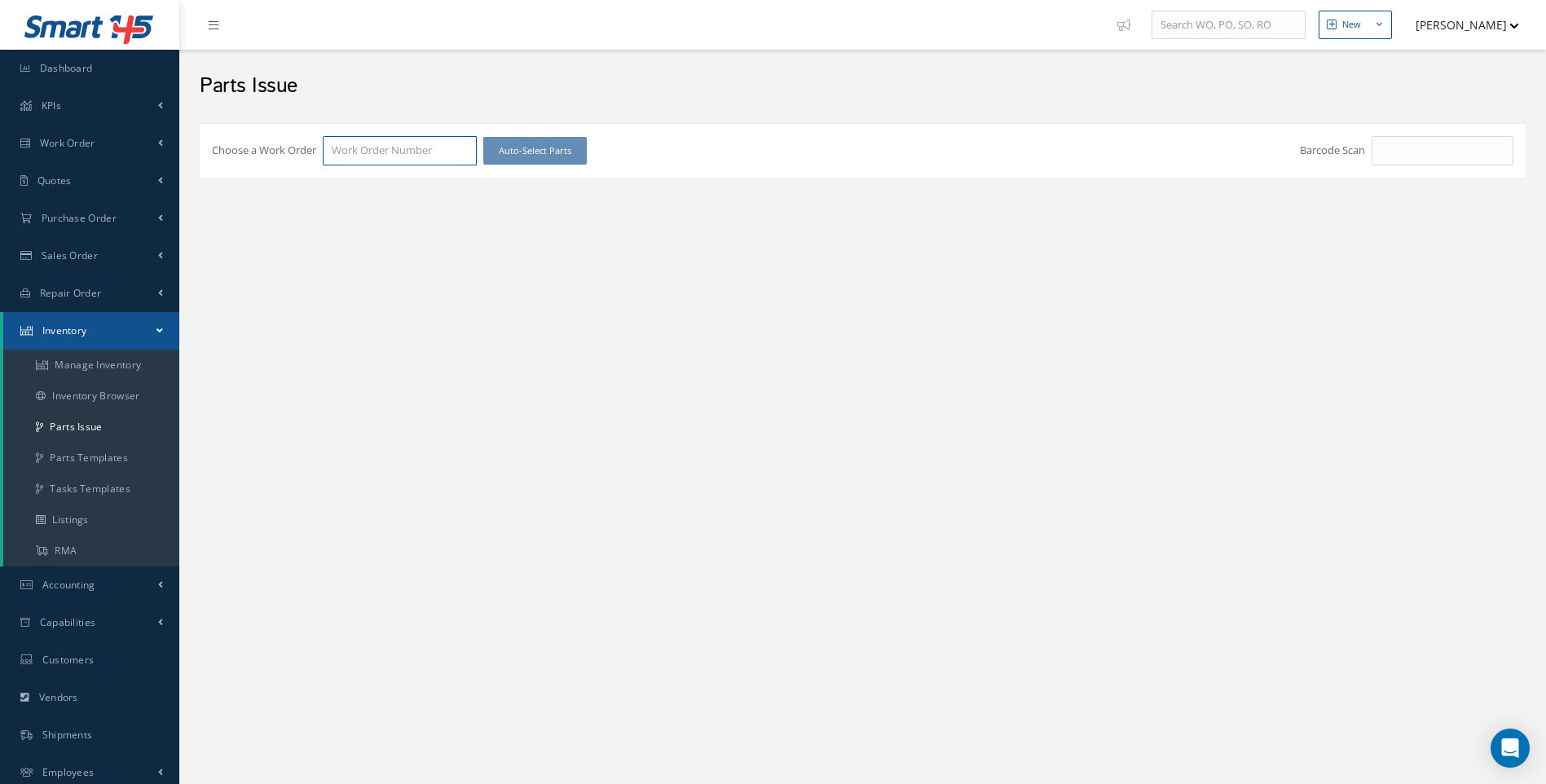
click at [369, 150] on input "Choose a Work Order" at bounding box center [399, 150] width 154 height 30
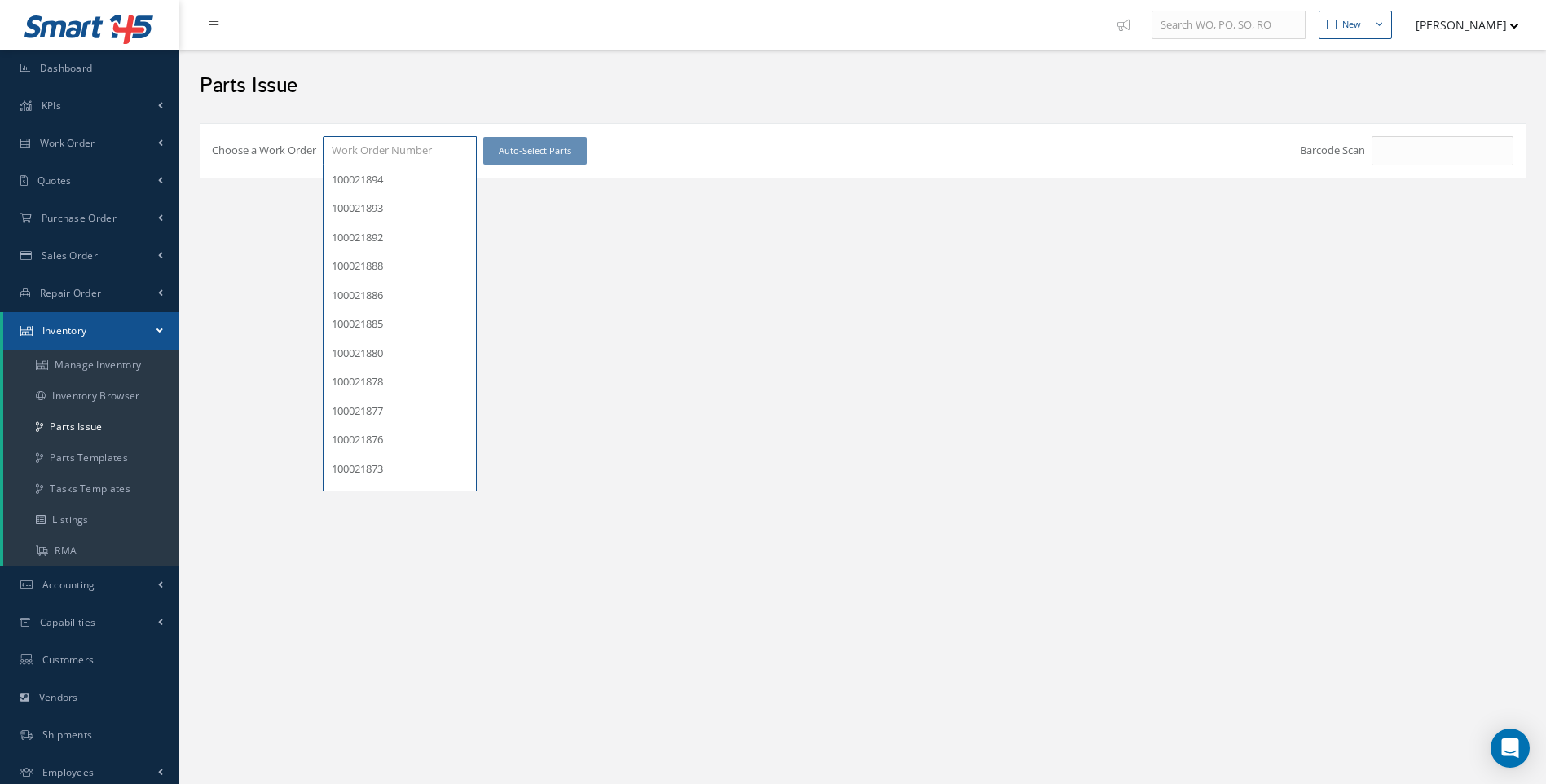
paste input "100021852"
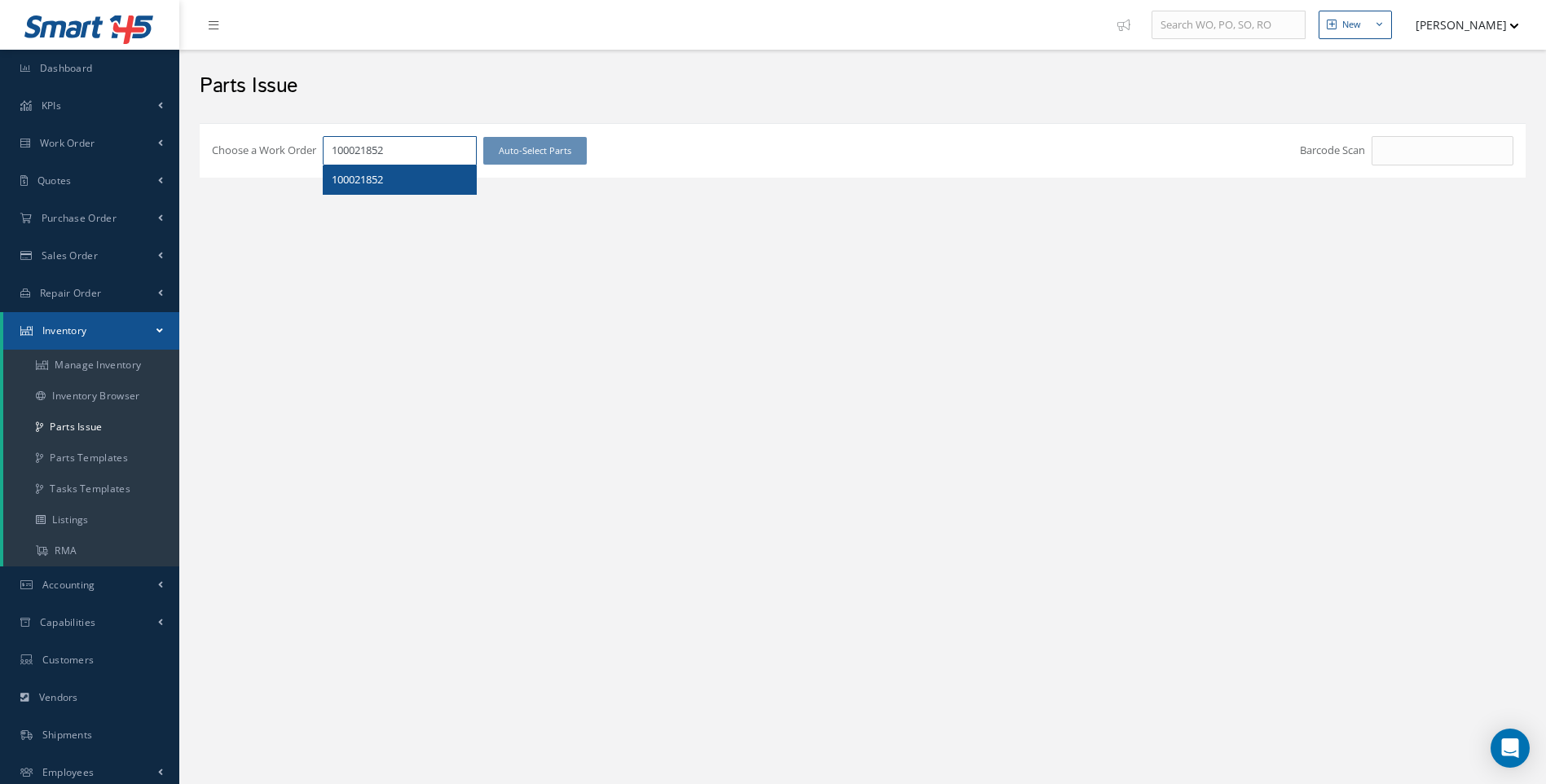
type input "100021852"
click at [381, 185] on span "100021852" at bounding box center [357, 179] width 51 height 14
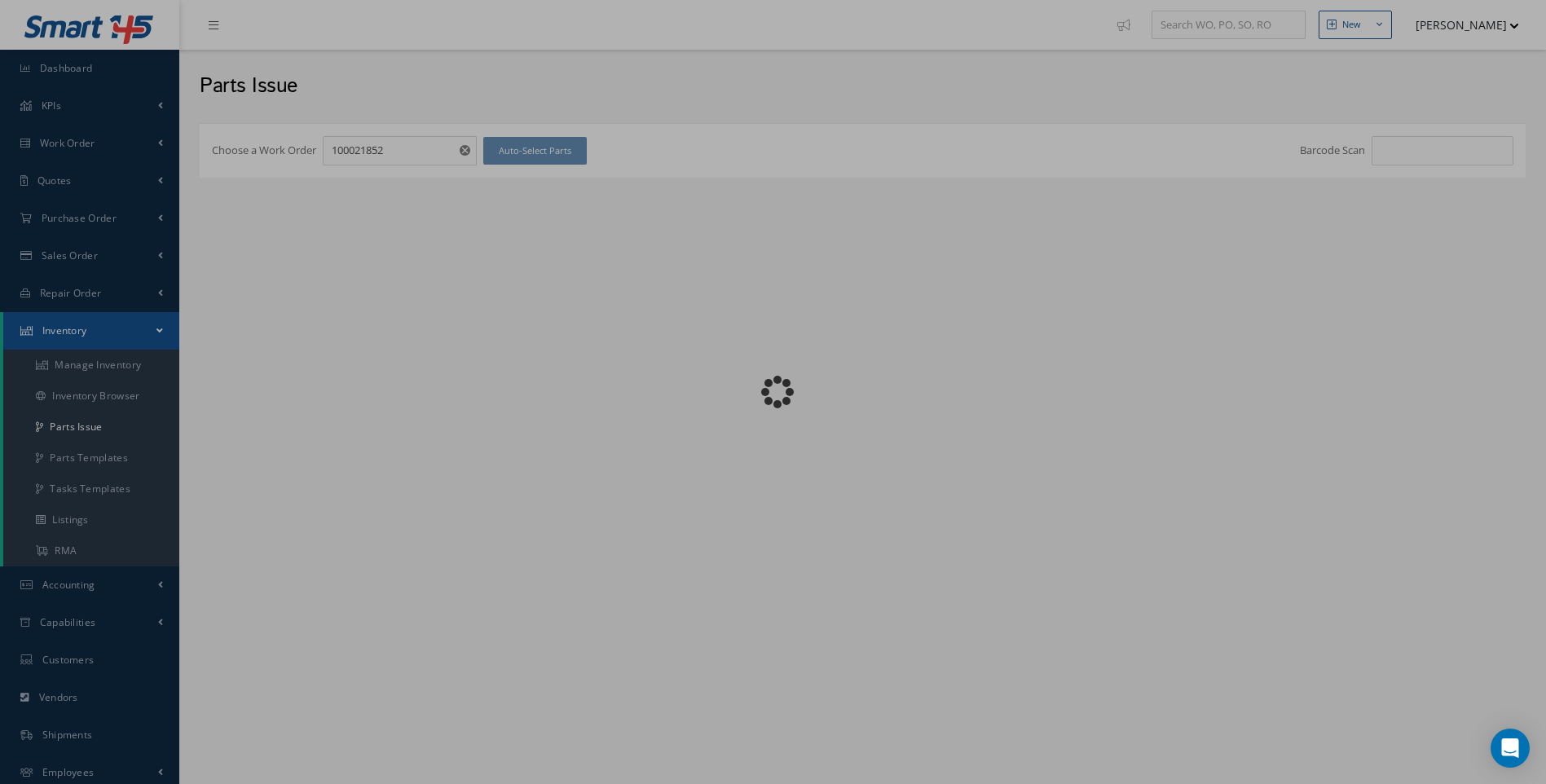
checkbox input "false"
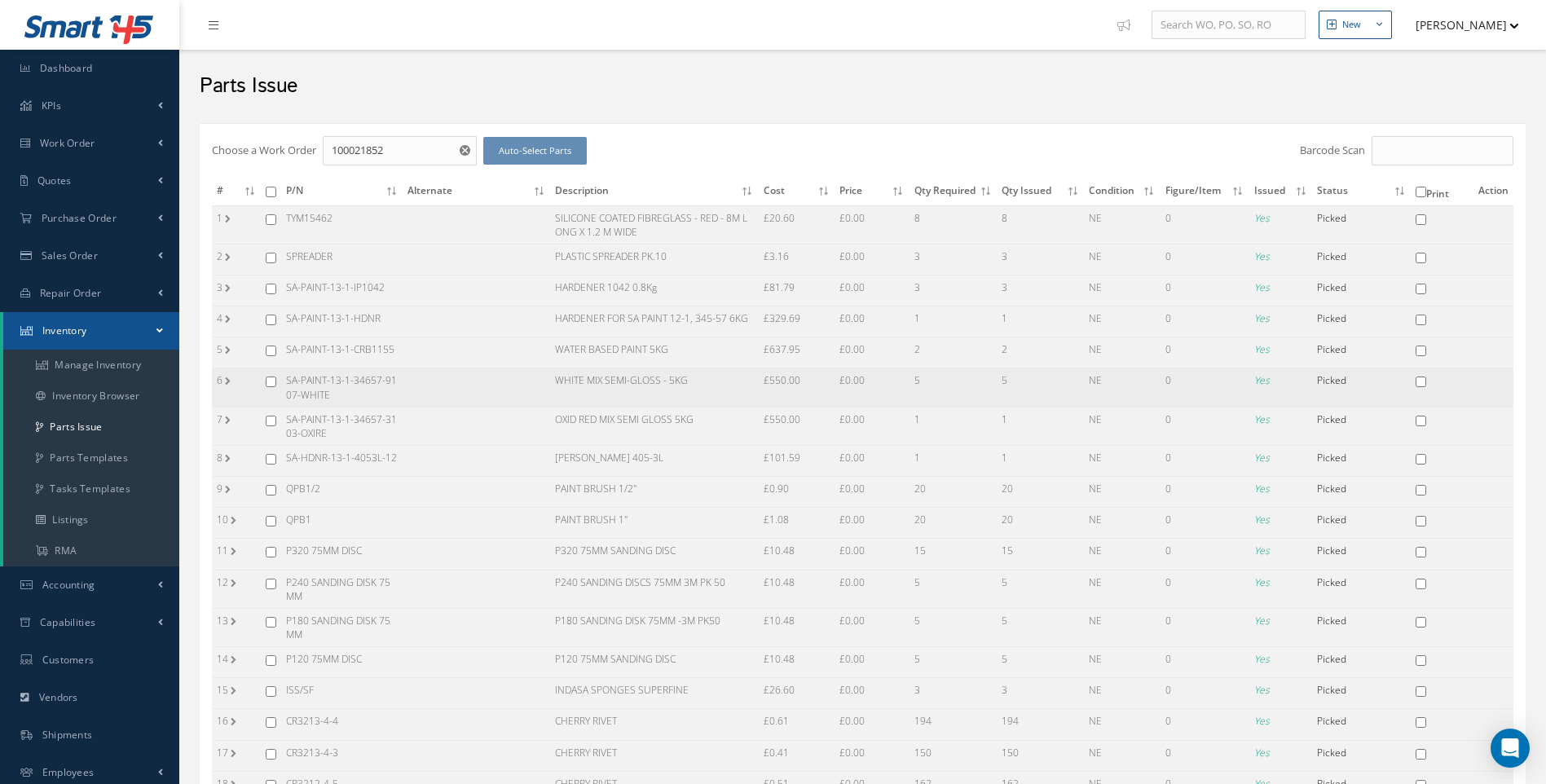
click at [270, 382] on input "checkbox" at bounding box center [271, 382] width 11 height 11
checkbox input "true"
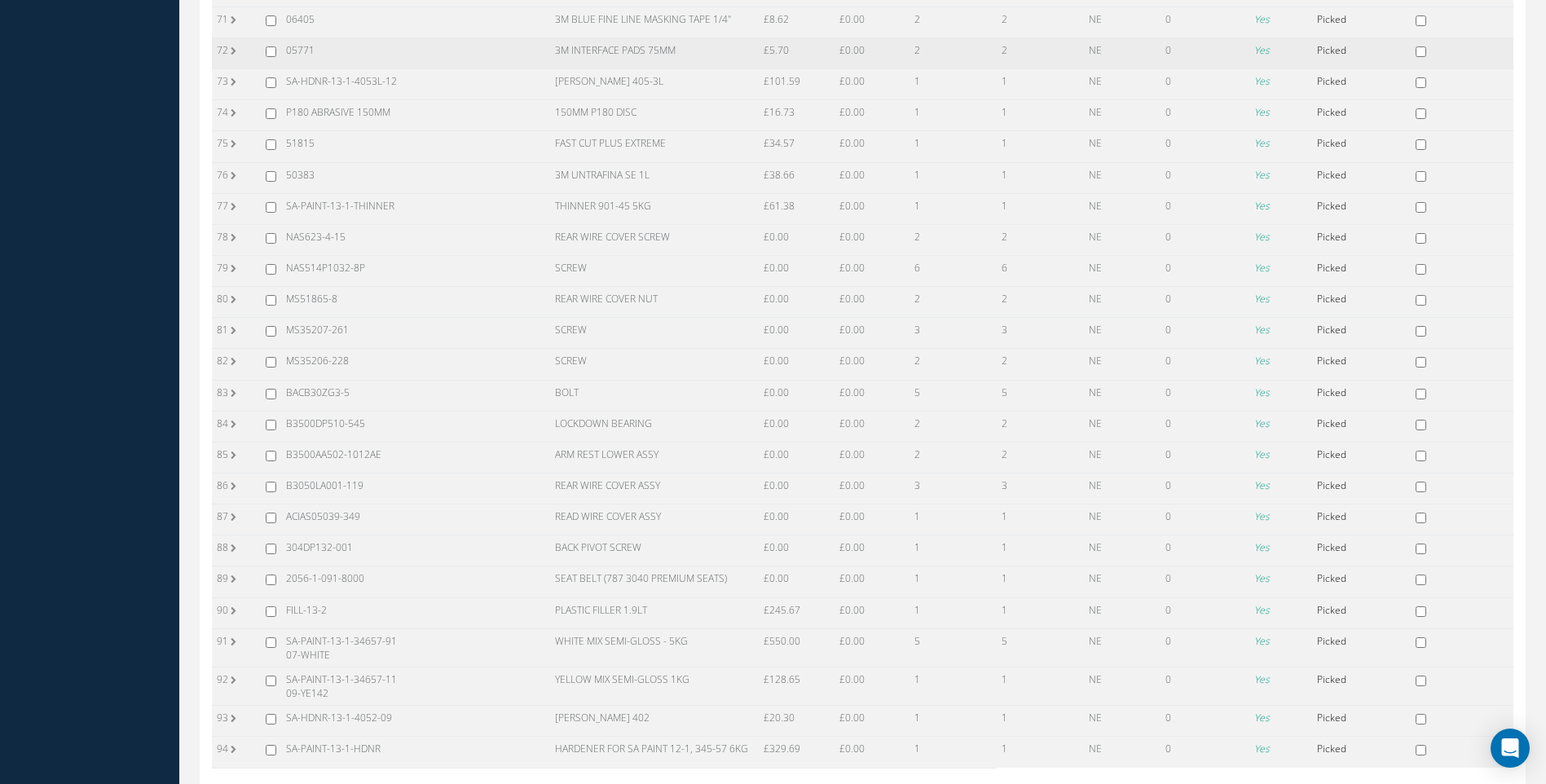
scroll to position [2691, 0]
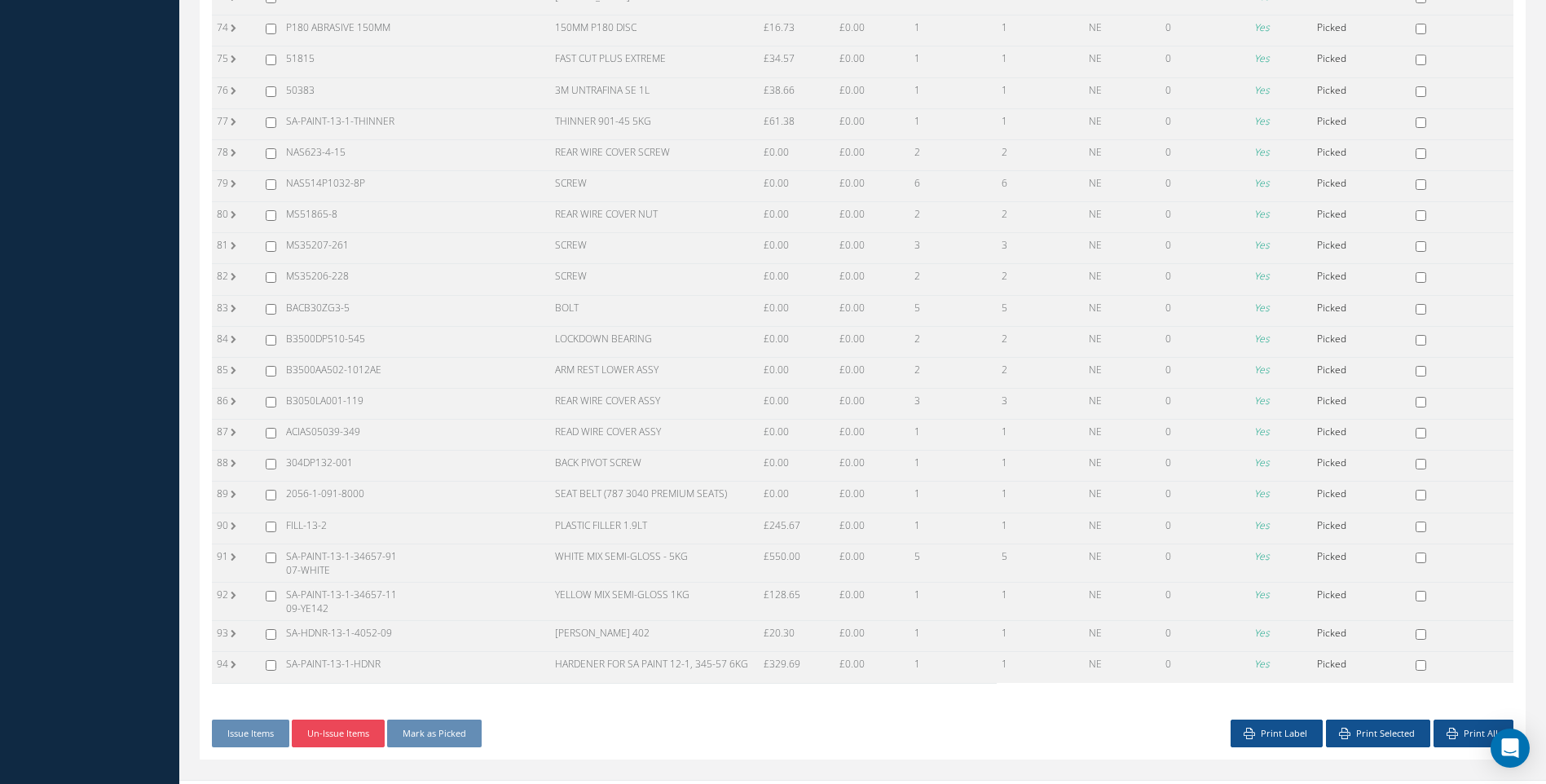
click at [339, 719] on button "Un-Issue Items" at bounding box center [338, 734] width 93 height 29
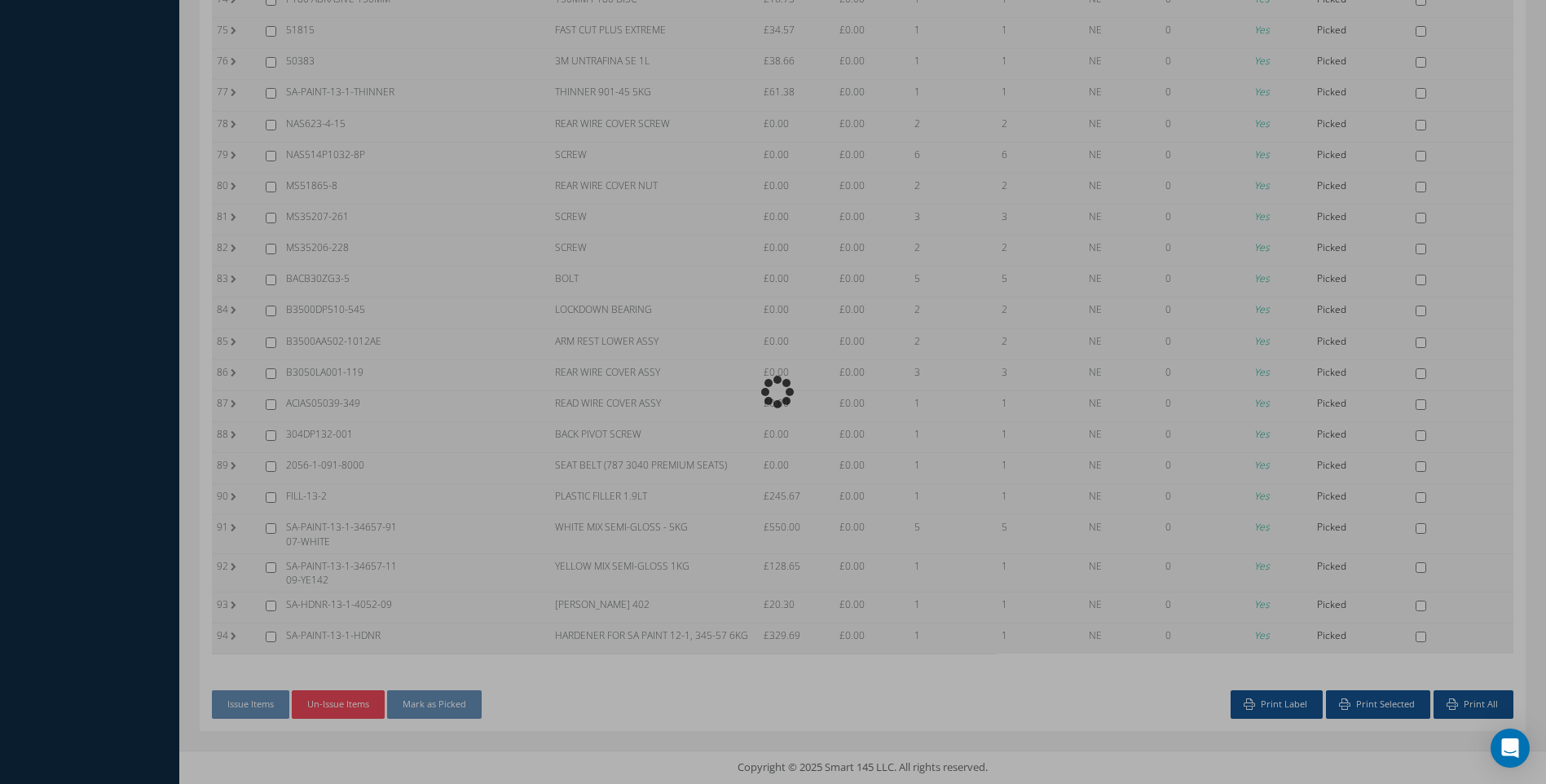
scroll to position [2627, 0]
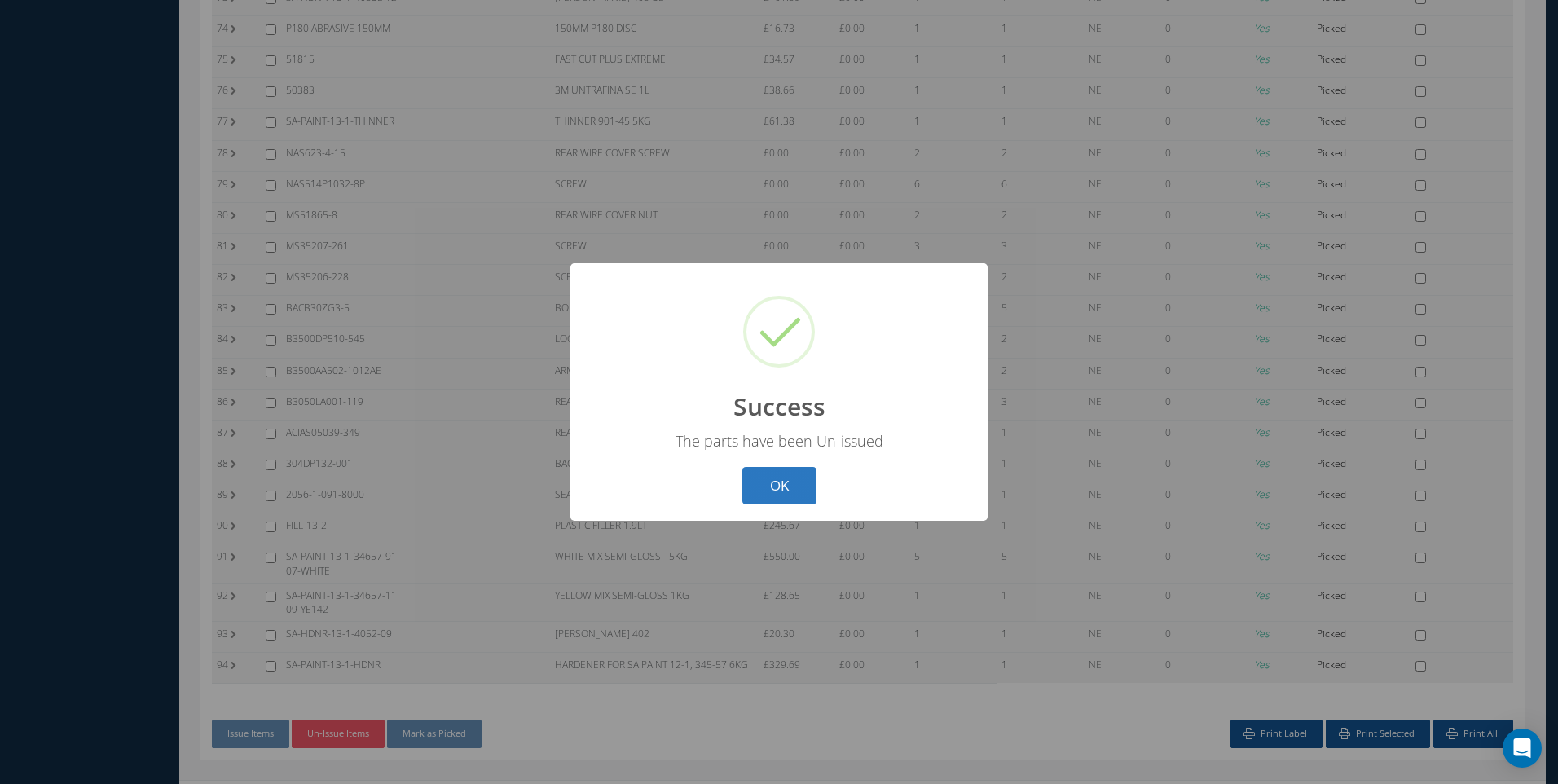
click at [801, 491] on button "OK" at bounding box center [779, 486] width 74 height 39
checkbox input "false"
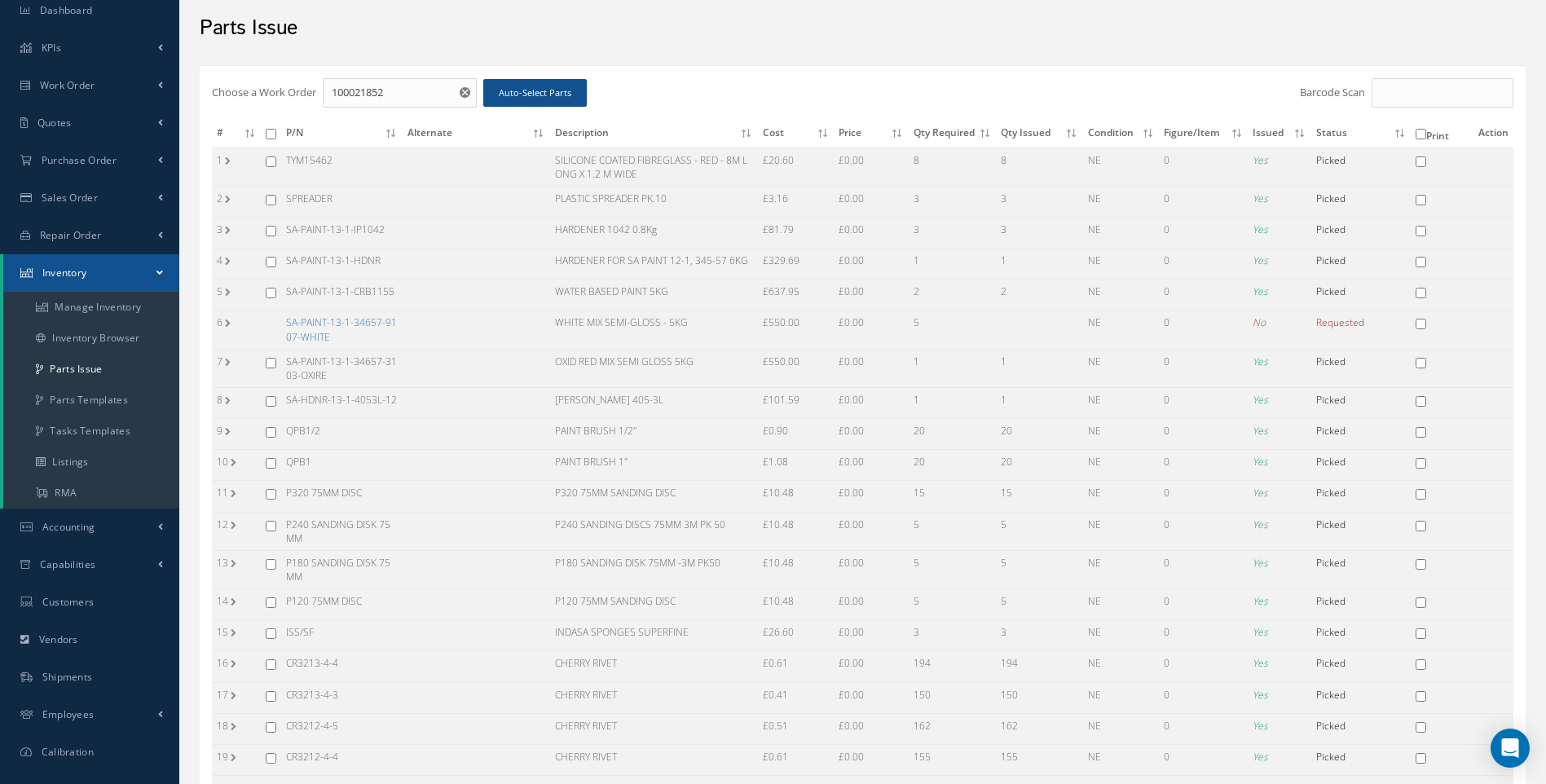
scroll to position [36, 0]
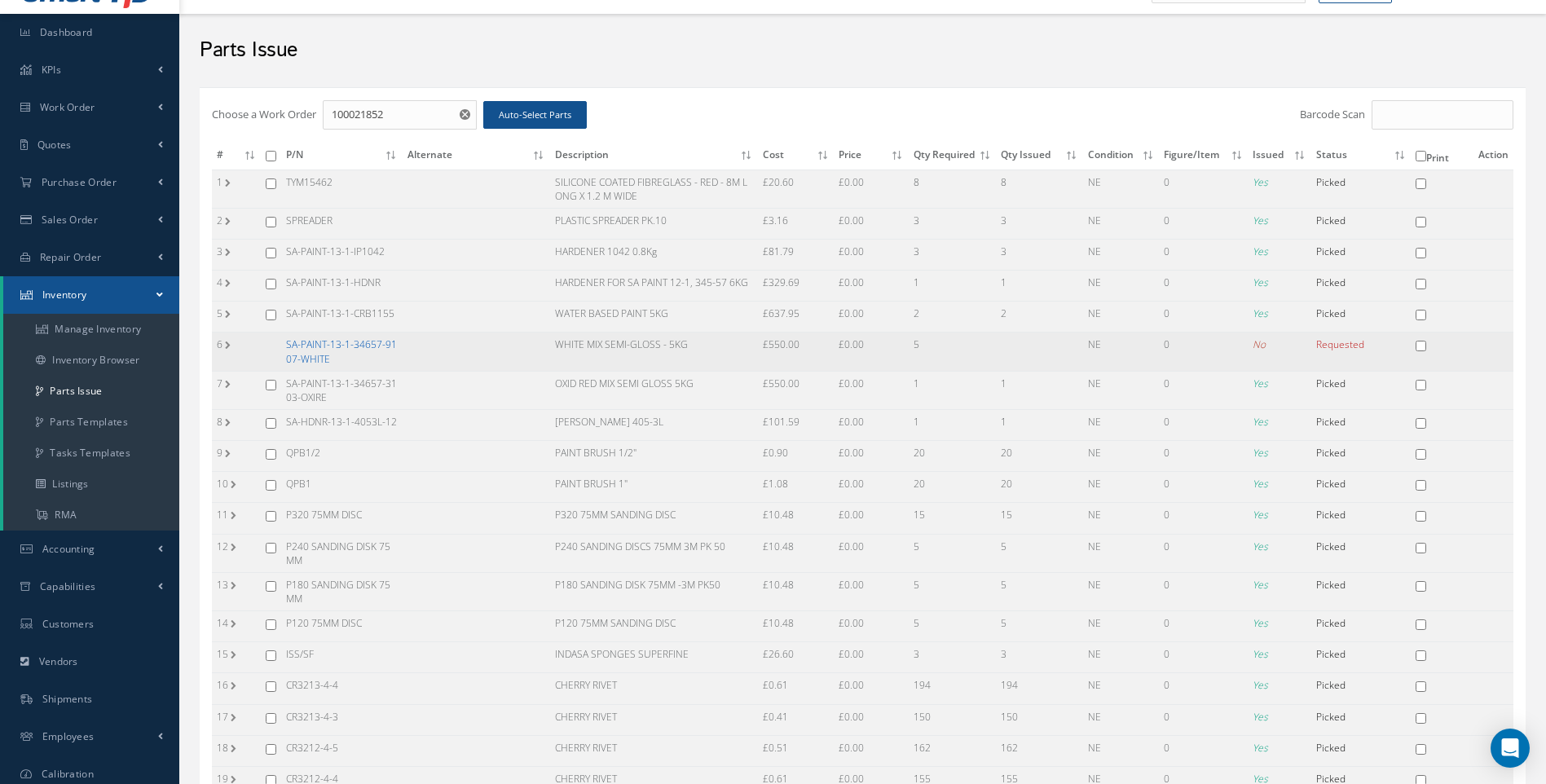
click at [360, 347] on link "SA-PAINT-13-1-34657-9107-WHITE" at bounding box center [341, 351] width 111 height 28
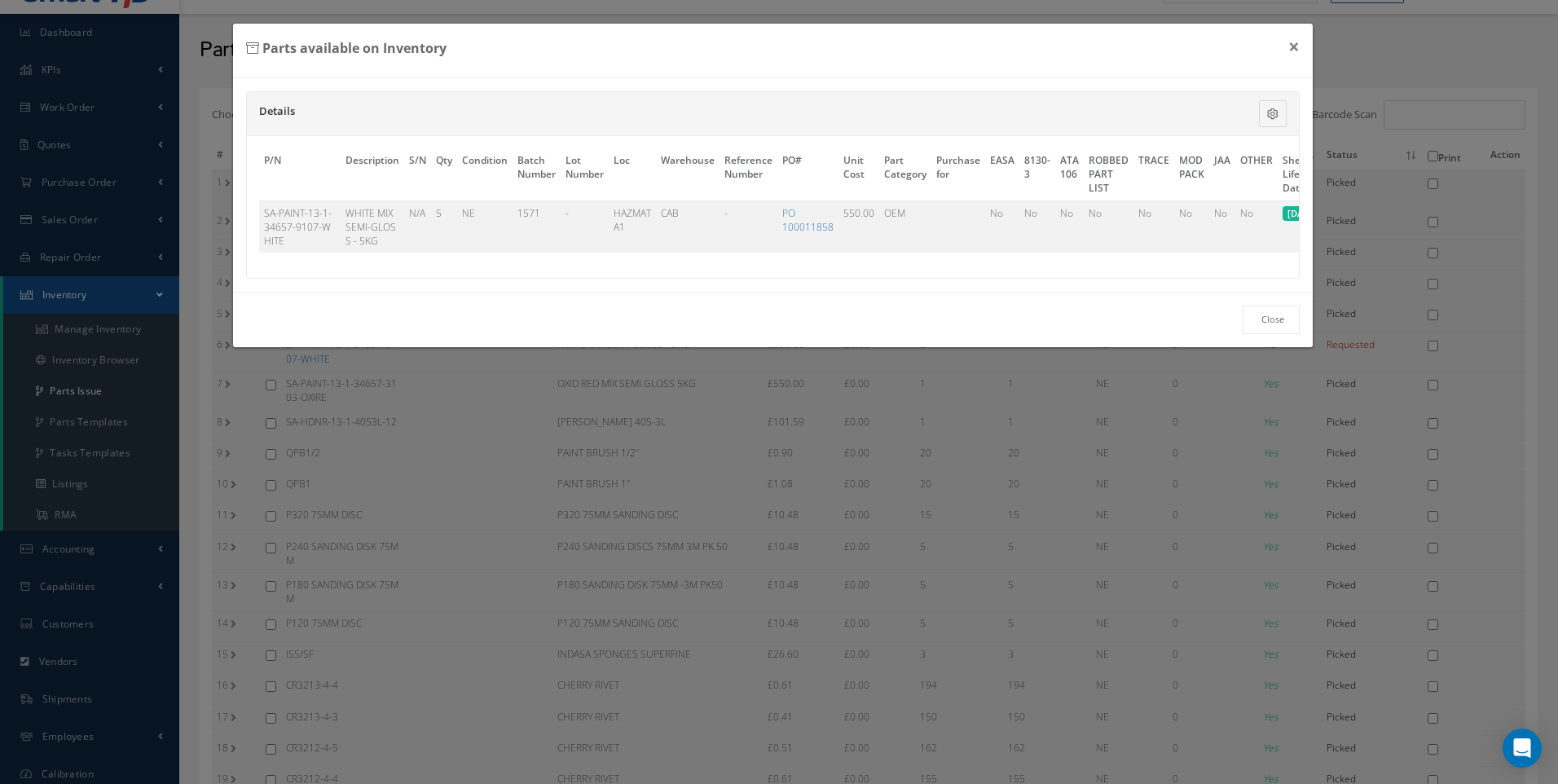
click at [97, 358] on div "Parts available on Inventory × Details Description S/N Qty Condition Batch Numb…" at bounding box center [779, 392] width 1558 height 784
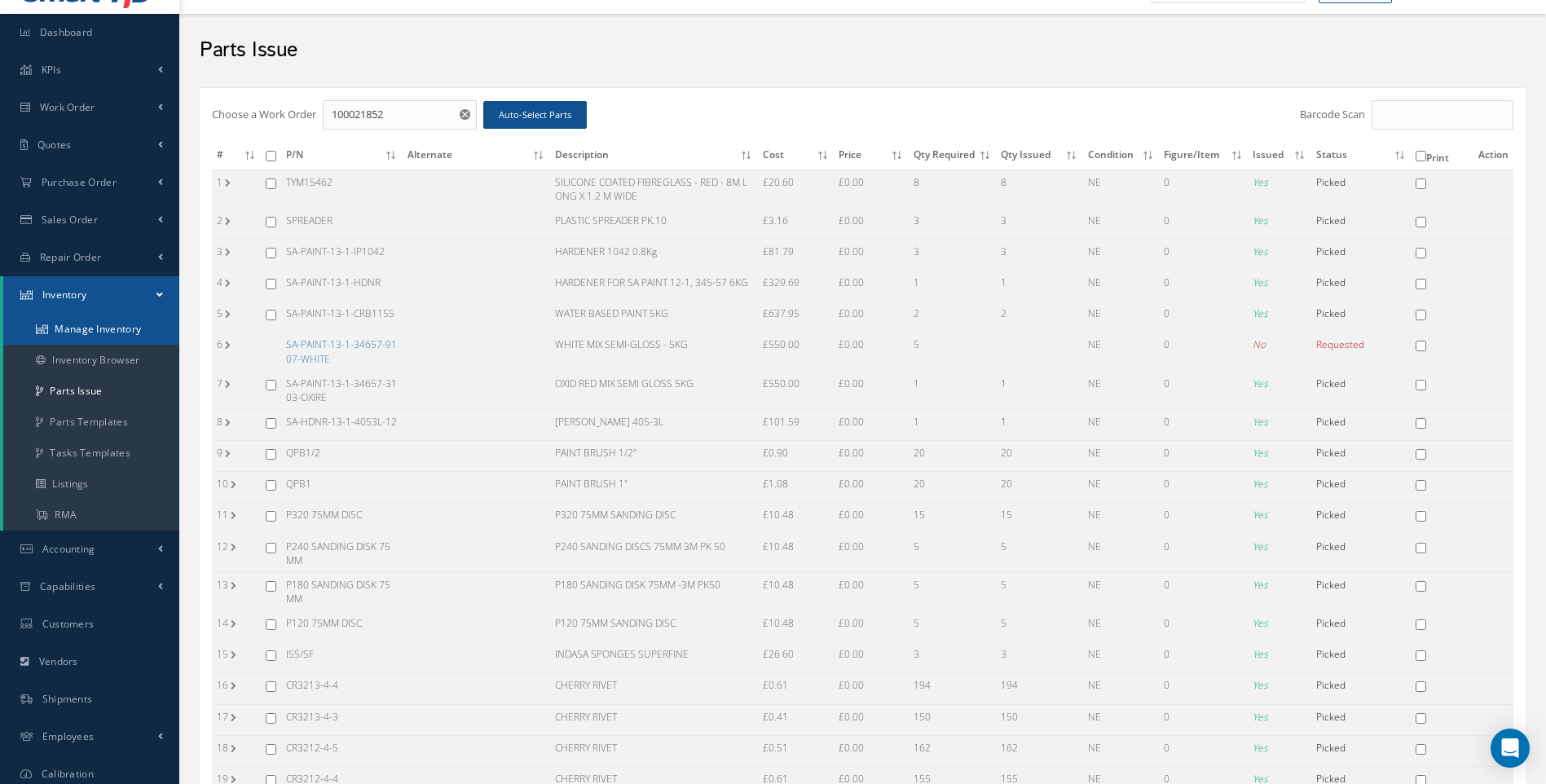
click at [98, 330] on link "Manage Inventory" at bounding box center [91, 329] width 176 height 31
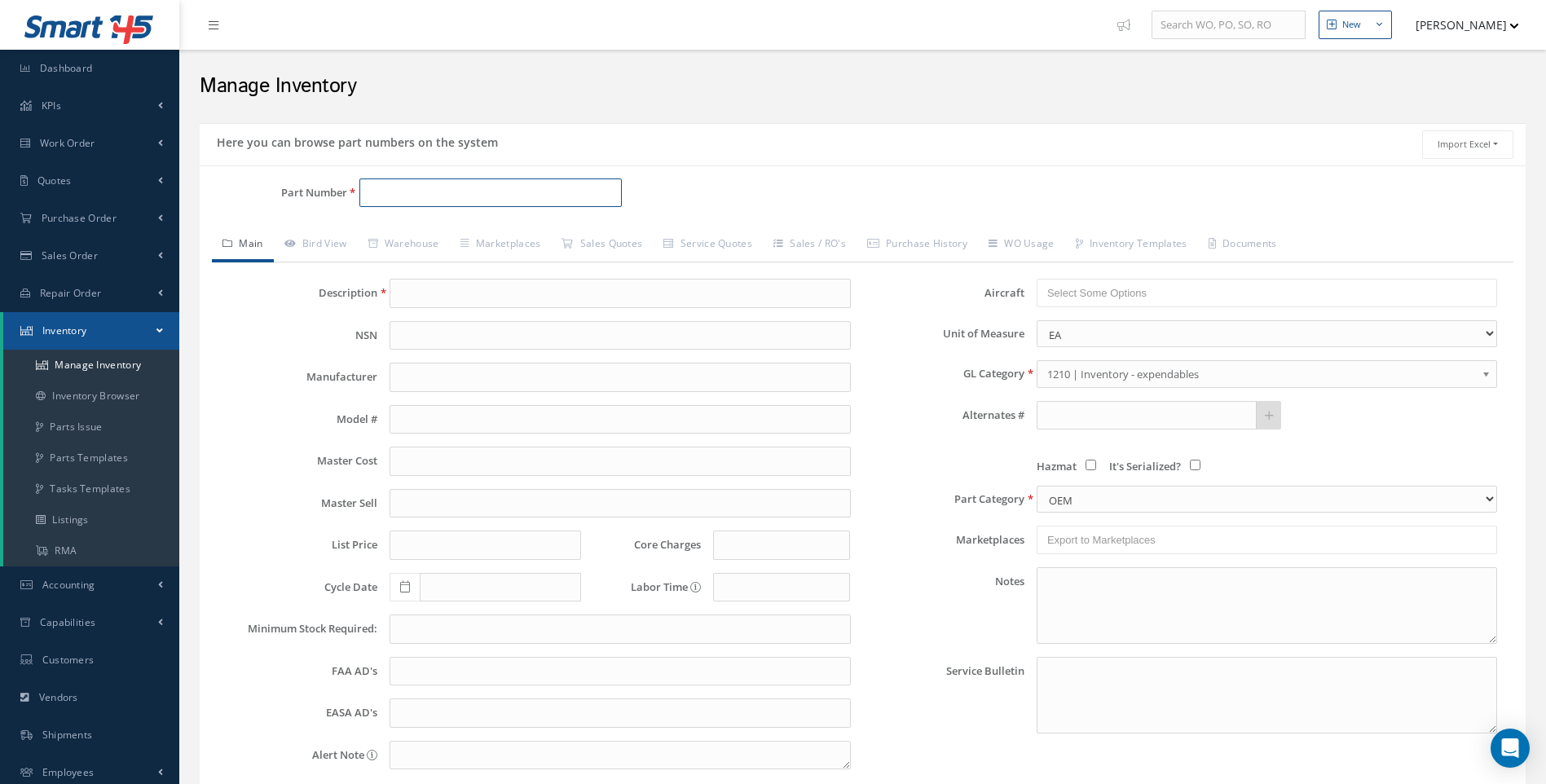
click at [371, 185] on input "Part Number" at bounding box center [491, 193] width 263 height 30
click at [475, 238] on span "SA-PAINT-13-1-34657-9107-WHITE" at bounding box center [438, 244] width 147 height 35
type input "SA-PAINT-13-1-34657-9107-WHITE"
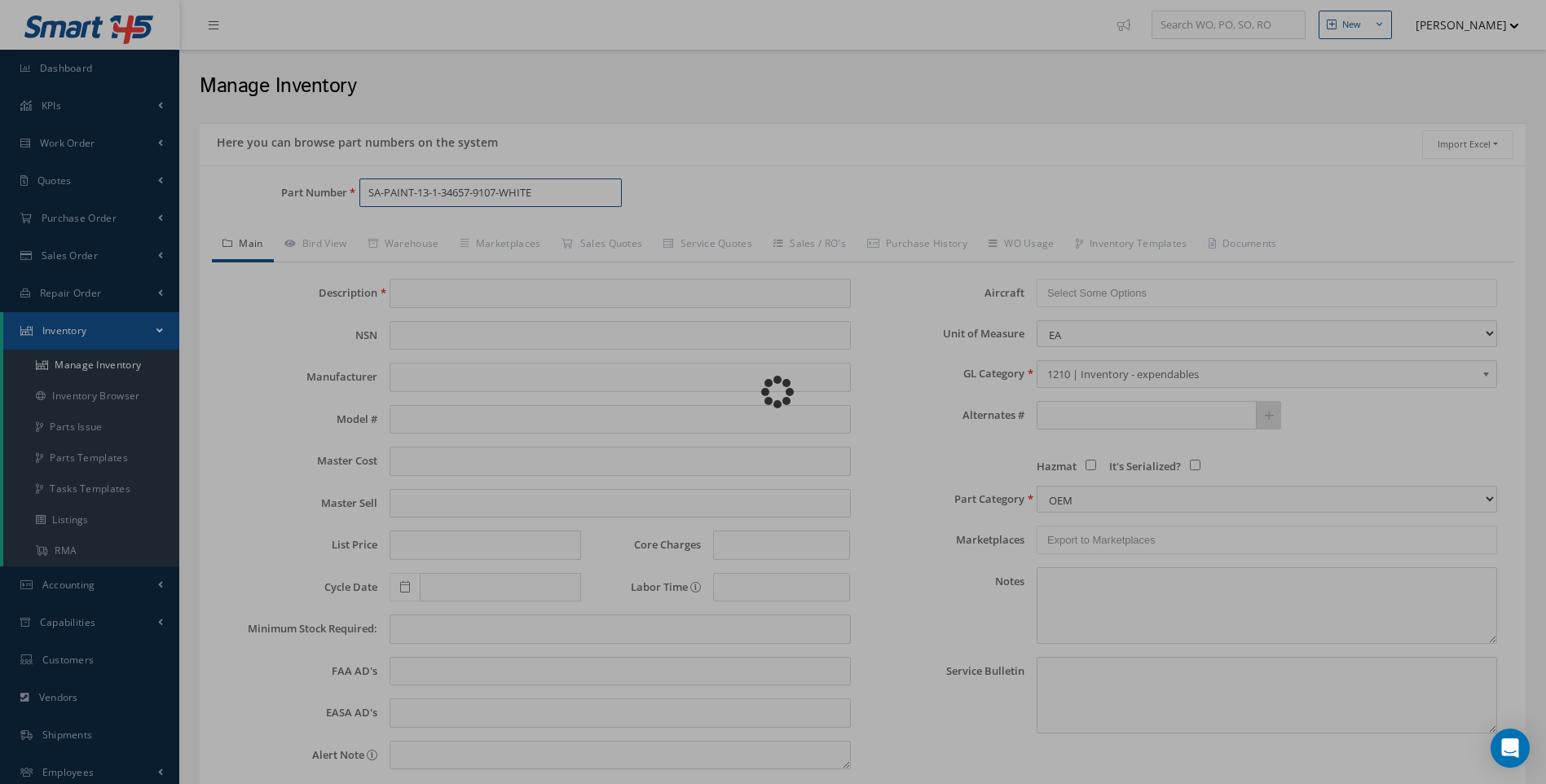
type input "WHITE MIX SEMI-GLOSS - 5KG"
type input "550.00"
type input "0.00"
type textarea "C OF C - FOR PAINTBAY -- [PERSON_NAME] [DATE] 09:23AM"
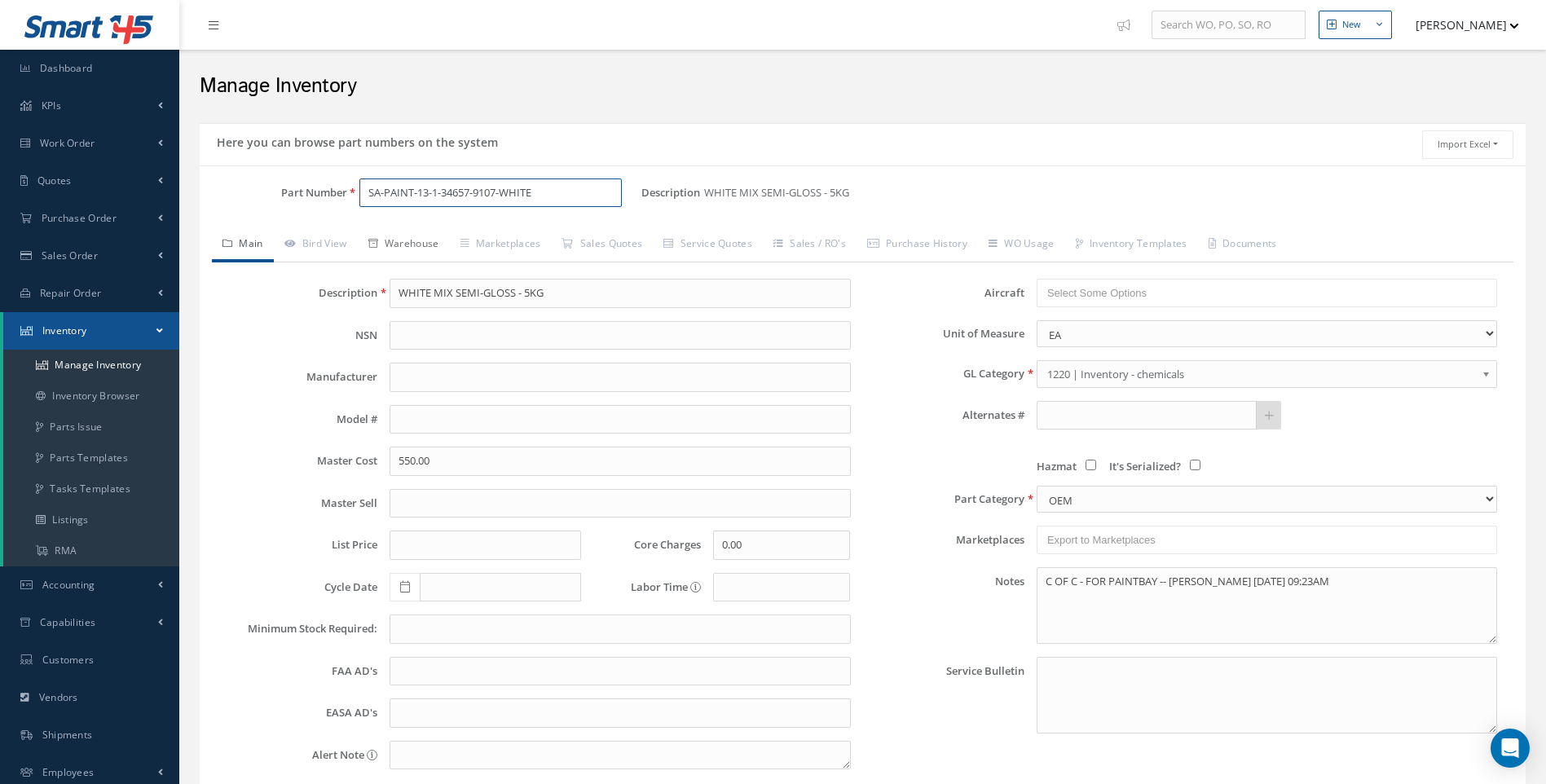
type input "SA-PAINT-13-1-34657-9107-WHITE"
click at [416, 241] on link "Warehouse" at bounding box center [403, 245] width 92 height 34
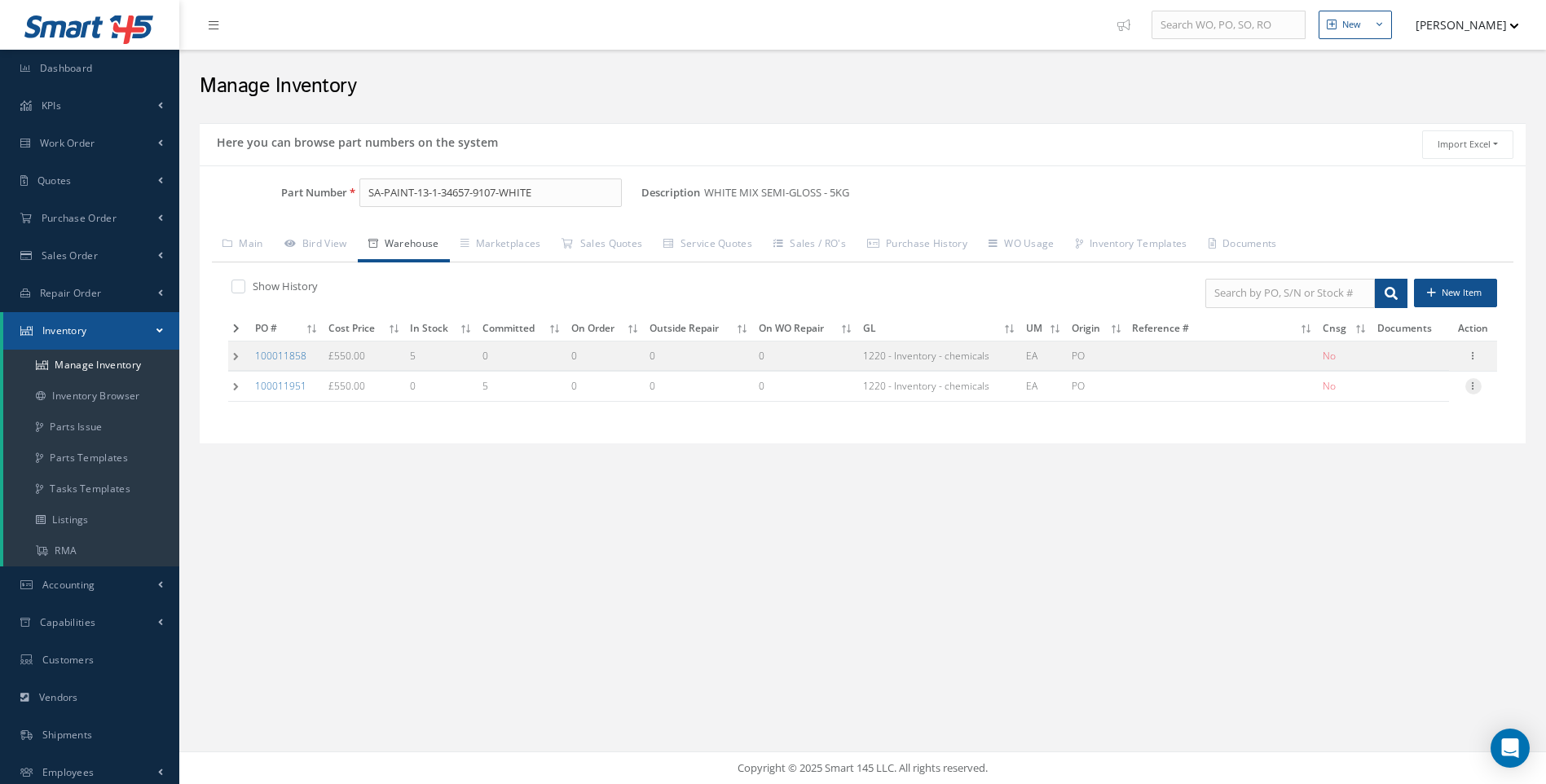
click at [1469, 384] on icon at bounding box center [1473, 384] width 16 height 13
click at [1374, 399] on link "Edit" at bounding box center [1397, 397] width 129 height 22
type input "550.00"
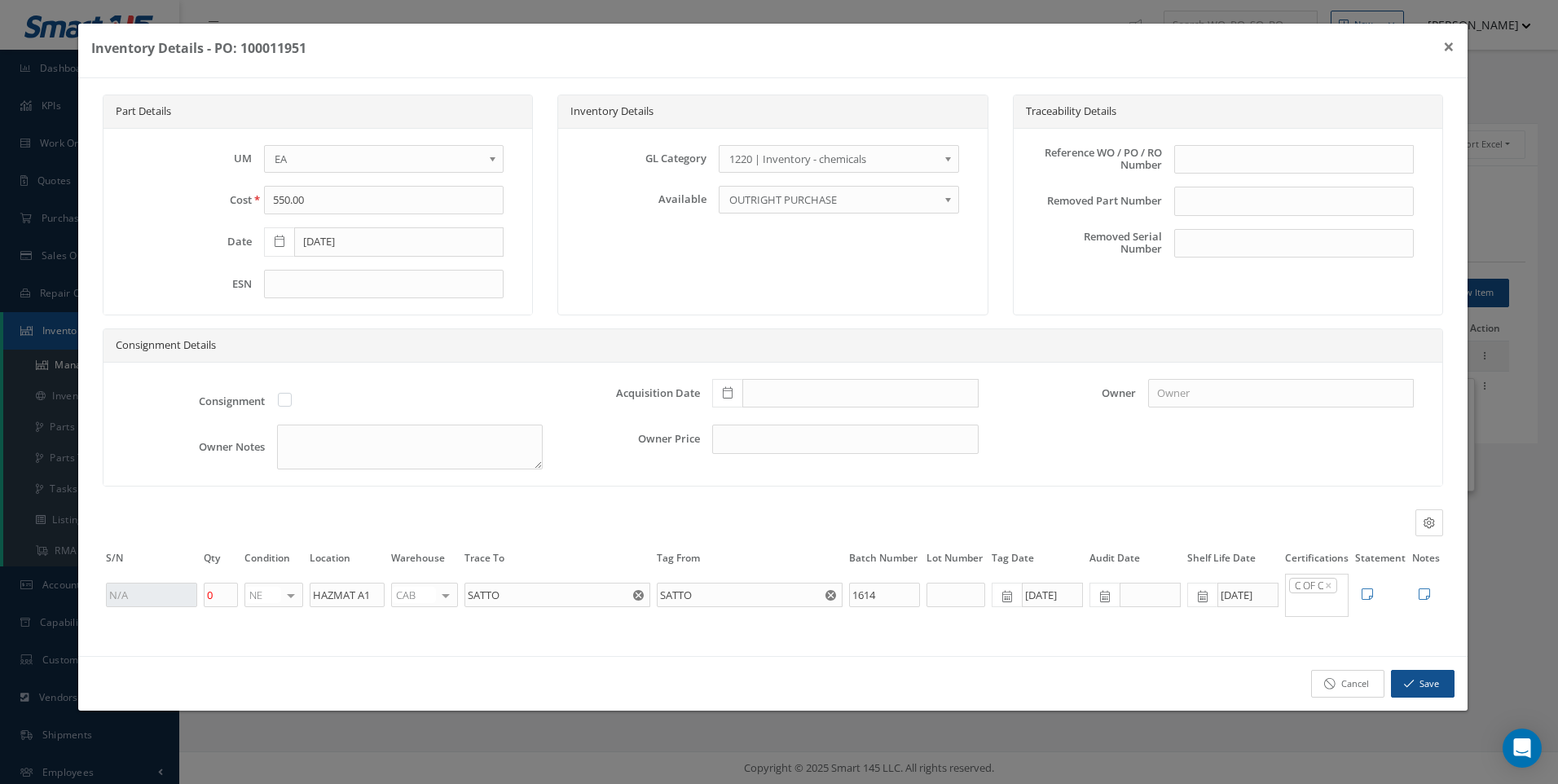
drag, startPoint x: 1341, startPoint y: 698, endPoint x: 1305, endPoint y: 664, distance: 49.5
click at [1341, 697] on link "Cancel" at bounding box center [1347, 684] width 73 height 29
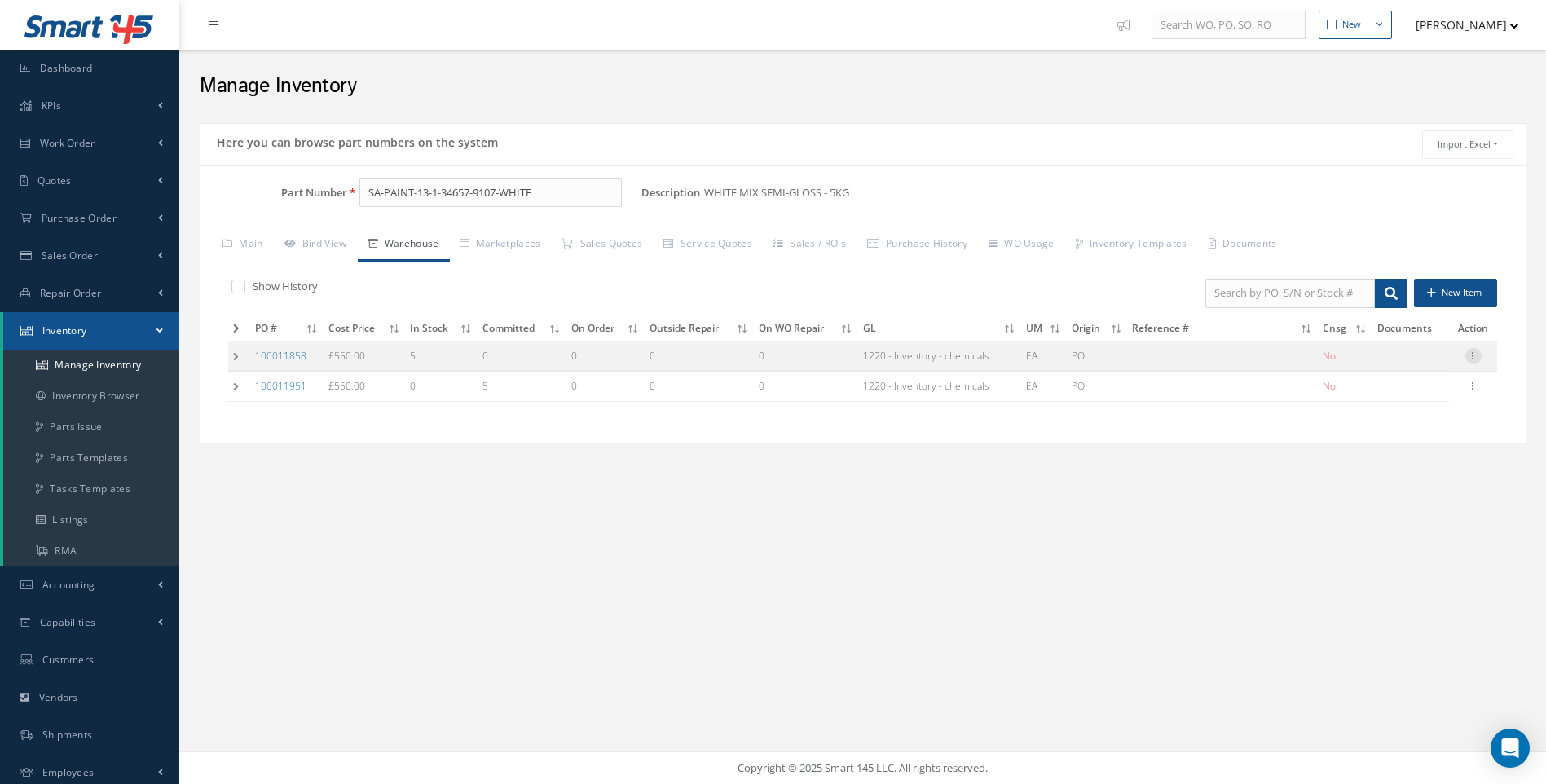
click at [1474, 356] on icon at bounding box center [1473, 354] width 16 height 13
click at [1375, 365] on link "Edit" at bounding box center [1397, 366] width 129 height 22
type input "[DATE]"
type input "5"
type input "SATTO SOLUTIONS"
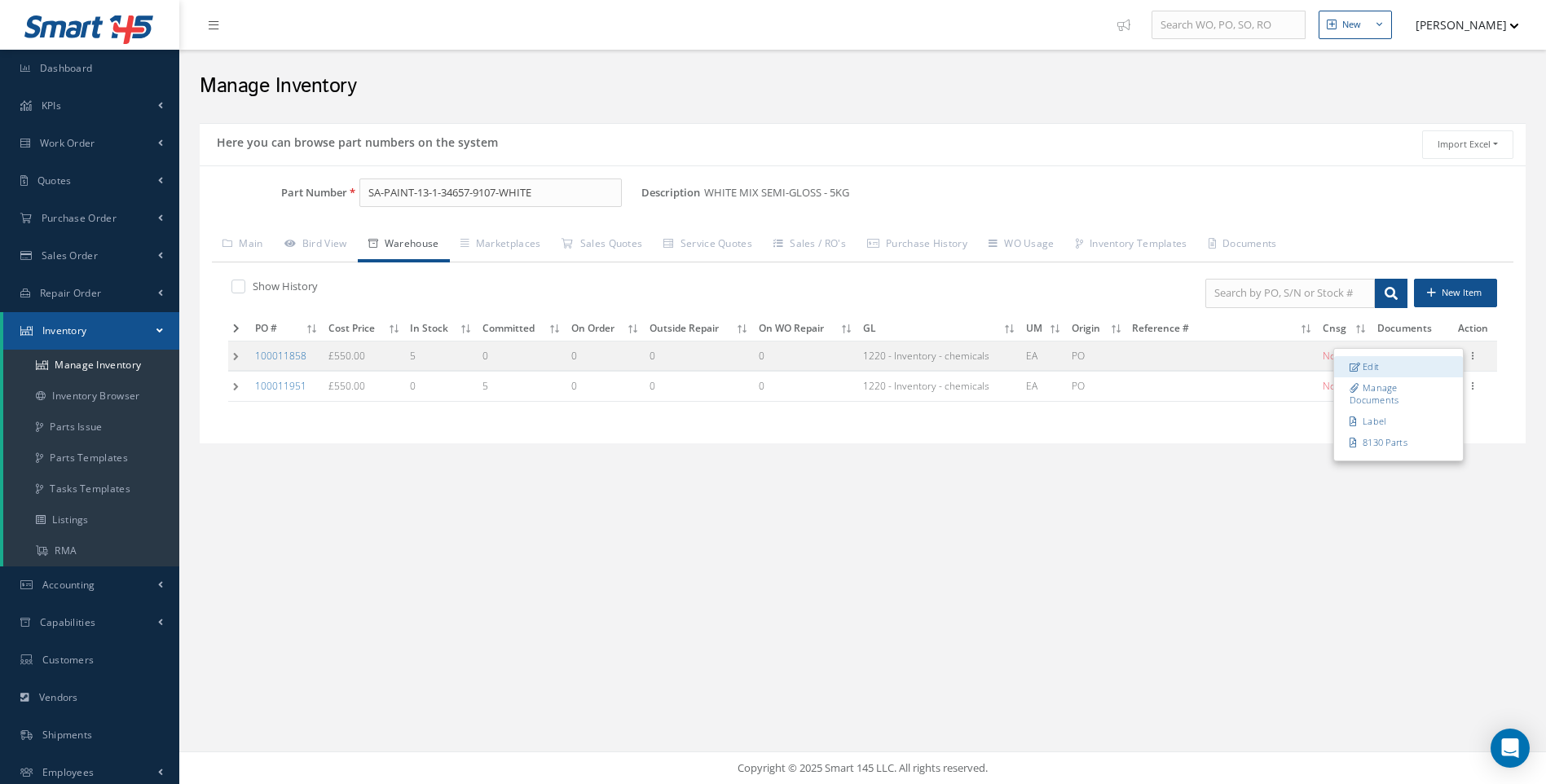
type input "1571"
type input "[DATE]"
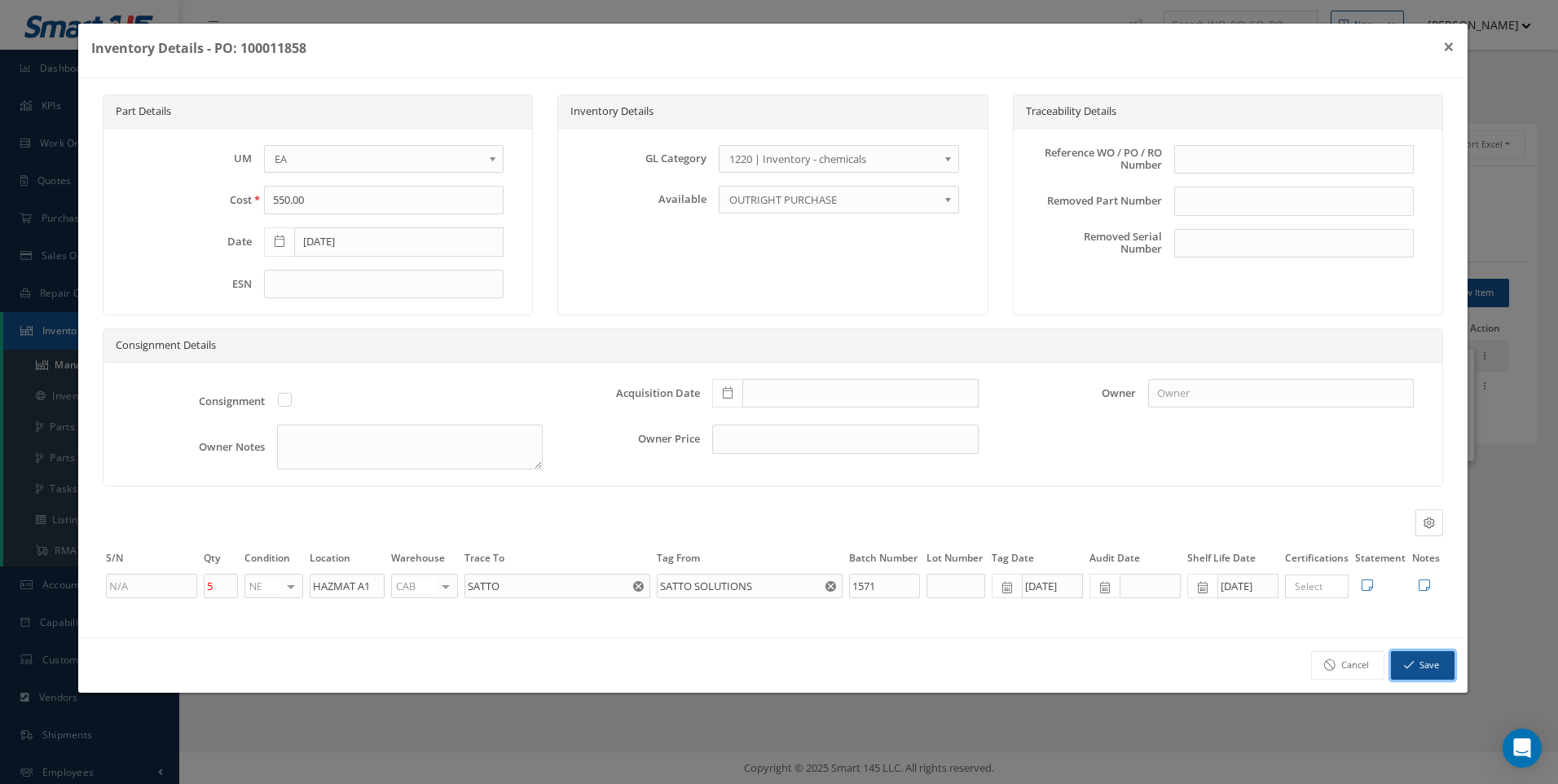
click at [1433, 662] on button "Save" at bounding box center [1423, 665] width 64 height 29
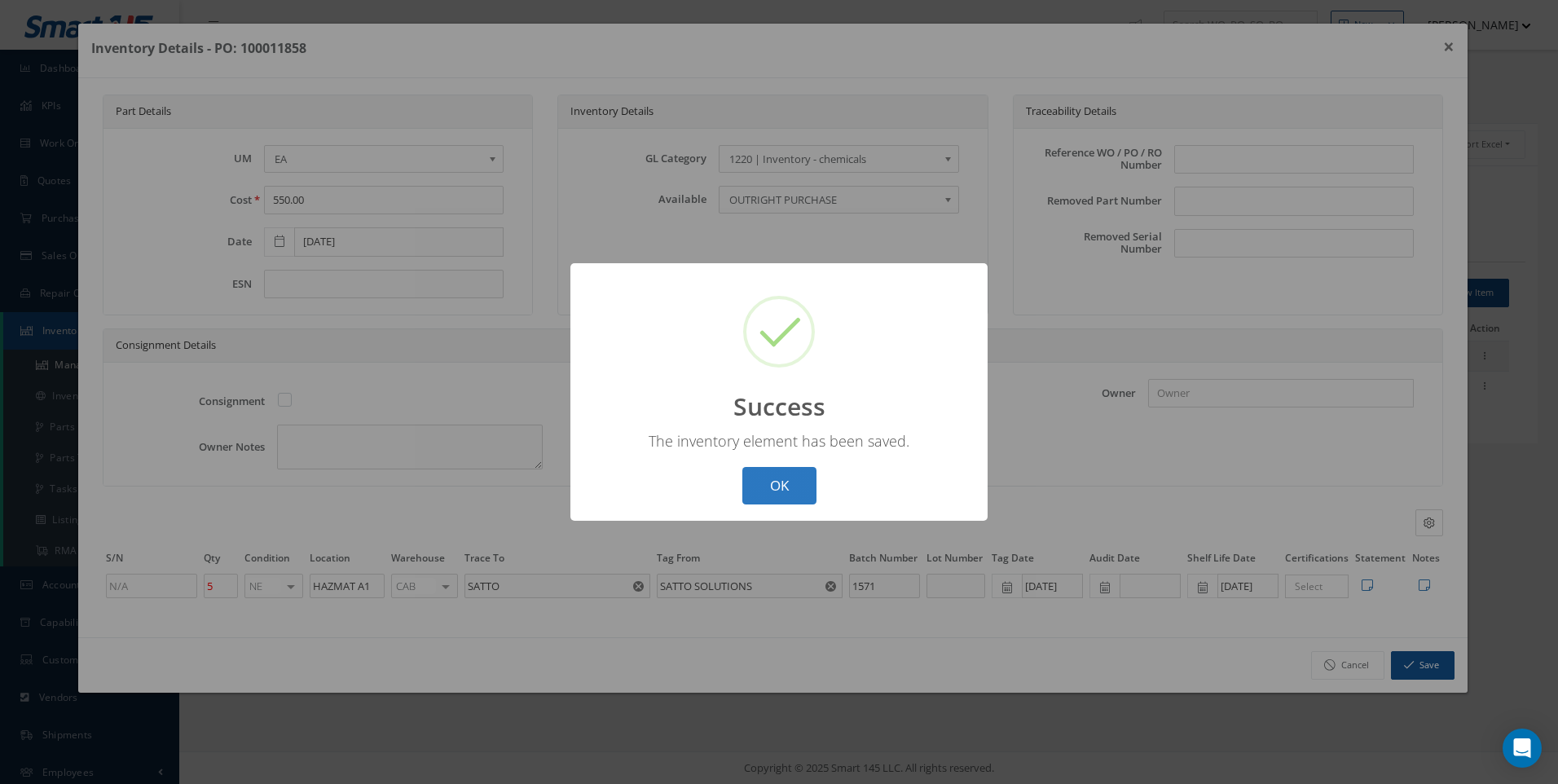
click at [767, 482] on button "OK" at bounding box center [779, 486] width 74 height 39
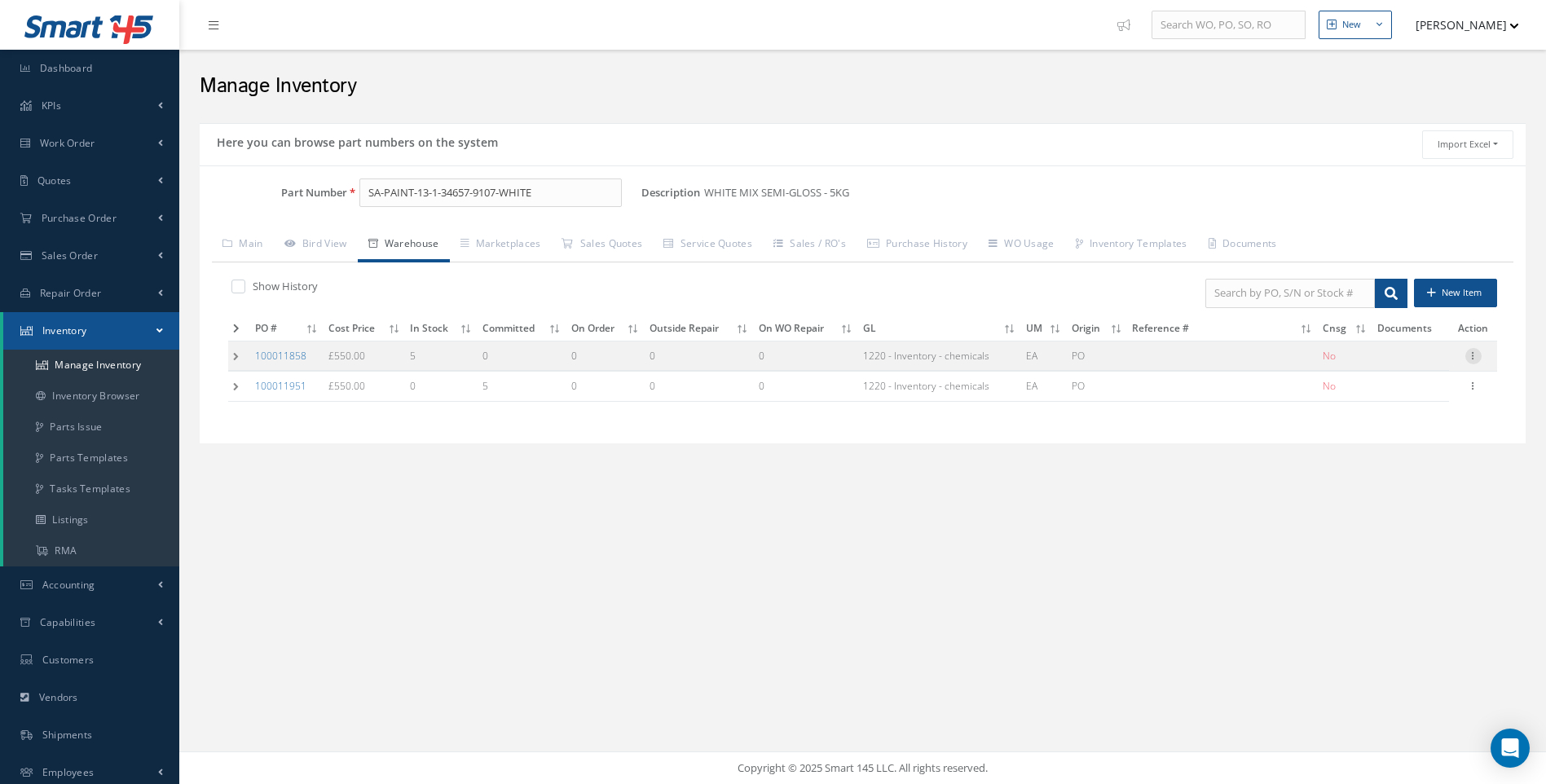
click at [1468, 353] on icon at bounding box center [1473, 354] width 16 height 13
click at [1377, 423] on link "Label" at bounding box center [1397, 421] width 129 height 22
click at [90, 397] on link "Inventory Browser" at bounding box center [91, 396] width 176 height 31
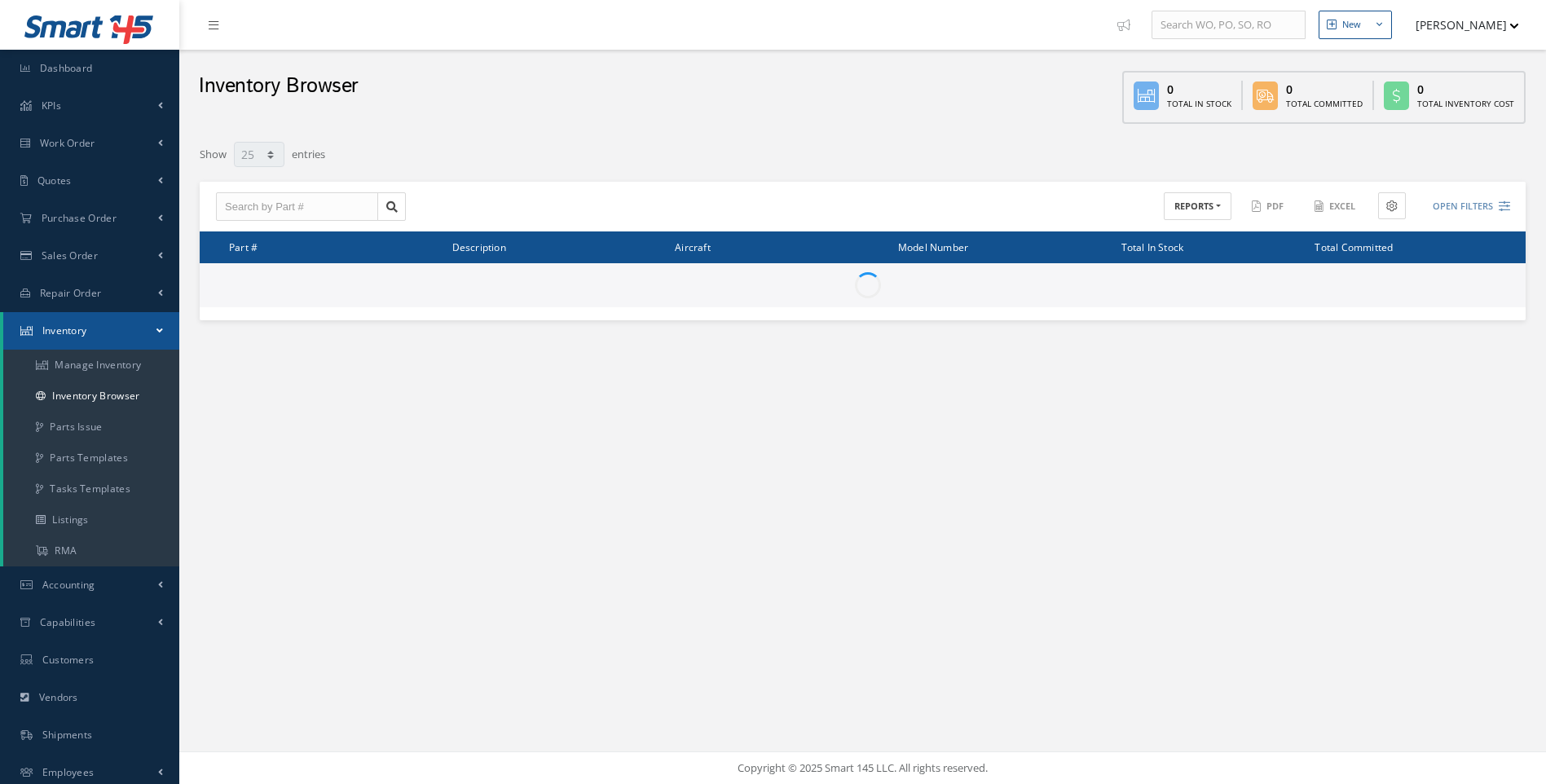
select select "25"
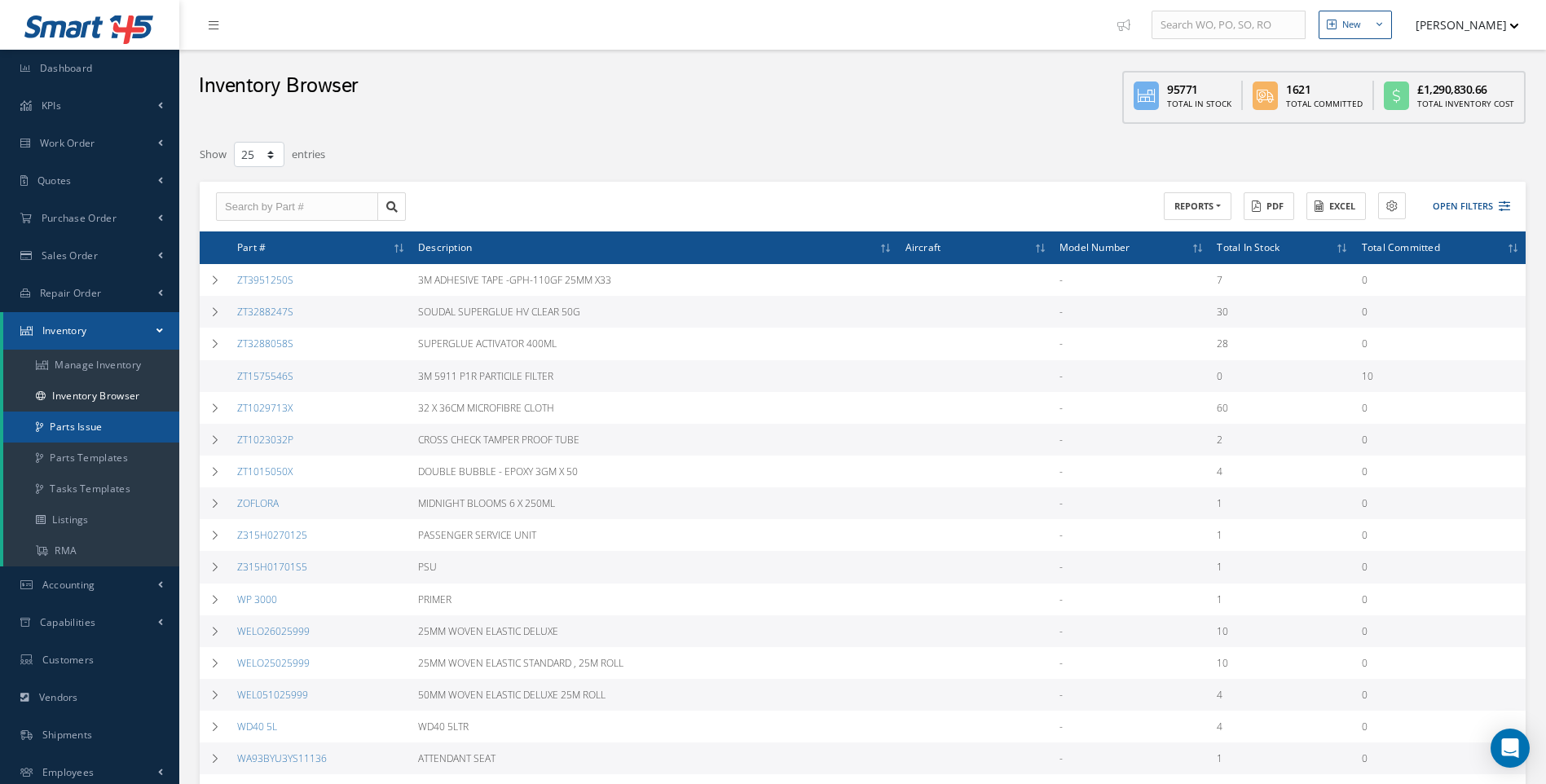
click at [89, 420] on link "Parts Issue" at bounding box center [91, 427] width 176 height 31
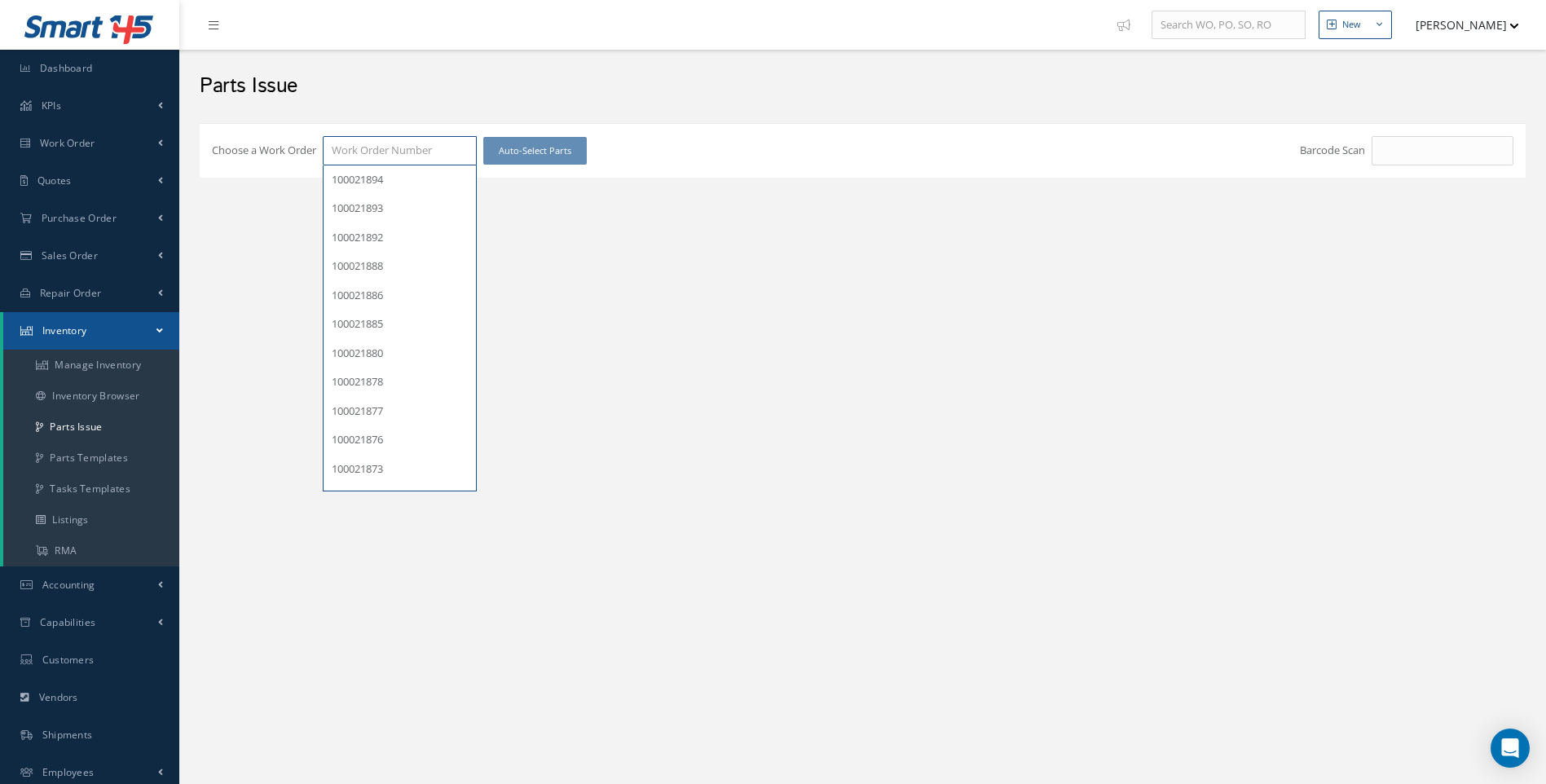
click at [360, 148] on input "Choose a Work Order" at bounding box center [399, 150] width 154 height 30
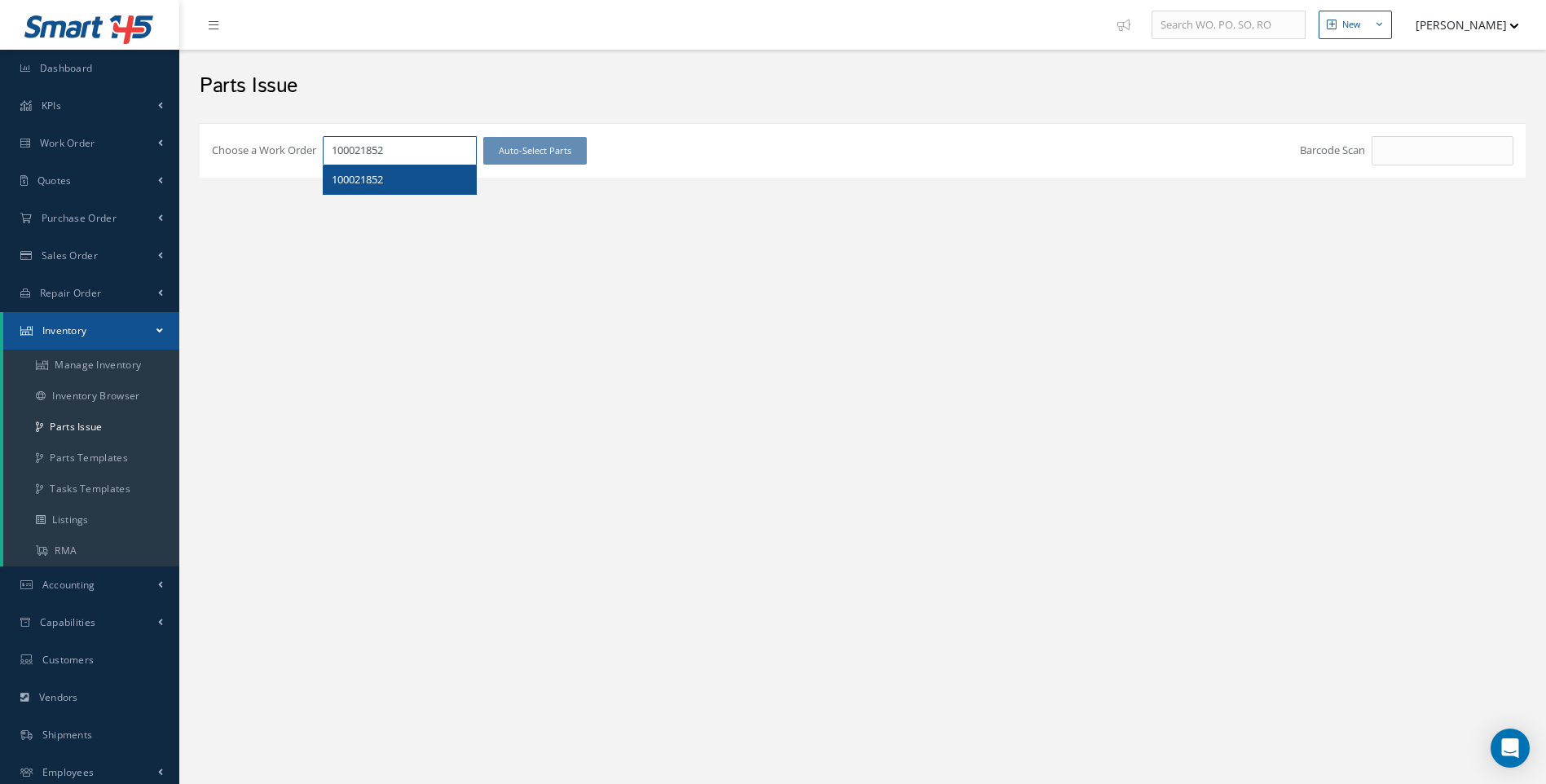
type input "100021852"
click at [350, 181] on span "100021852" at bounding box center [357, 179] width 51 height 14
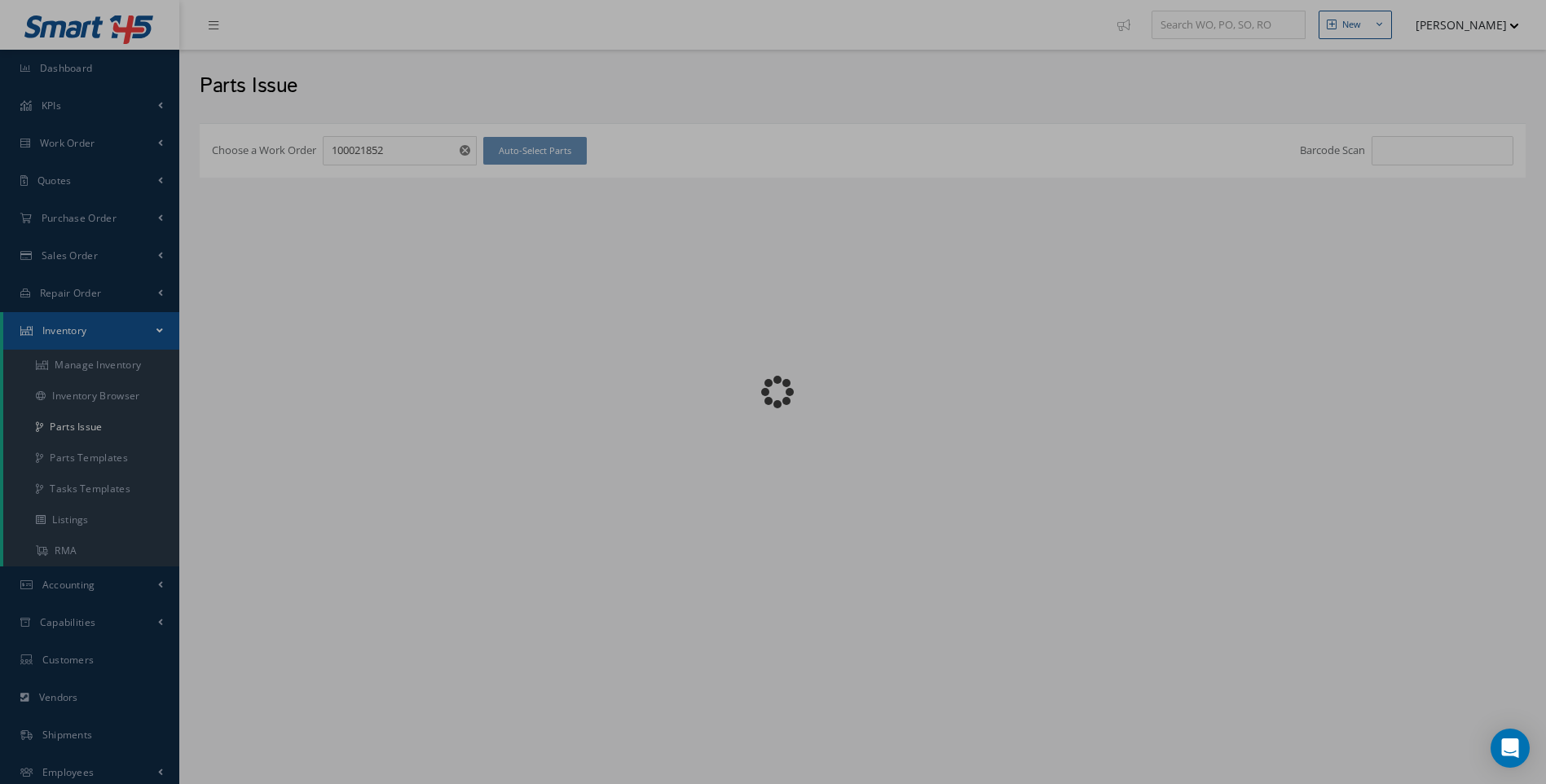
checkbox input "false"
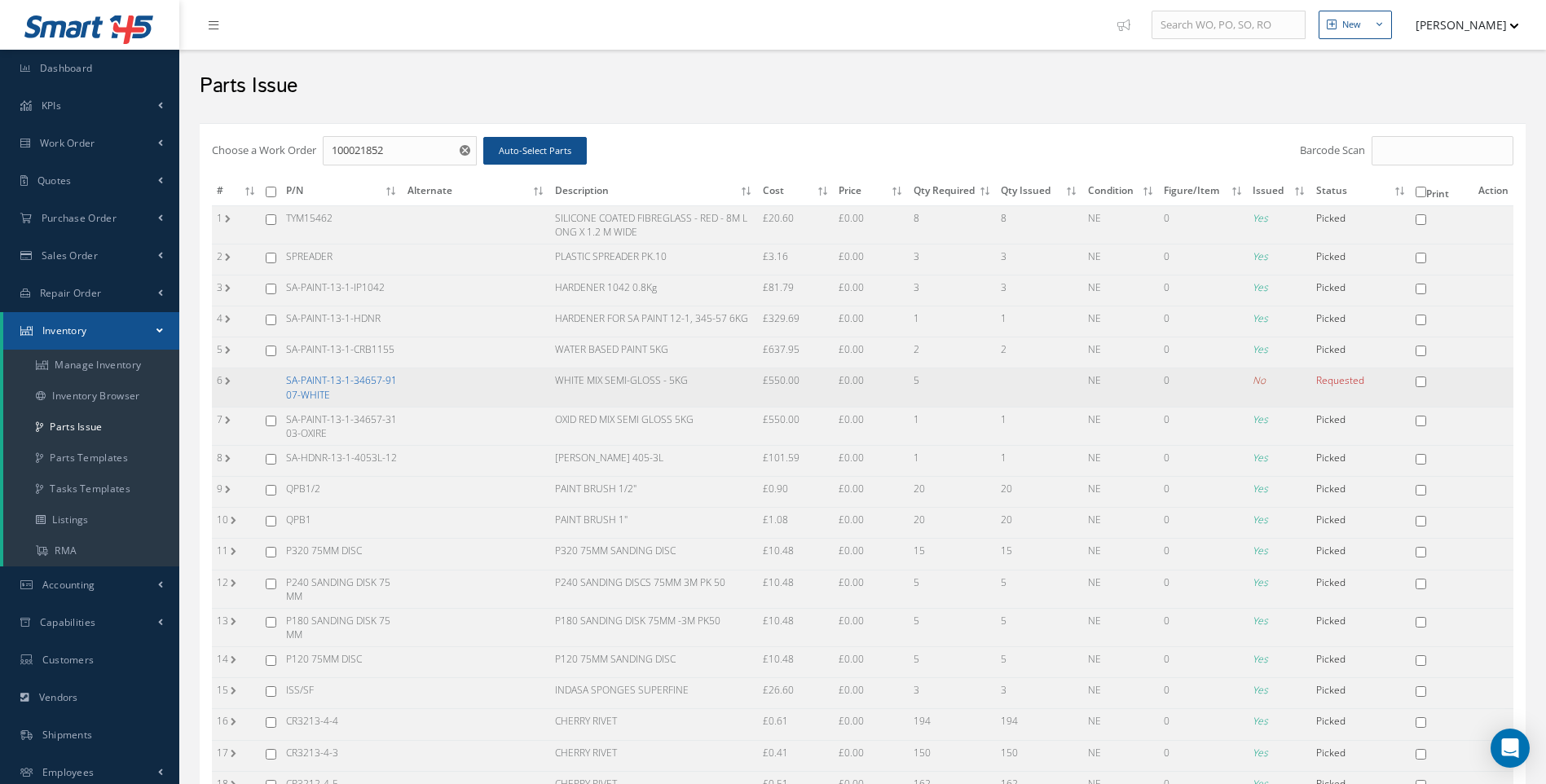
click at [317, 381] on link "SA-PAINT-13-1-34657-9107-WHITE" at bounding box center [341, 386] width 111 height 28
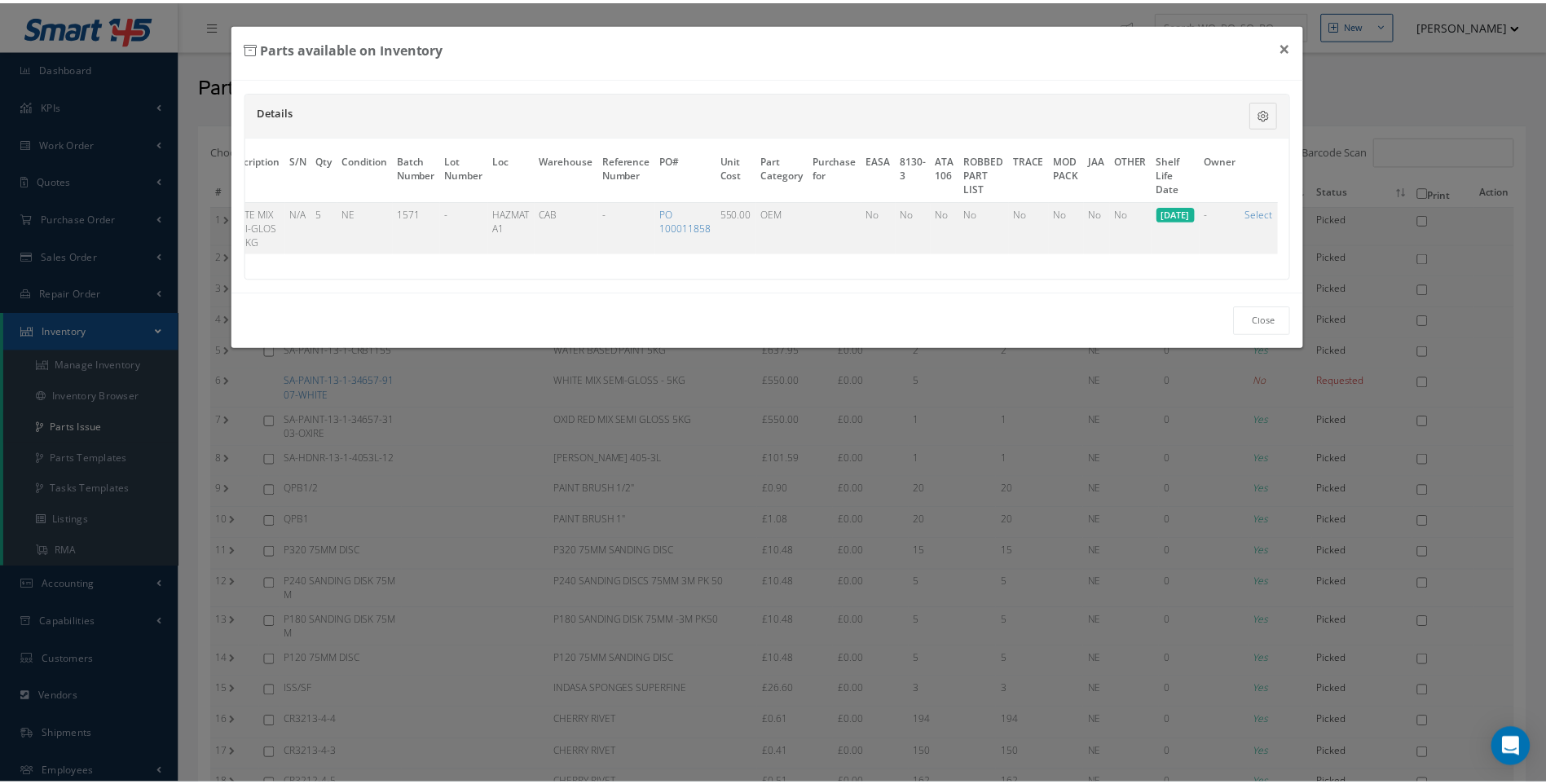
scroll to position [0, 131]
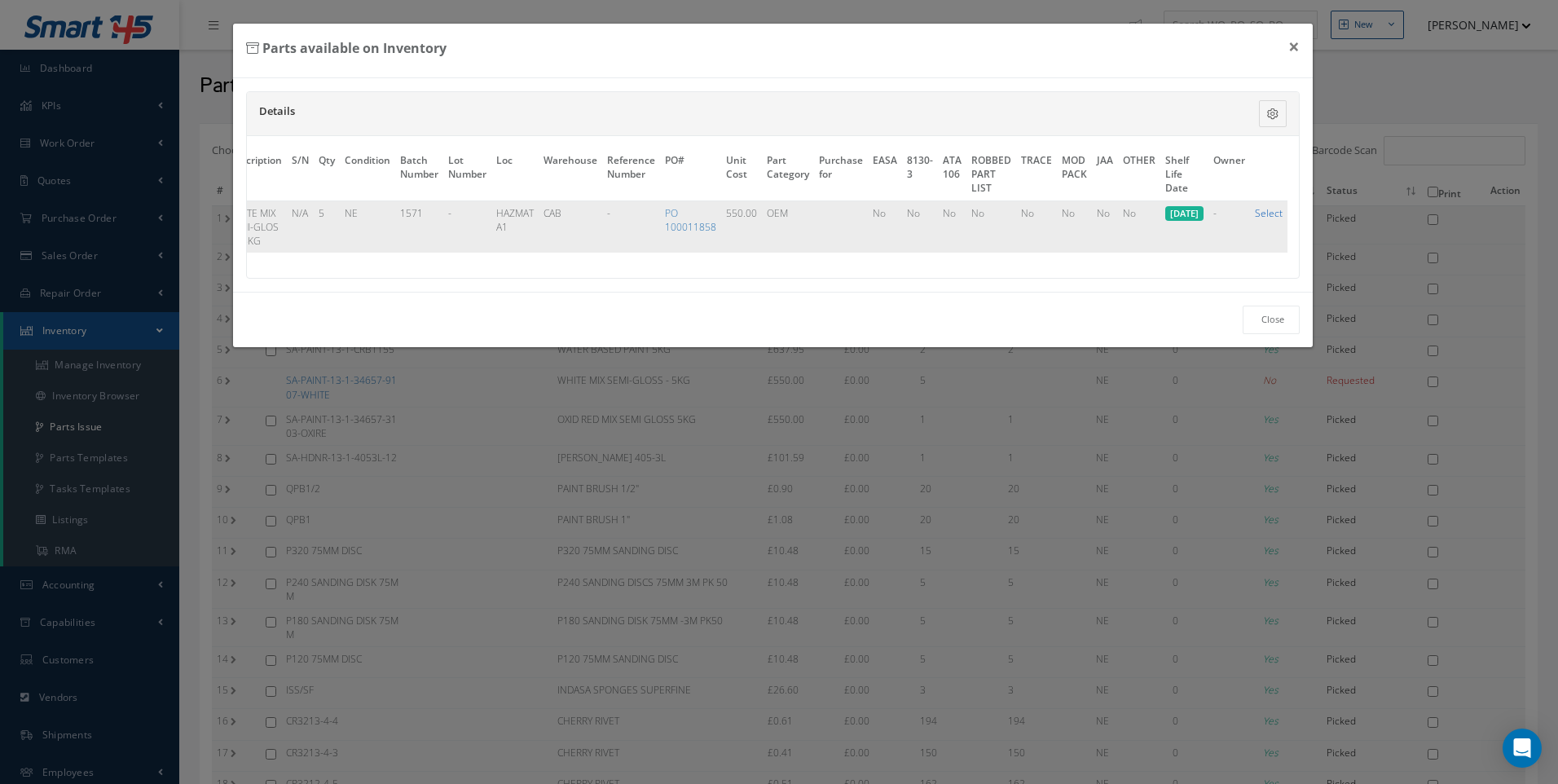
click at [1260, 214] on link "Select" at bounding box center [1269, 212] width 28 height 14
checkbox input "true"
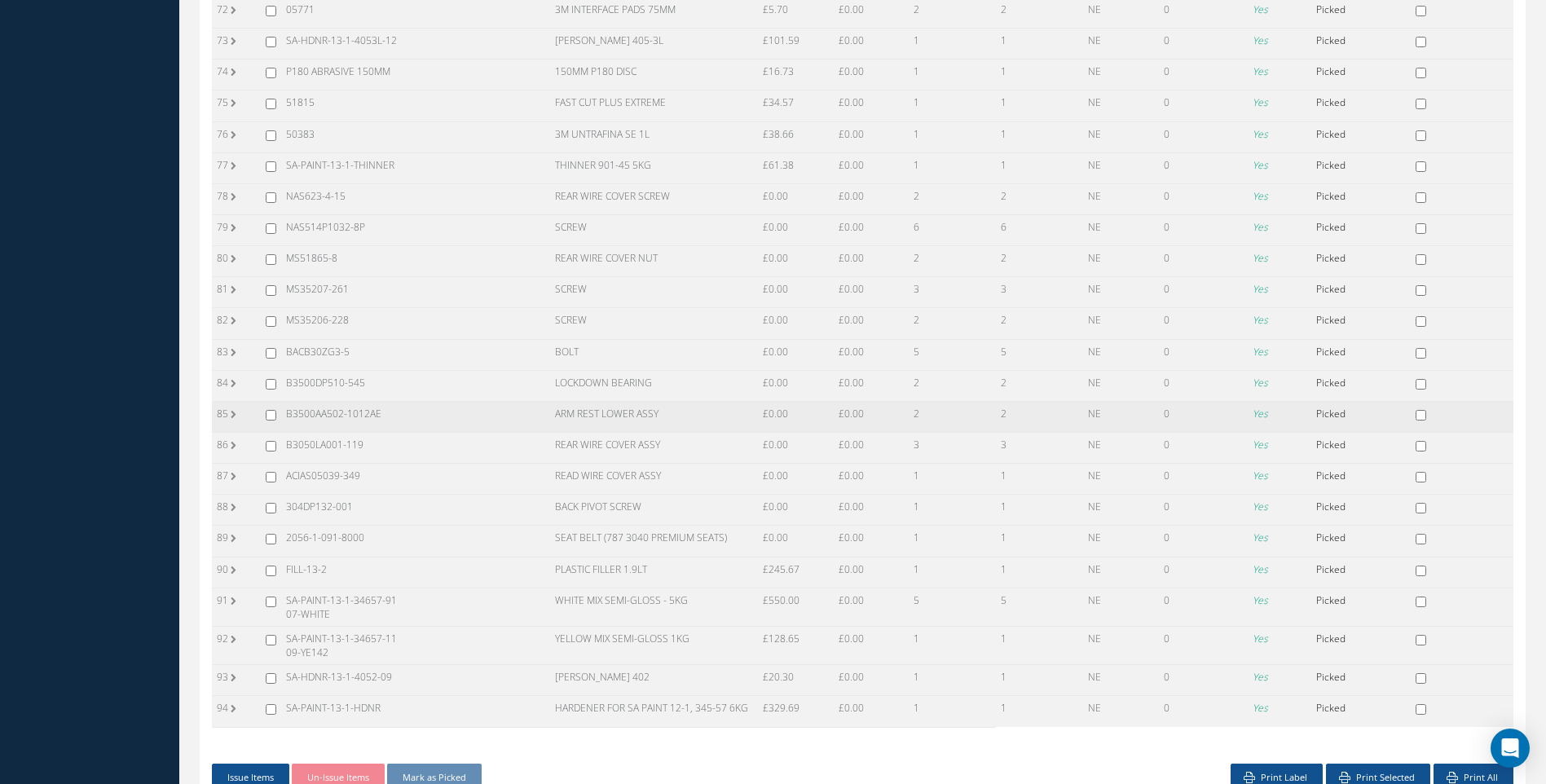
scroll to position [2706, 0]
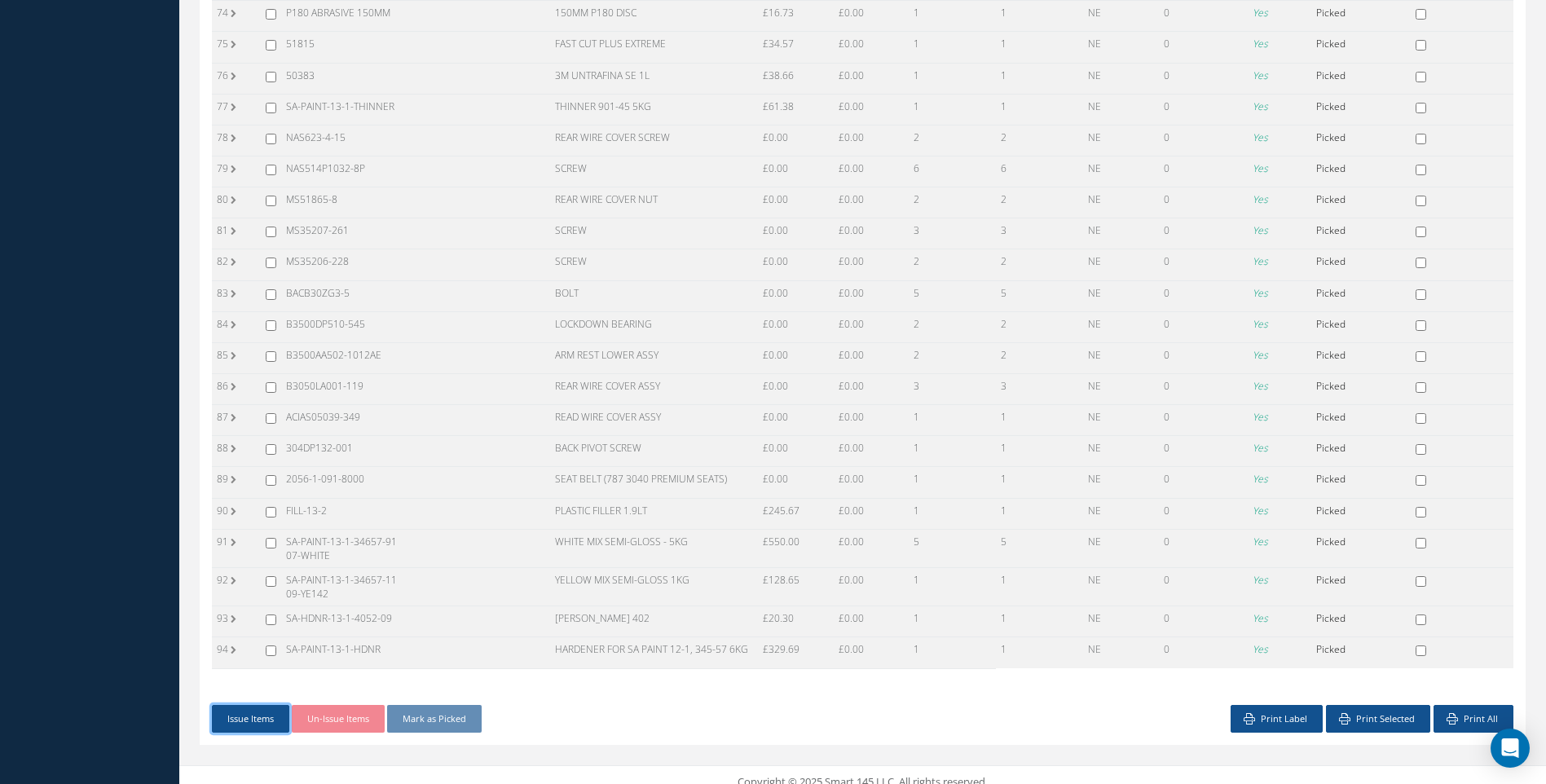
click at [253, 705] on button "Issue Items" at bounding box center [250, 719] width 77 height 29
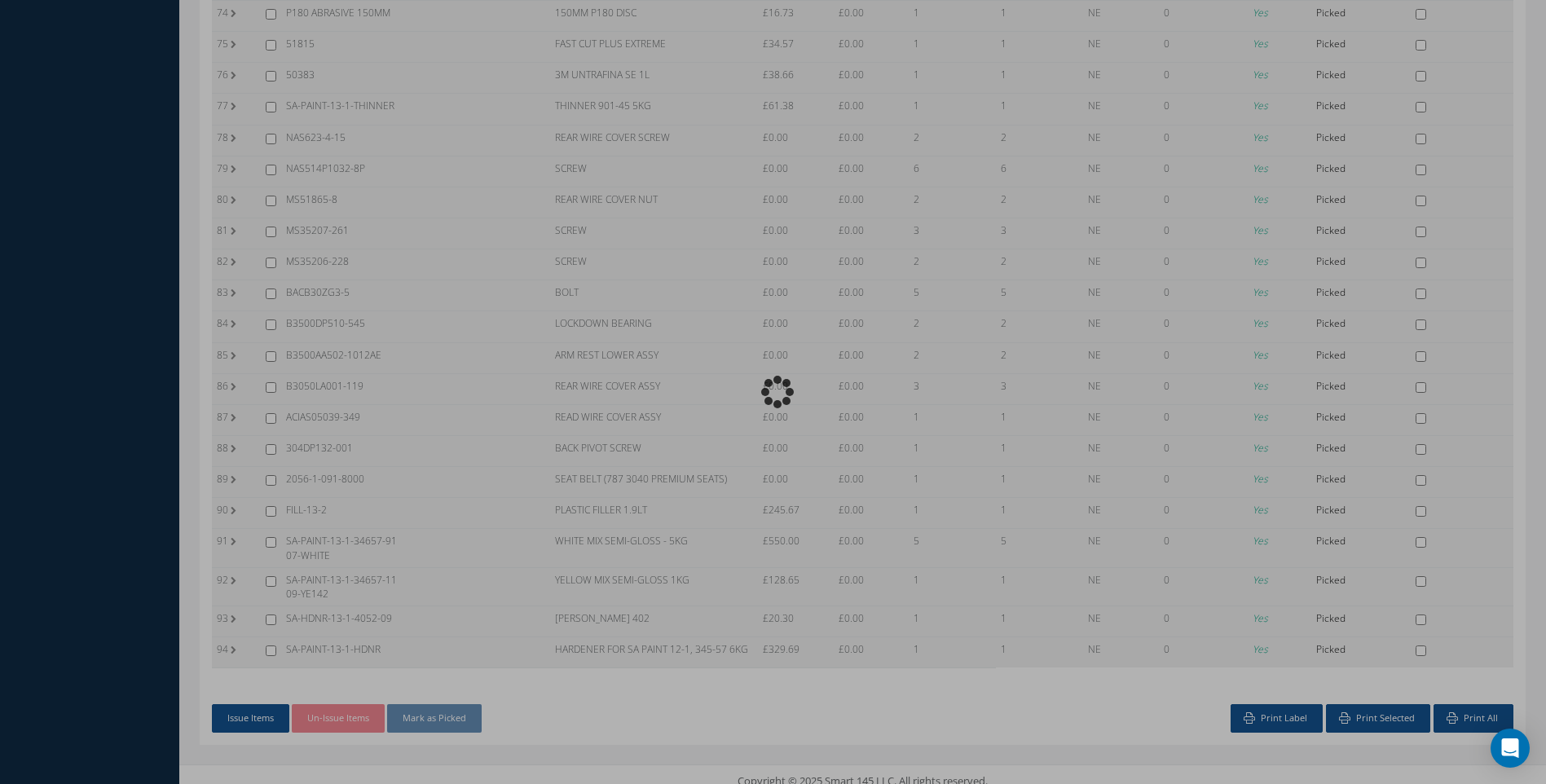
scroll to position [2627, 0]
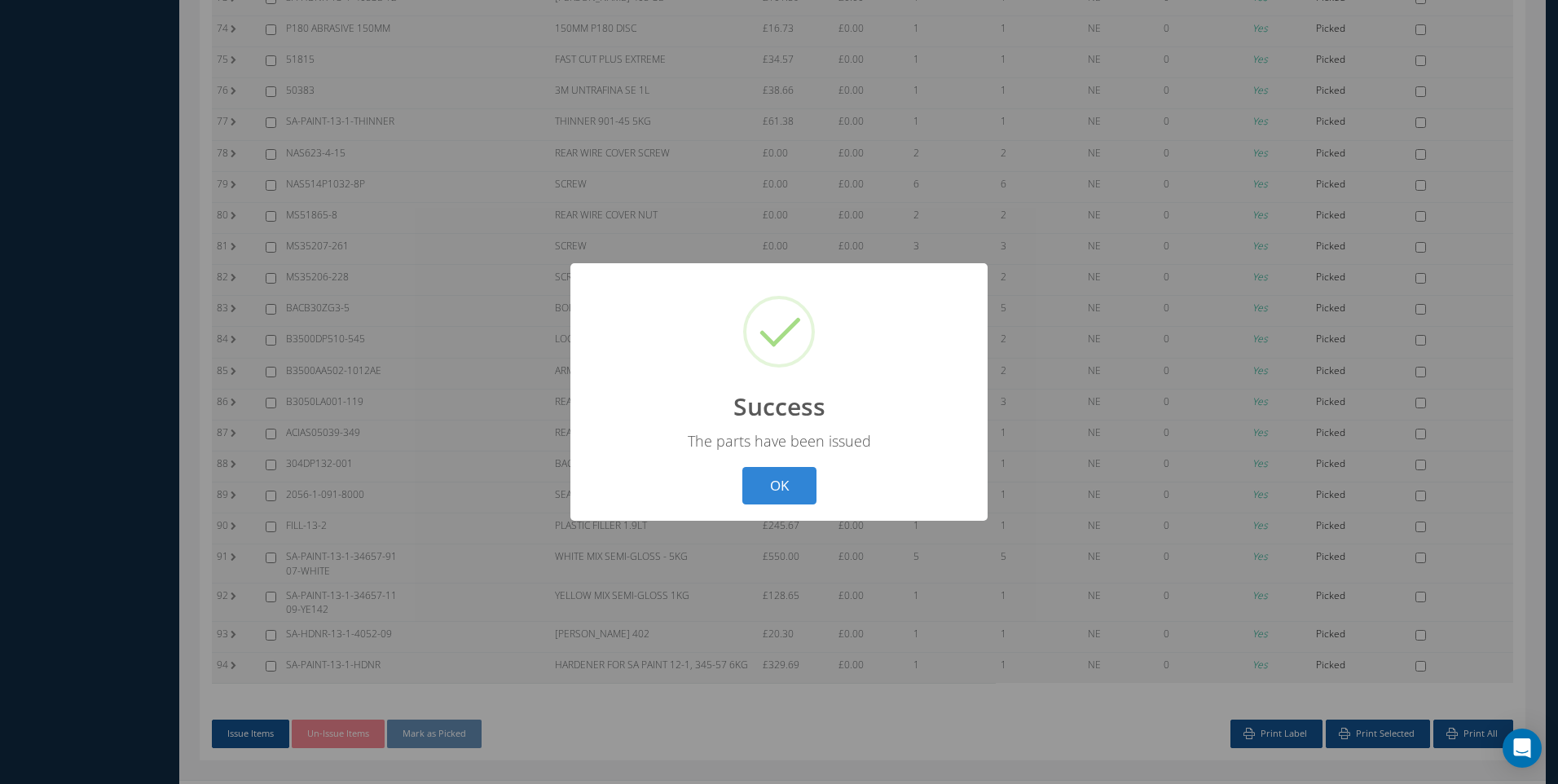
click at [788, 472] on button "OK" at bounding box center [779, 486] width 74 height 39
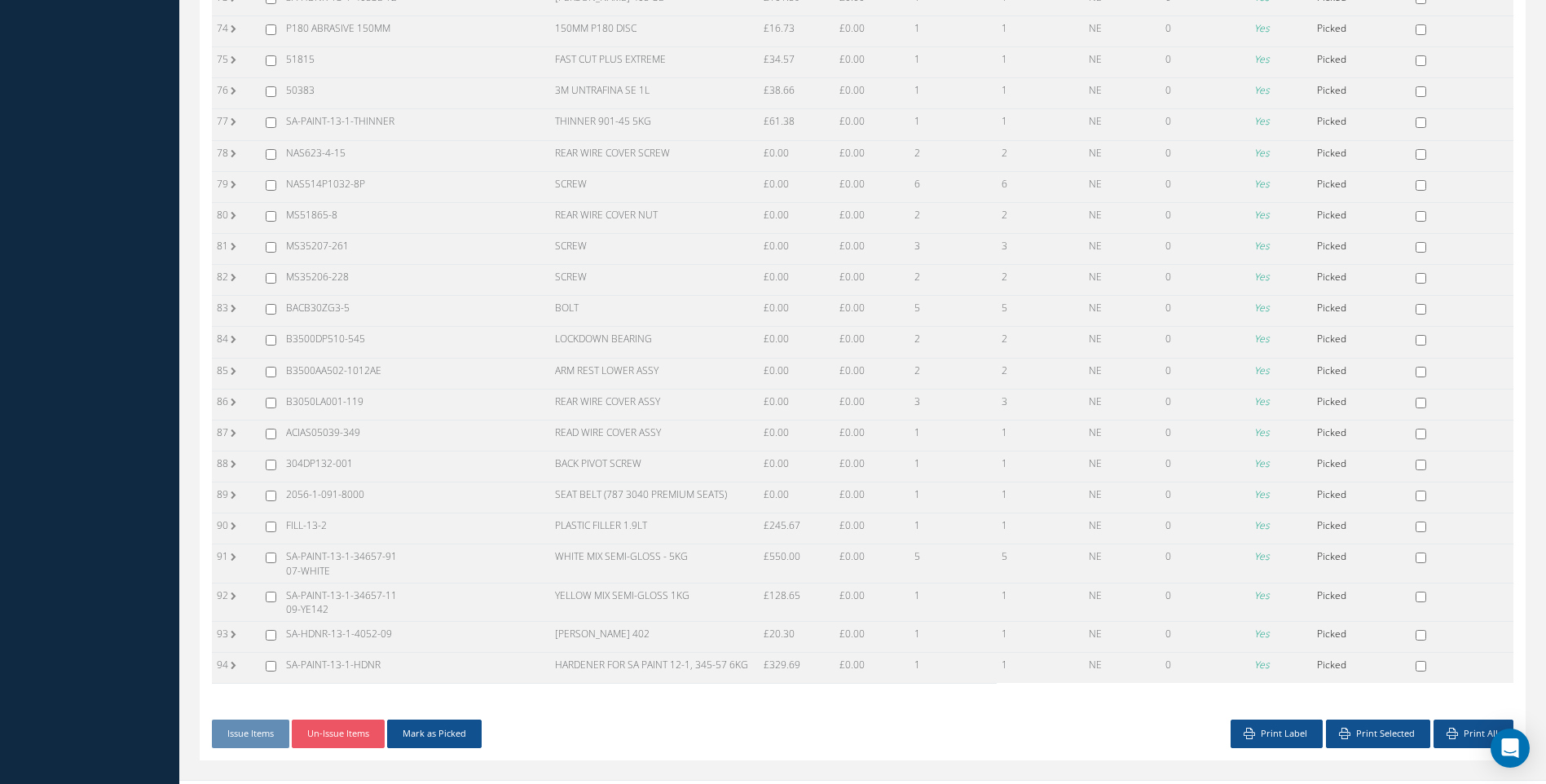
scroll to position [2613, 0]
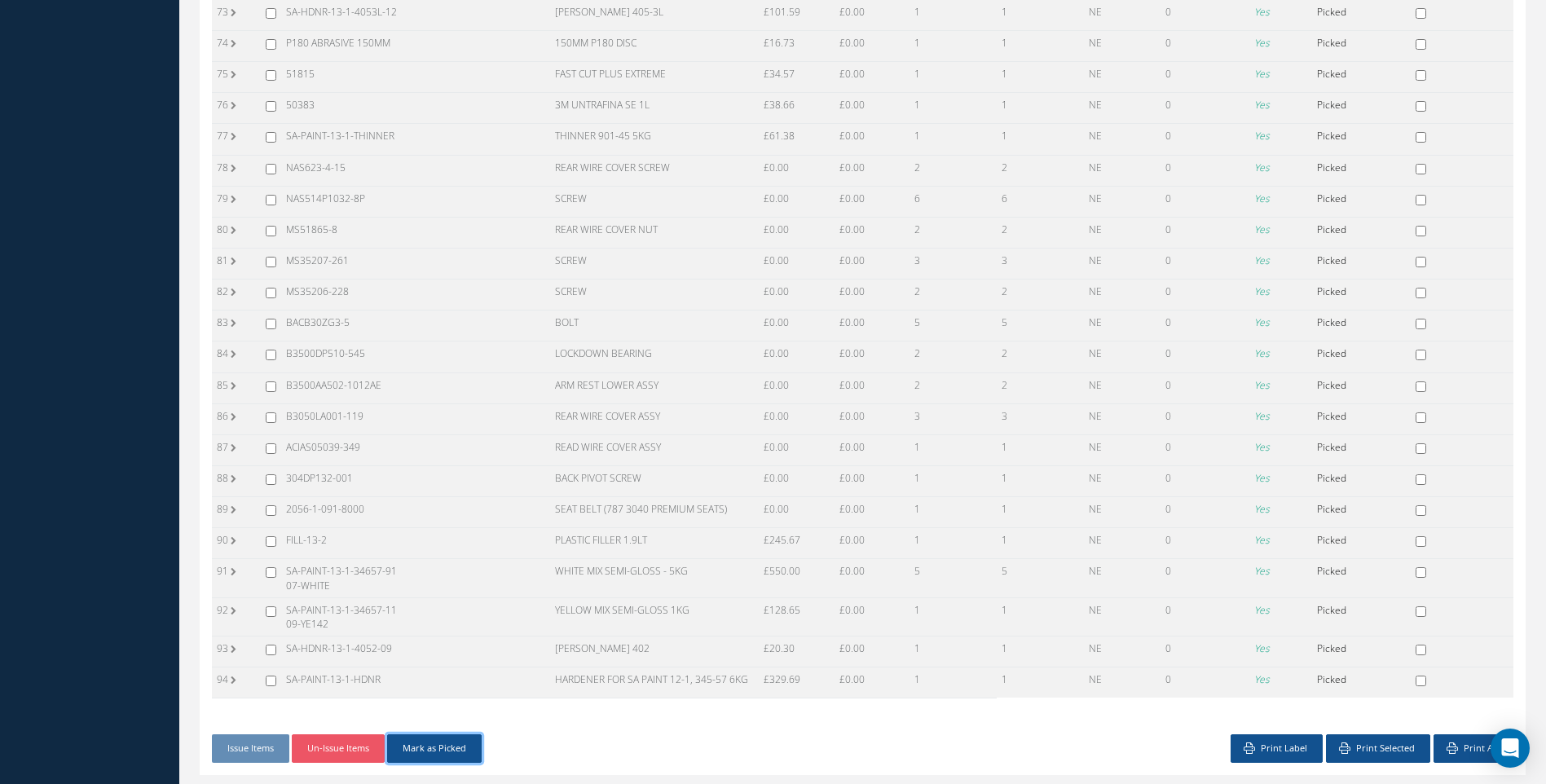
click at [458, 734] on button "Mark as Picked" at bounding box center [434, 748] width 95 height 29
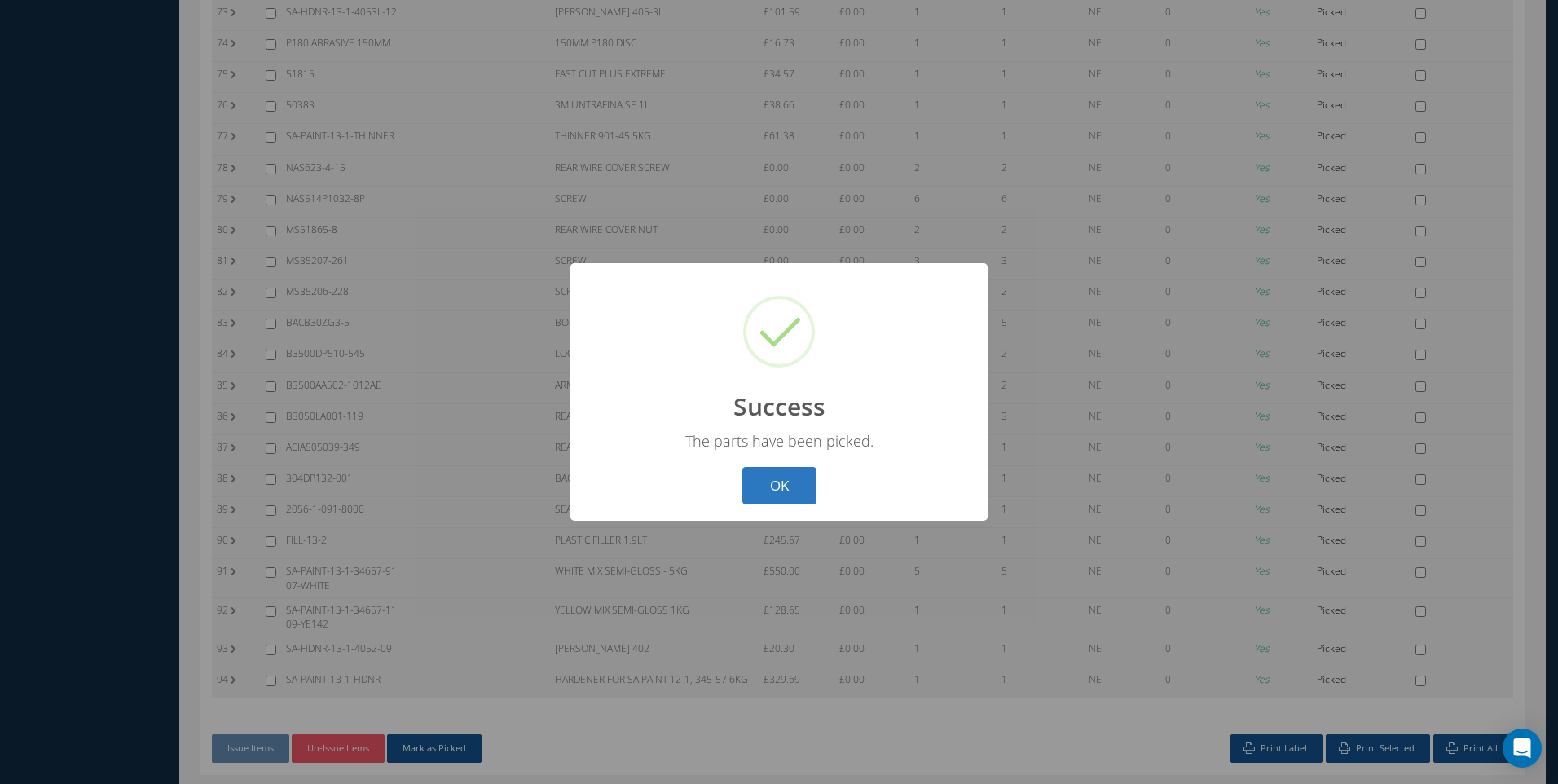
click at [793, 478] on button "OK" at bounding box center [779, 486] width 74 height 39
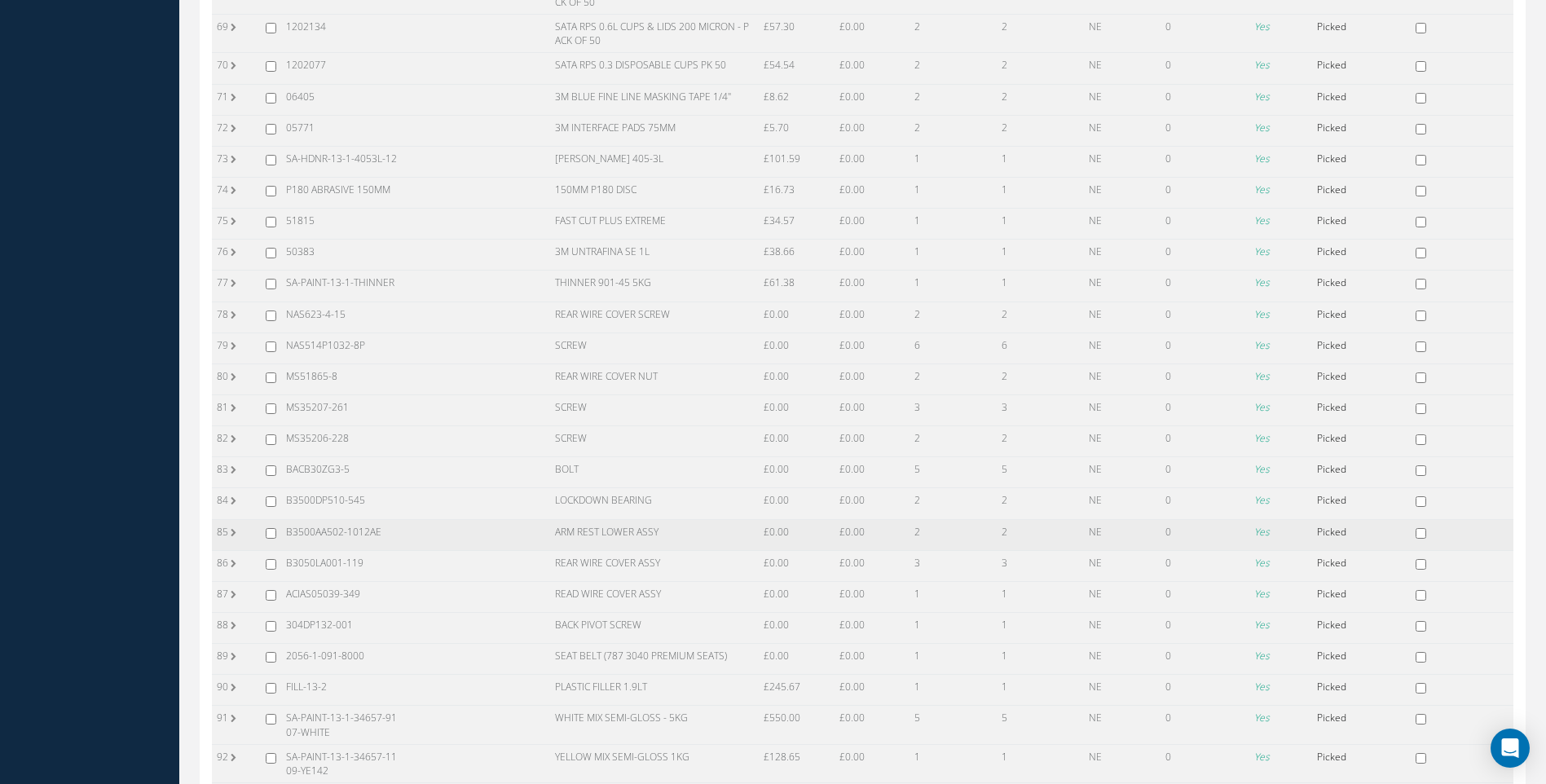
scroll to position [2287, 0]
